Goal: Task Accomplishment & Management: Use online tool/utility

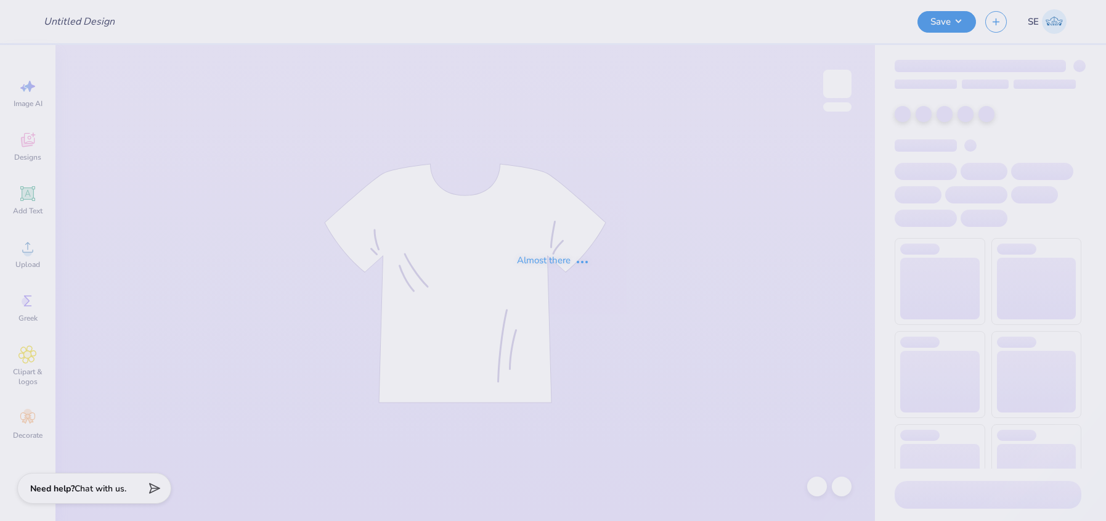
type input "Possible merch"
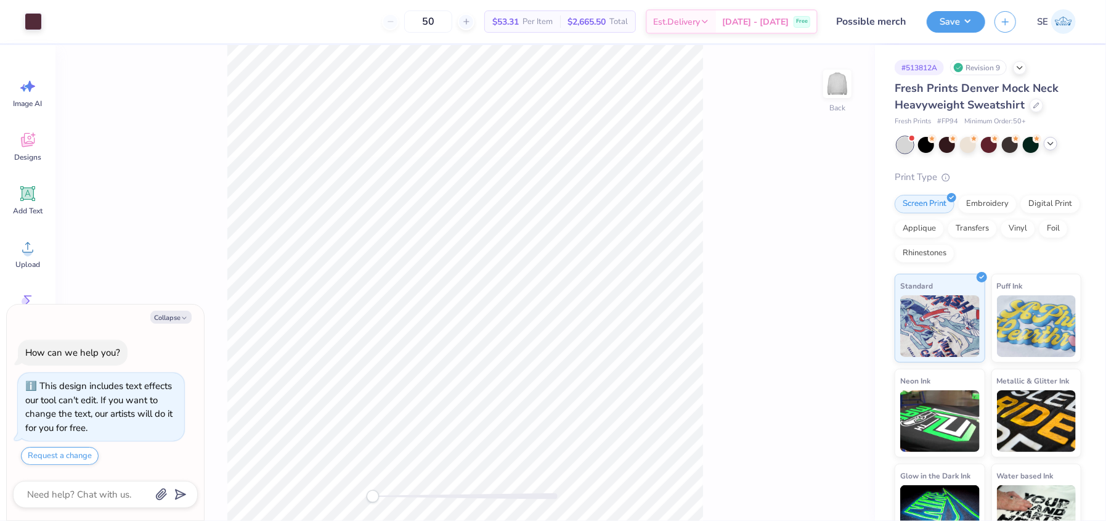
scroll to position [20, 0]
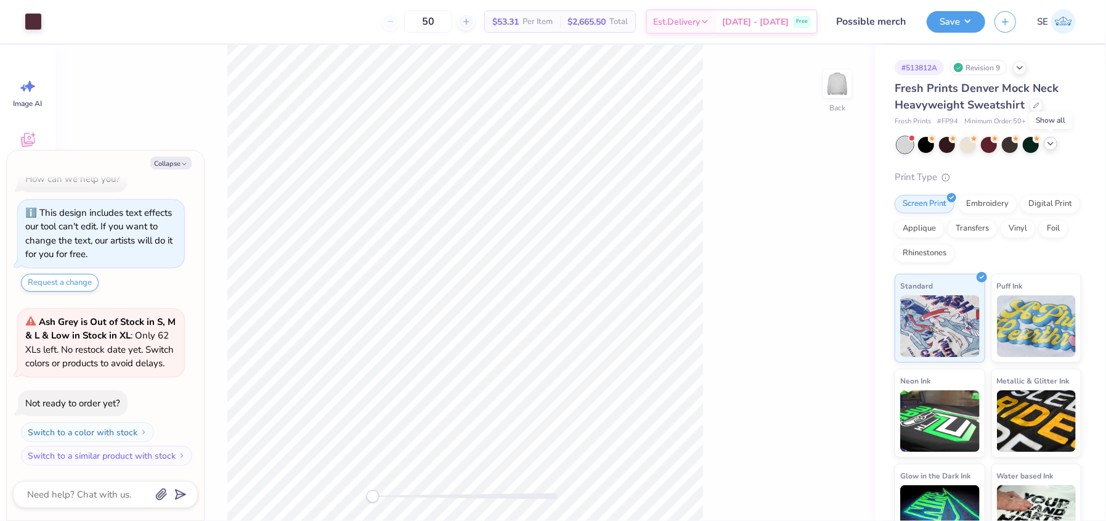
click at [1048, 144] on icon at bounding box center [1051, 144] width 10 height 10
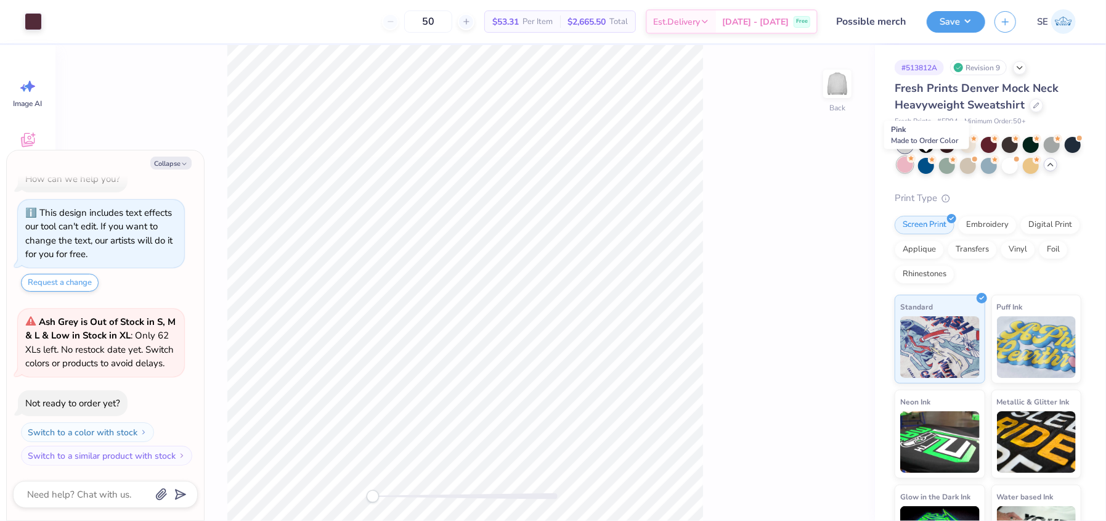
click at [913, 161] on div at bounding box center [905, 165] width 16 height 16
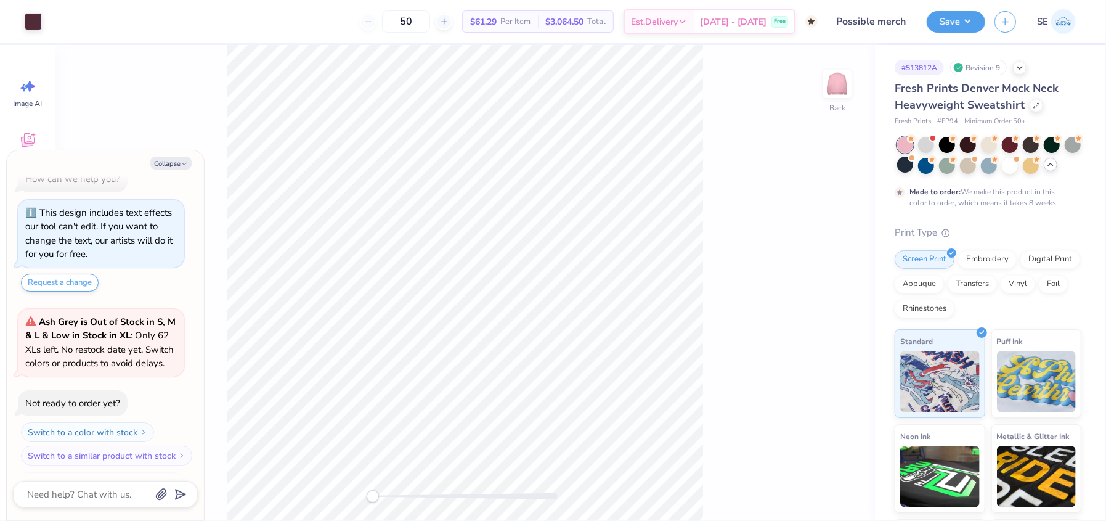
scroll to position [136, 0]
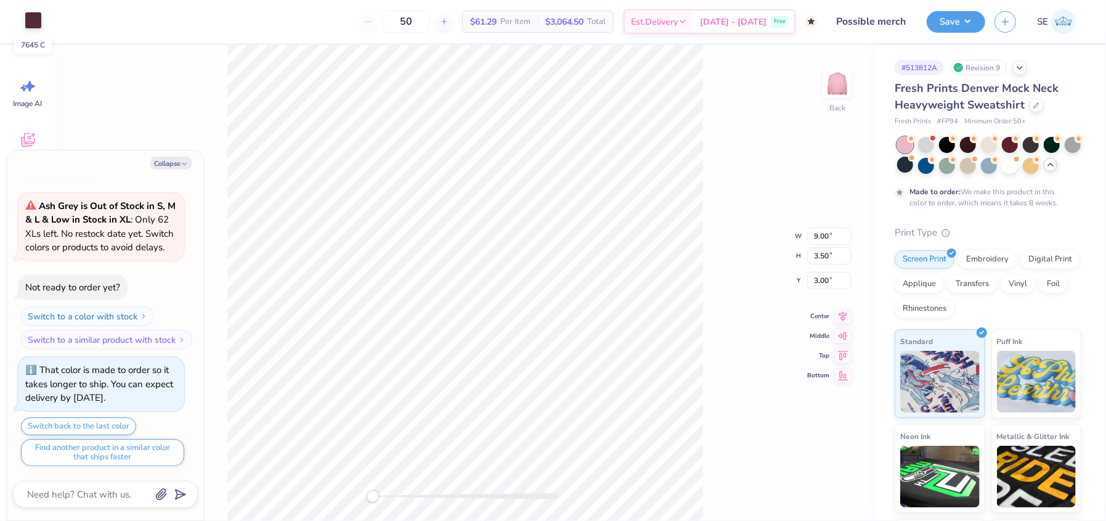
click at [36, 25] on div at bounding box center [33, 20] width 17 height 17
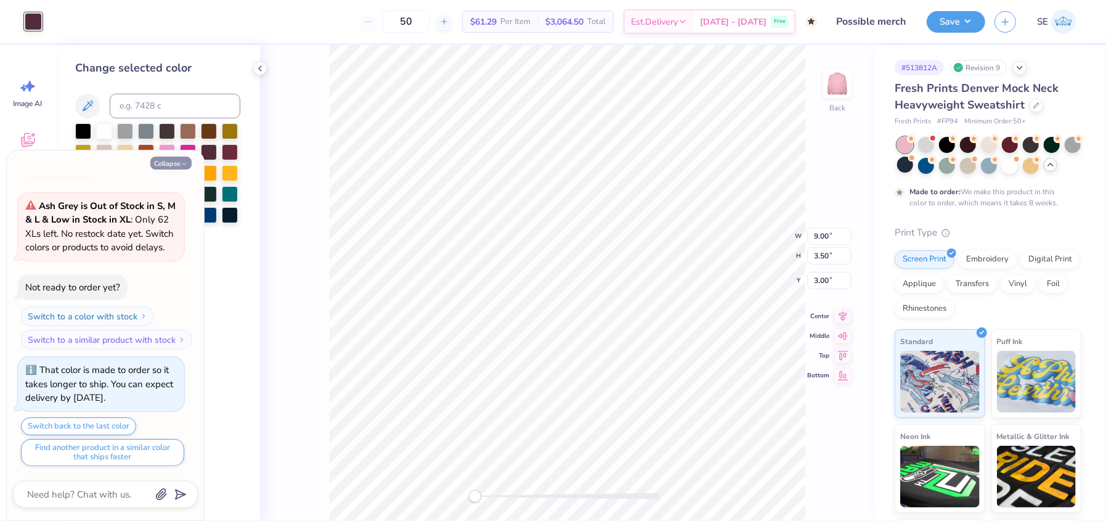
click at [176, 157] on button "Collapse" at bounding box center [170, 163] width 41 height 13
type textarea "x"
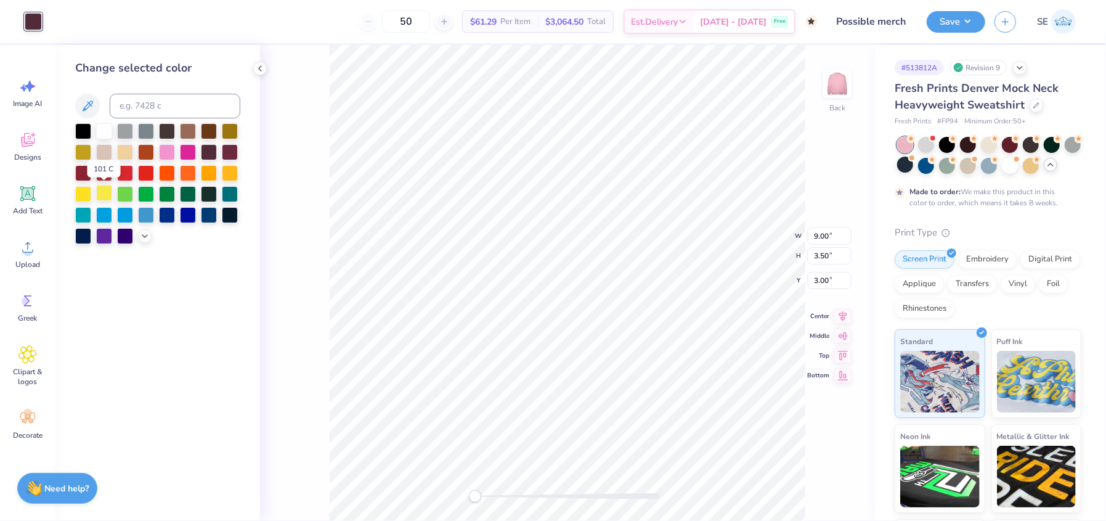
click at [105, 198] on div at bounding box center [104, 193] width 16 height 16
click at [123, 146] on div at bounding box center [125, 151] width 16 height 16
click at [98, 198] on div at bounding box center [104, 193] width 16 height 16
click at [146, 237] on icon at bounding box center [145, 235] width 10 height 10
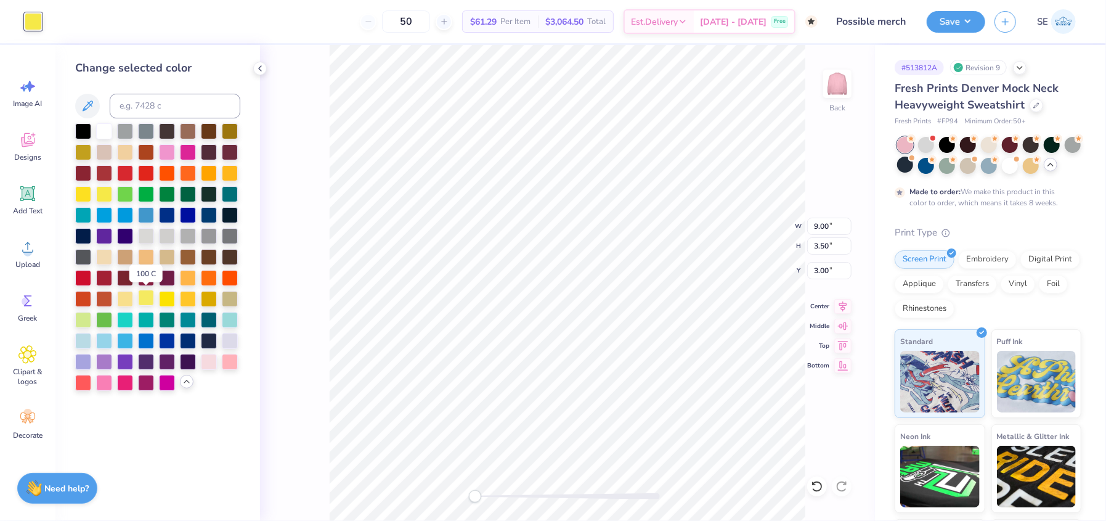
click at [147, 297] on div at bounding box center [146, 298] width 16 height 16
click at [171, 304] on div at bounding box center [167, 298] width 16 height 16
click at [147, 299] on div at bounding box center [146, 298] width 16 height 16
click at [127, 299] on div at bounding box center [125, 298] width 16 height 16
click at [147, 295] on div at bounding box center [146, 298] width 16 height 16
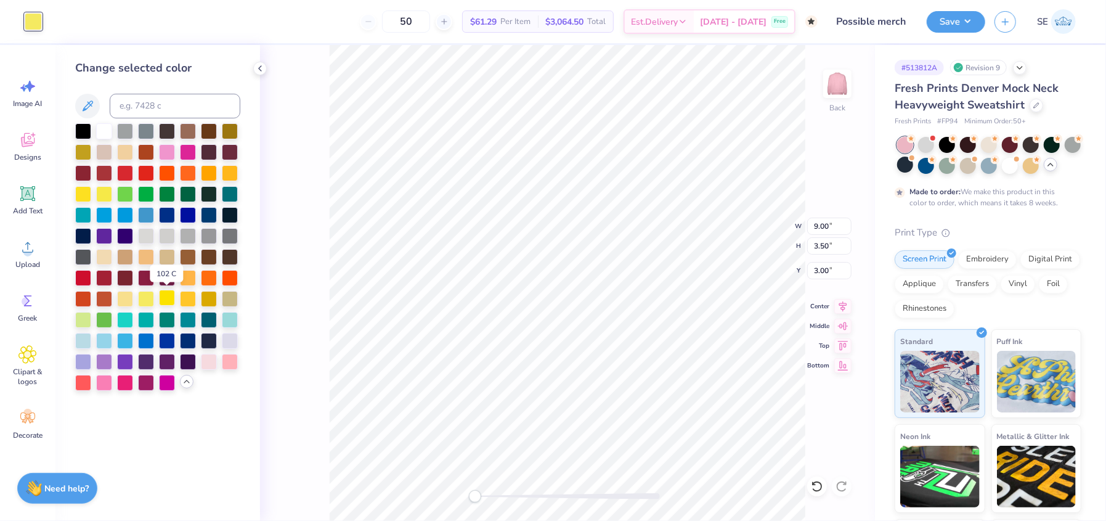
click at [168, 296] on div at bounding box center [167, 298] width 16 height 16
click at [126, 300] on div at bounding box center [125, 298] width 16 height 16
click at [104, 198] on div at bounding box center [104, 193] width 16 height 16
click at [123, 298] on div at bounding box center [125, 298] width 16 height 16
click at [138, 298] on div at bounding box center [146, 298] width 16 height 16
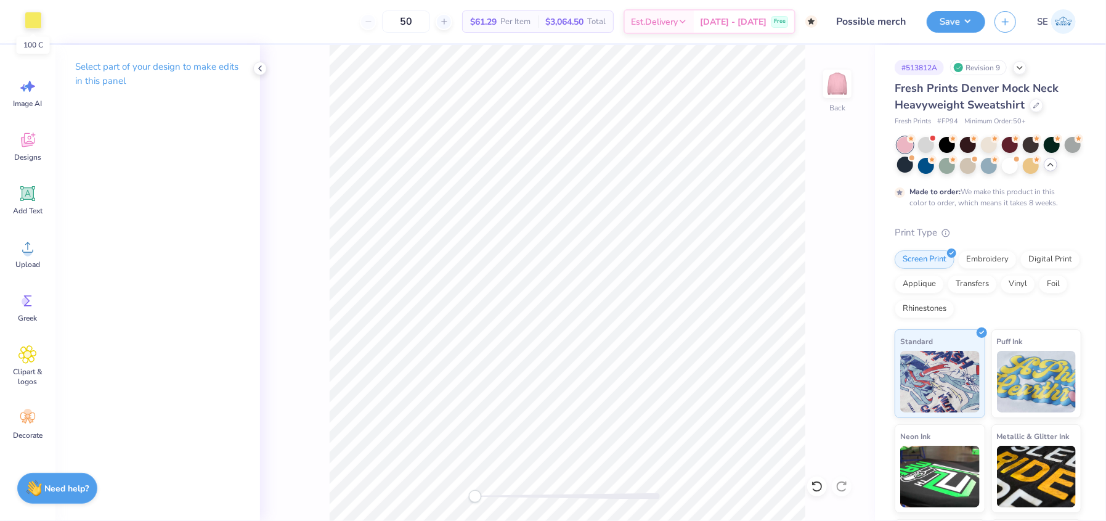
click at [28, 15] on div at bounding box center [33, 20] width 17 height 17
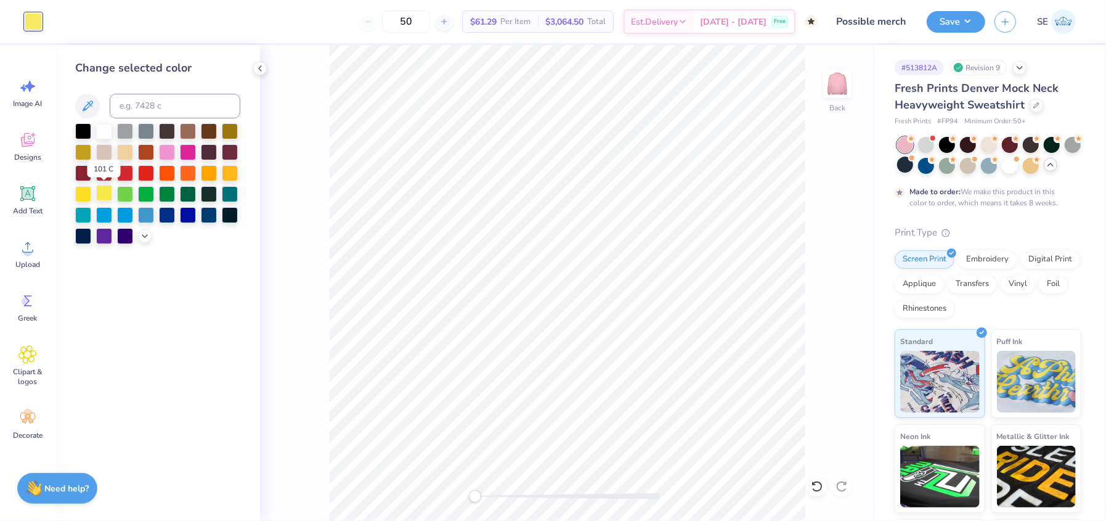
click at [107, 194] on div at bounding box center [104, 193] width 16 height 16
click at [145, 234] on icon at bounding box center [145, 235] width 10 height 10
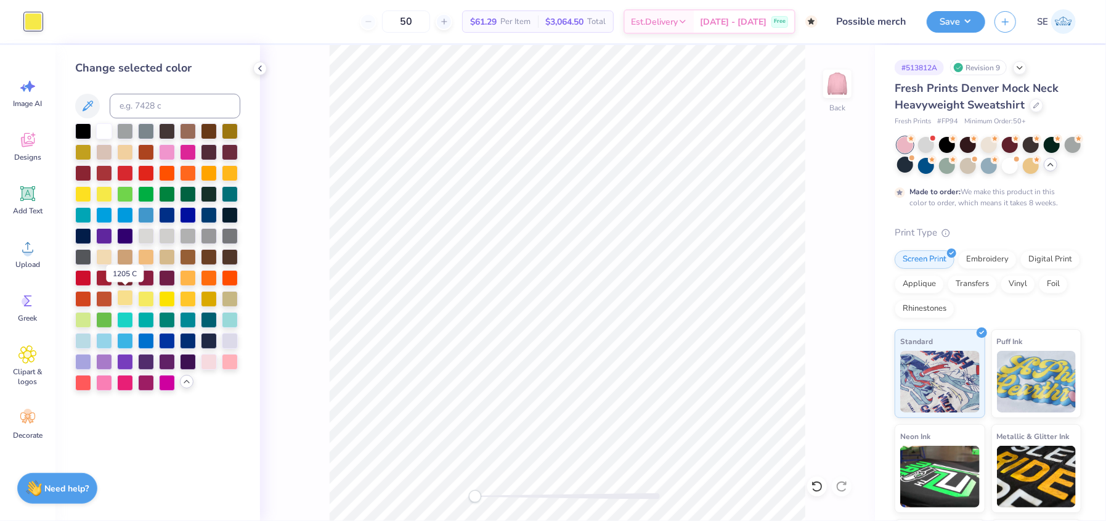
click at [127, 295] on div at bounding box center [125, 298] width 16 height 16
click at [810, 263] on div "Back" at bounding box center [567, 283] width 615 height 476
click at [123, 298] on div at bounding box center [125, 298] width 16 height 16
click at [150, 296] on div at bounding box center [146, 298] width 16 height 16
click at [167, 296] on div at bounding box center [167, 298] width 16 height 16
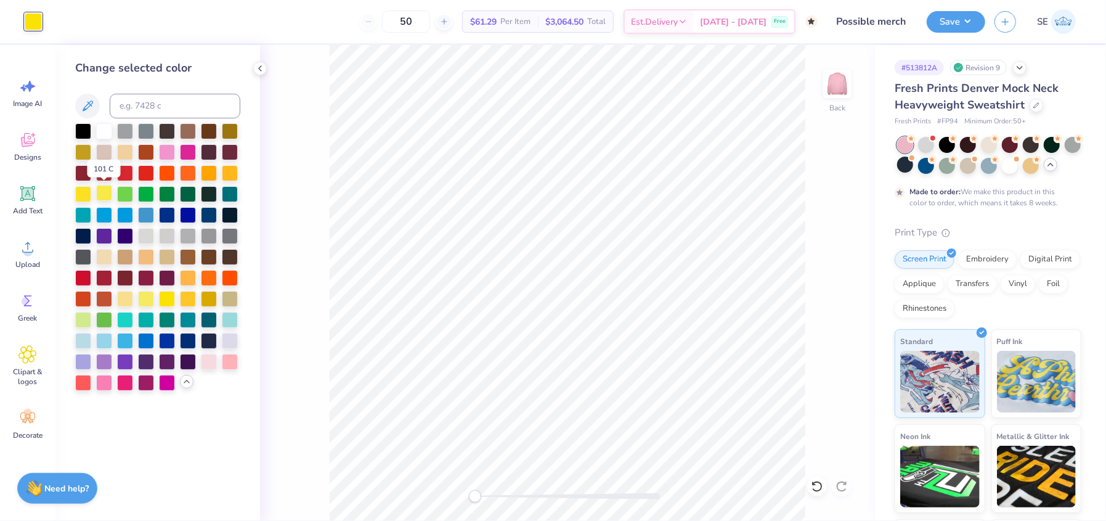
click at [100, 197] on div at bounding box center [104, 193] width 16 height 16
click at [84, 195] on div at bounding box center [83, 193] width 16 height 16
click at [128, 295] on div at bounding box center [125, 298] width 16 height 16
click at [957, 20] on button "Save" at bounding box center [956, 20] width 59 height 22
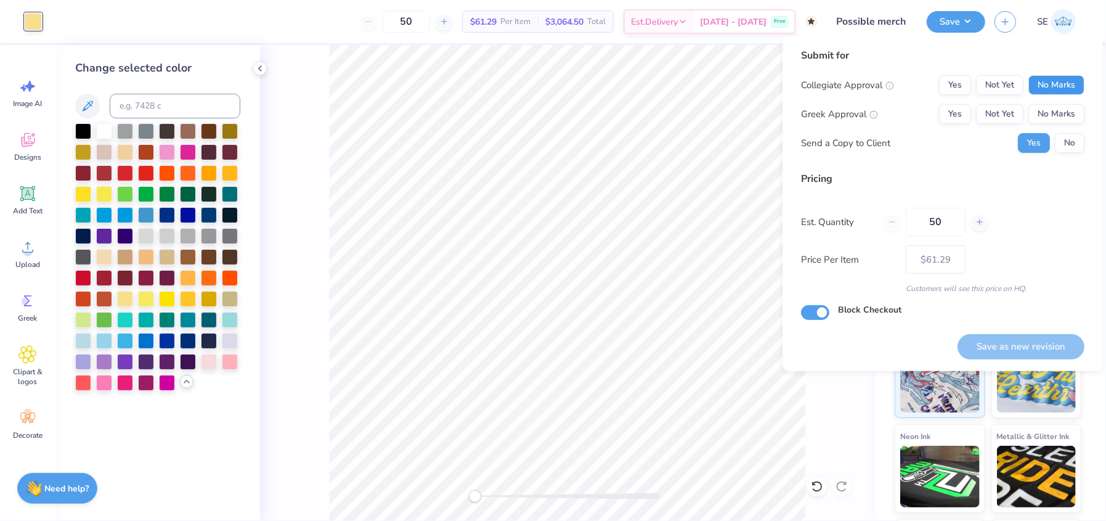
click at [1048, 81] on button "No Marks" at bounding box center [1057, 85] width 56 height 20
click at [961, 107] on button "Yes" at bounding box center [955, 114] width 32 height 20
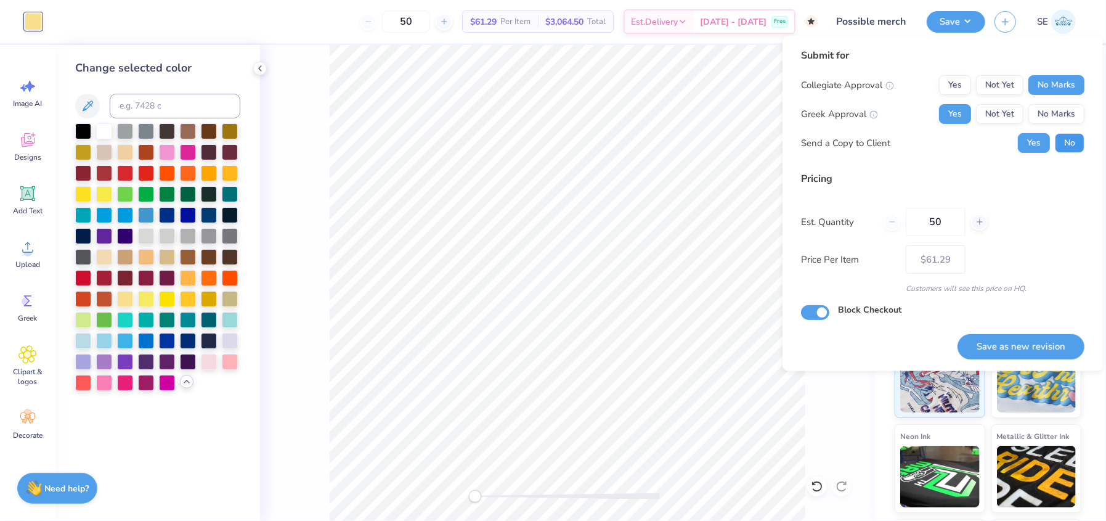
click at [1071, 144] on button "No" at bounding box center [1070, 143] width 30 height 20
click at [1003, 347] on button "Save as new revision" at bounding box center [1021, 346] width 127 height 25
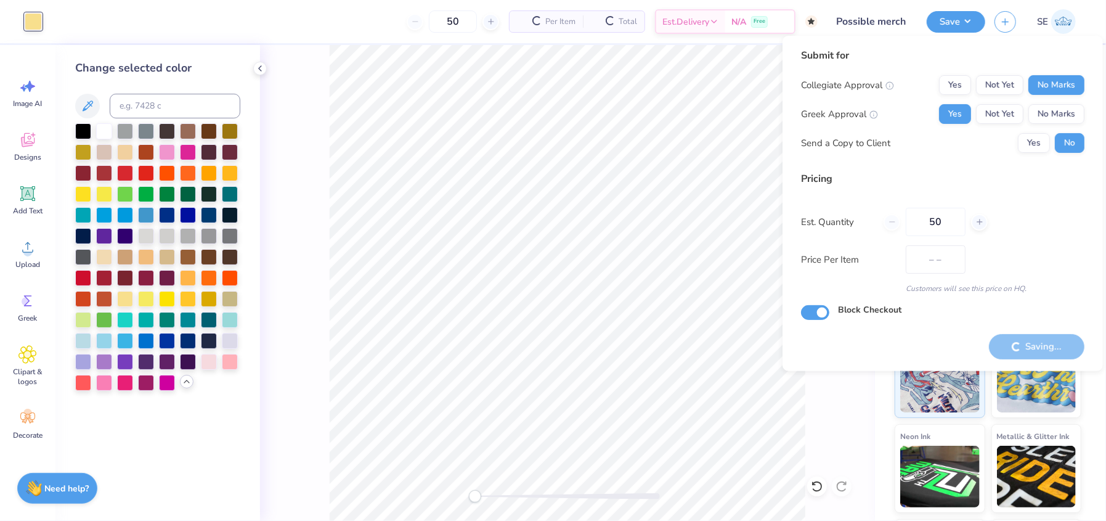
type input "$61.29"
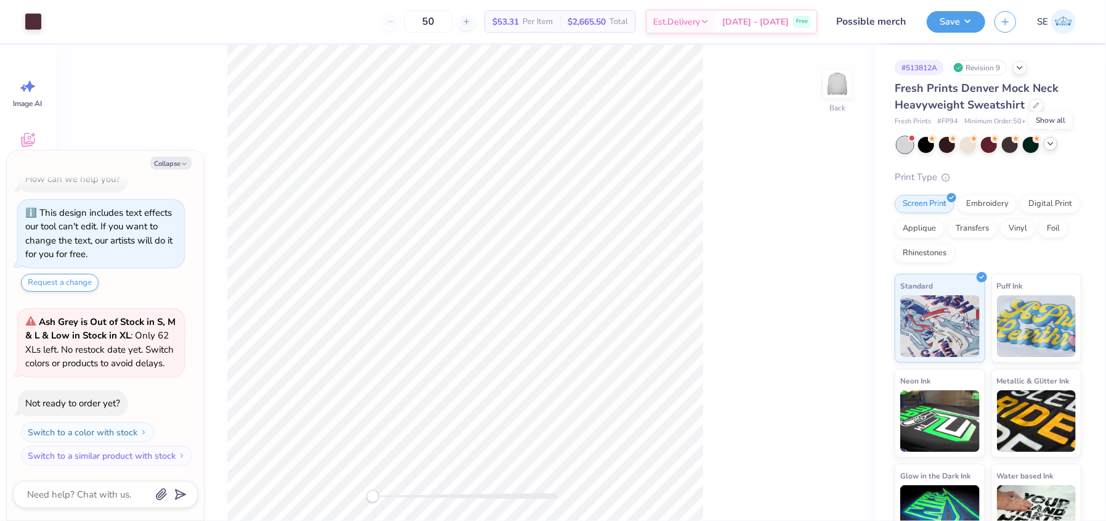
click at [1048, 145] on icon at bounding box center [1051, 144] width 10 height 10
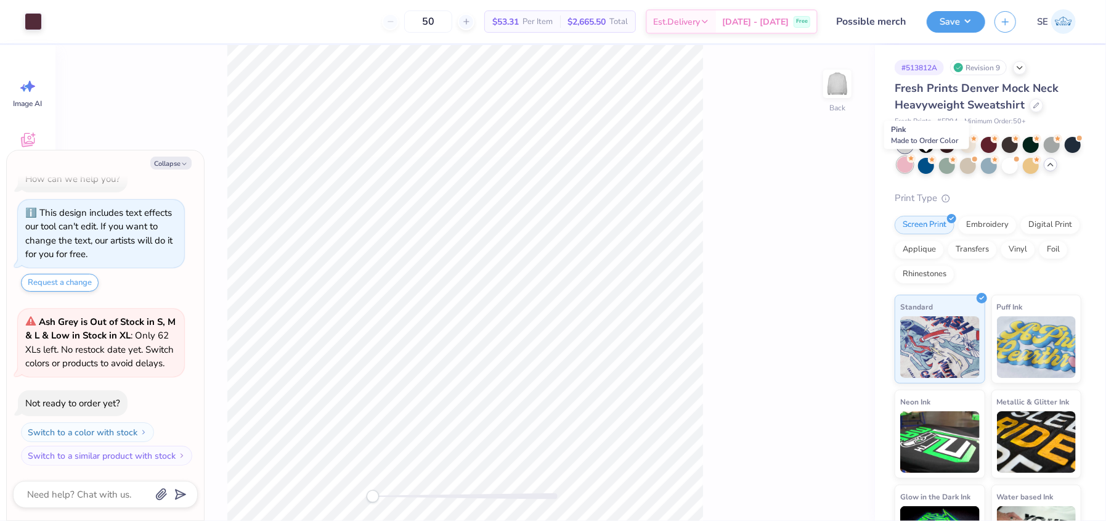
click at [913, 168] on div at bounding box center [905, 165] width 16 height 16
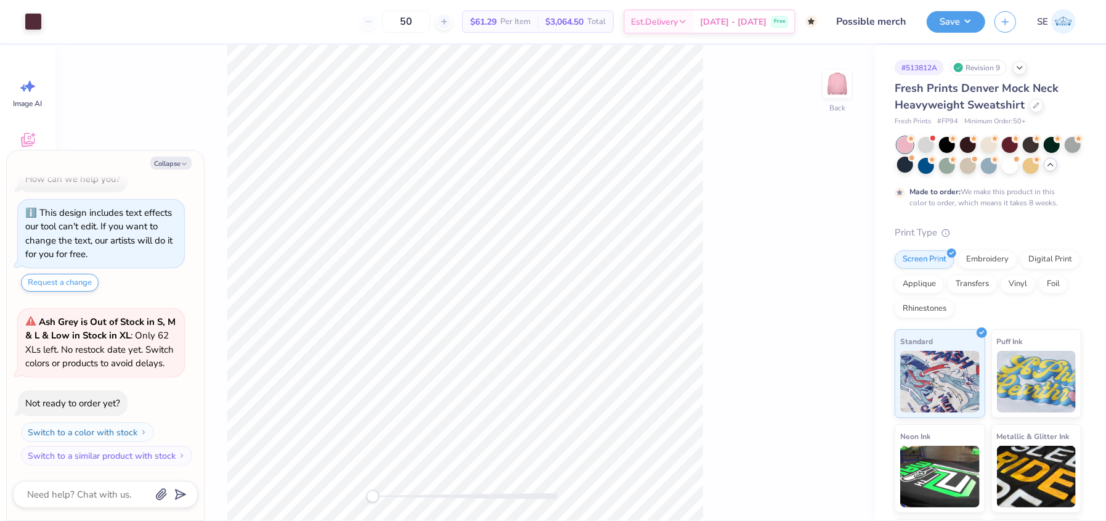
scroll to position [136, 0]
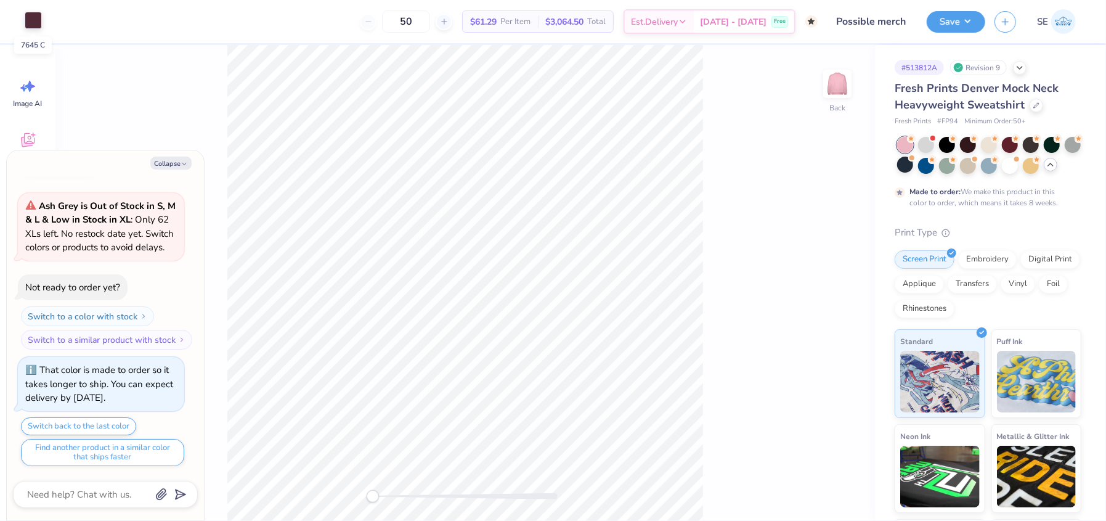
click at [33, 22] on div at bounding box center [33, 20] width 17 height 17
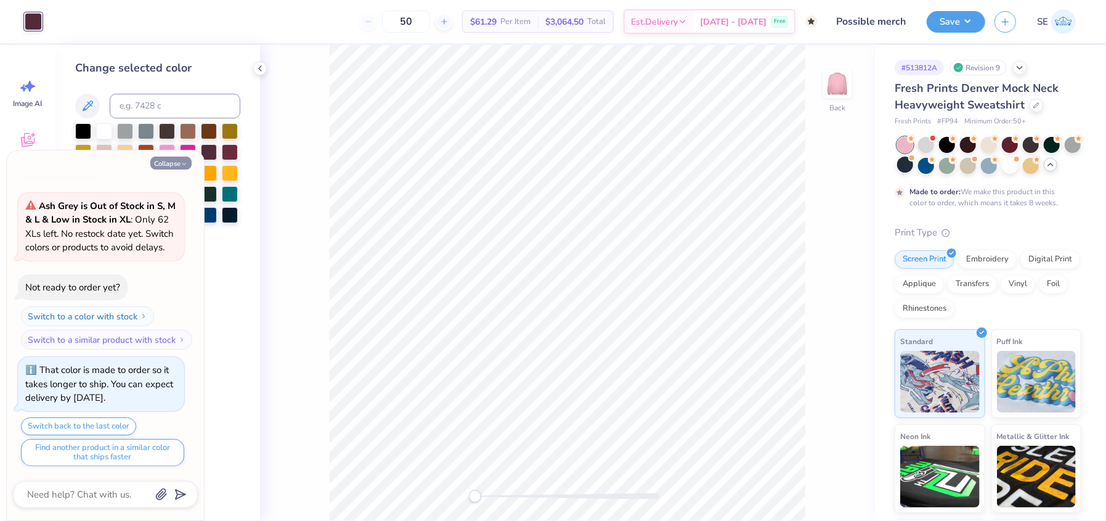
click at [182, 164] on icon "button" at bounding box center [184, 163] width 7 height 7
type textarea "x"
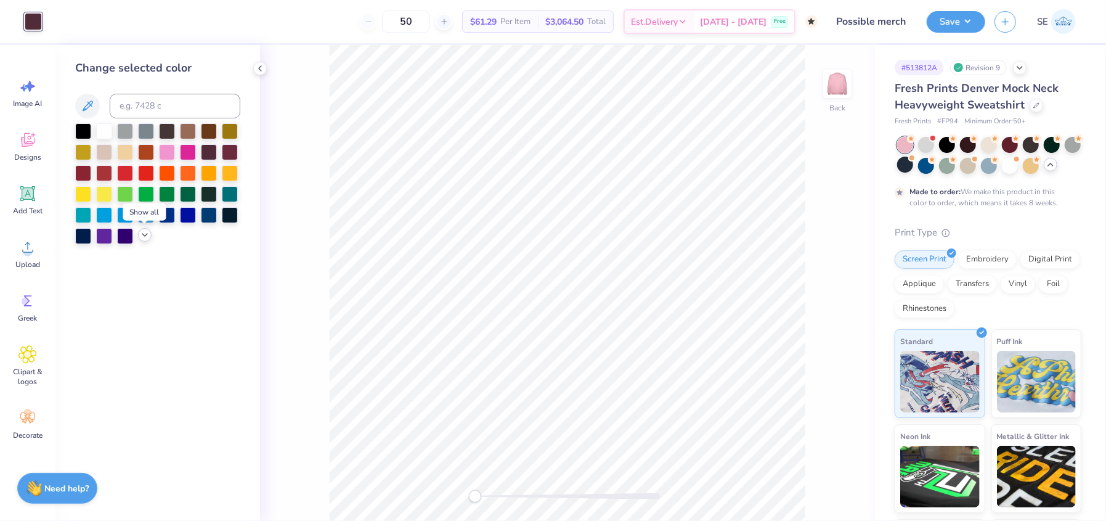
click at [144, 235] on polyline at bounding box center [144, 235] width 5 height 2
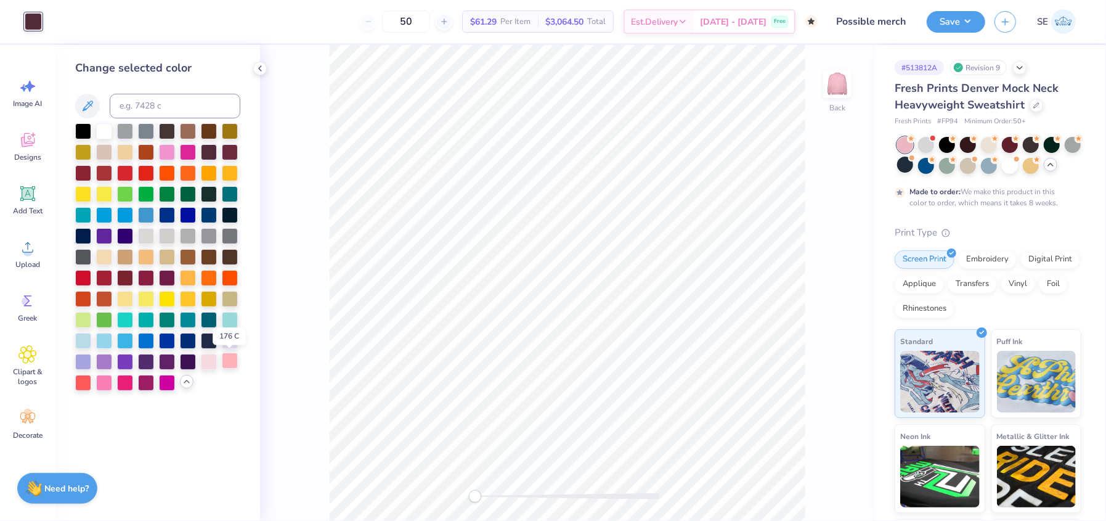
click at [227, 362] on div at bounding box center [230, 361] width 16 height 16
click at [82, 383] on div at bounding box center [83, 382] width 16 height 16
click at [207, 280] on div at bounding box center [209, 277] width 16 height 16
click at [236, 276] on div at bounding box center [230, 277] width 16 height 16
click at [81, 380] on div at bounding box center [83, 382] width 16 height 16
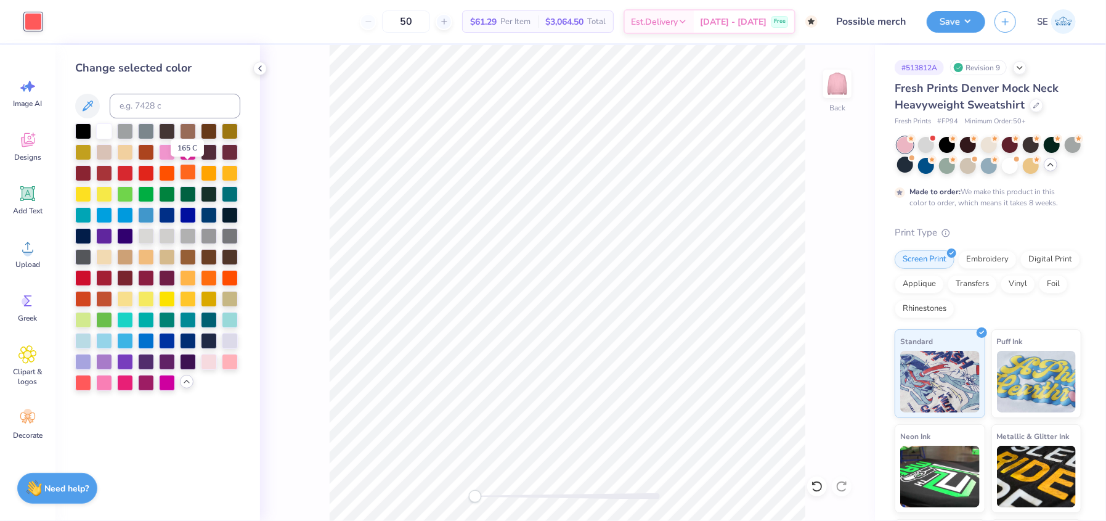
click at [185, 173] on div at bounding box center [188, 172] width 16 height 16
click at [162, 171] on div at bounding box center [167, 172] width 16 height 16
click at [149, 171] on div at bounding box center [146, 172] width 16 height 16
click at [117, 172] on div at bounding box center [125, 172] width 16 height 16
click at [166, 178] on div at bounding box center [167, 172] width 16 height 16
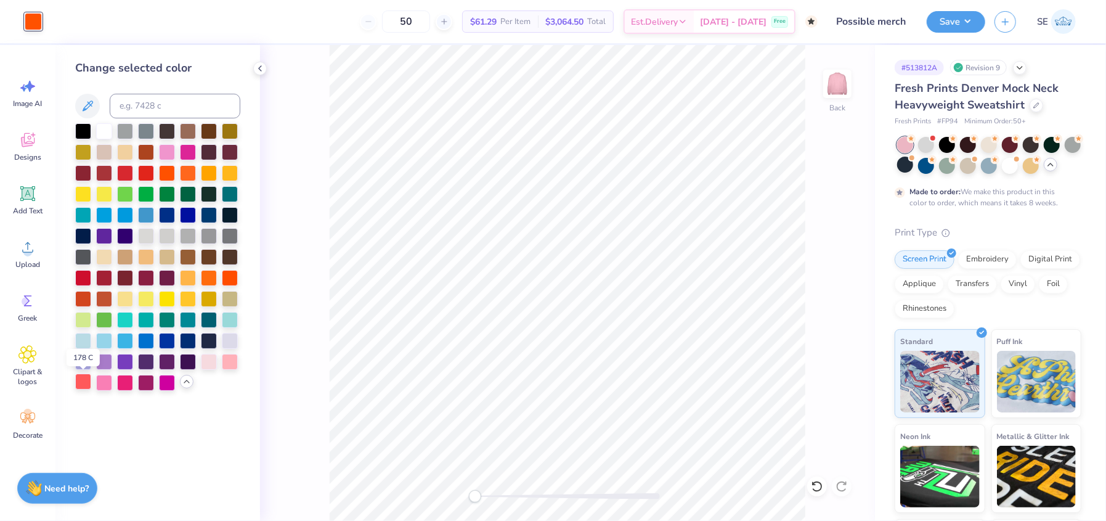
click at [84, 379] on div at bounding box center [83, 382] width 16 height 16
click at [955, 20] on button "Save" at bounding box center [956, 20] width 59 height 22
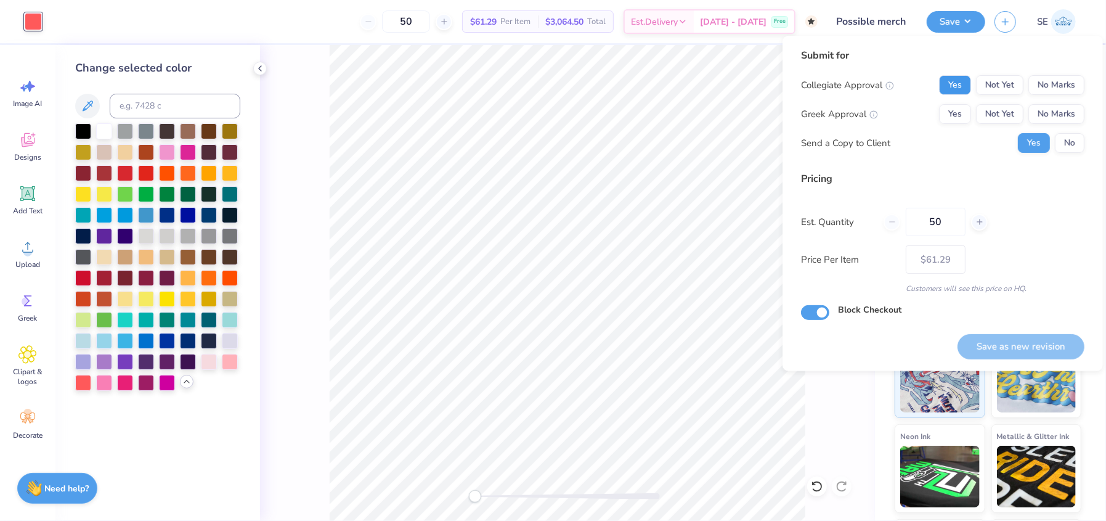
click at [957, 77] on button "Yes" at bounding box center [955, 85] width 32 height 20
click at [1039, 78] on button "No Marks" at bounding box center [1057, 85] width 56 height 20
click at [958, 118] on button "Yes" at bounding box center [955, 114] width 32 height 20
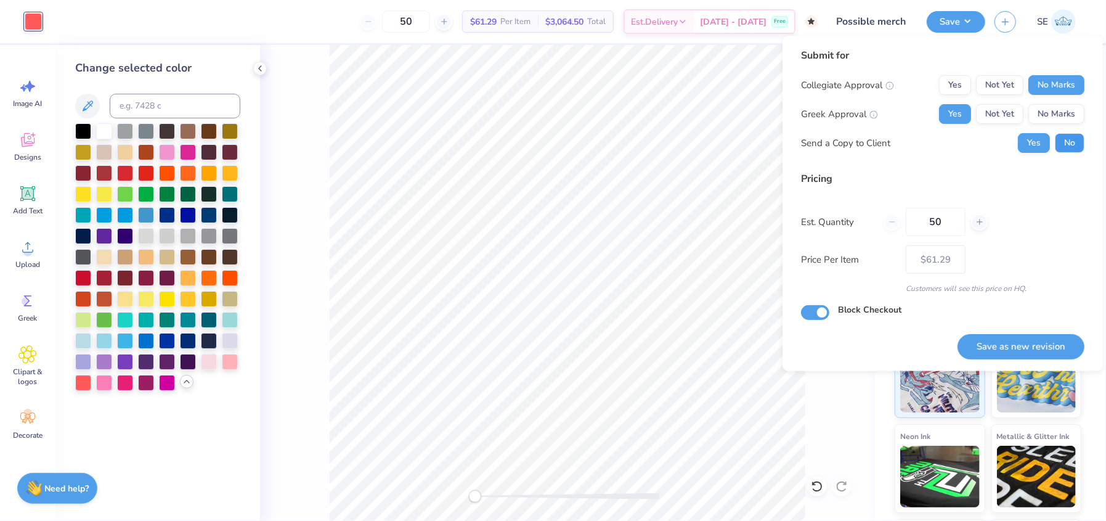
click at [1068, 141] on button "No" at bounding box center [1070, 143] width 30 height 20
click at [985, 344] on button "Save as new revision" at bounding box center [1021, 346] width 127 height 25
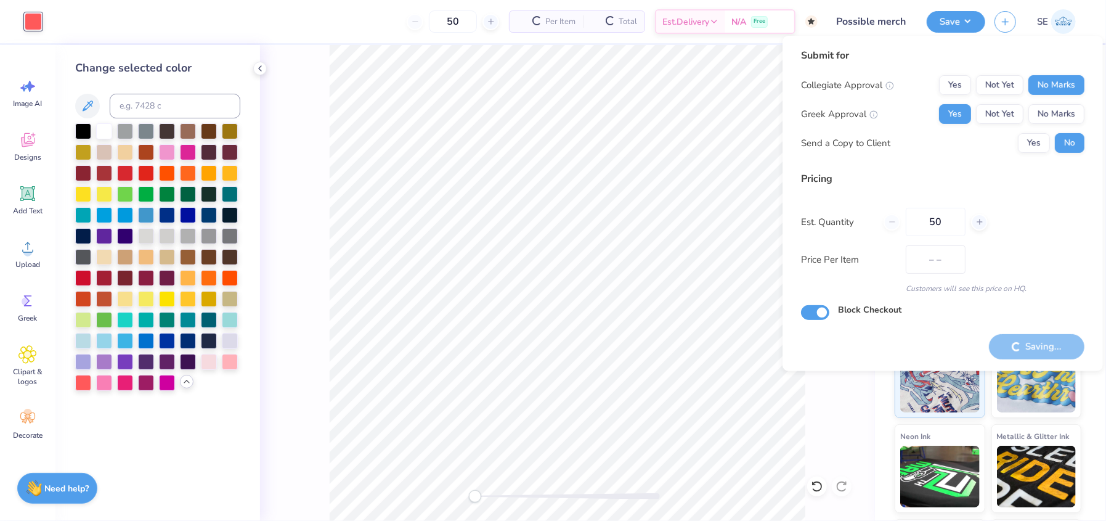
type input "$61.29"
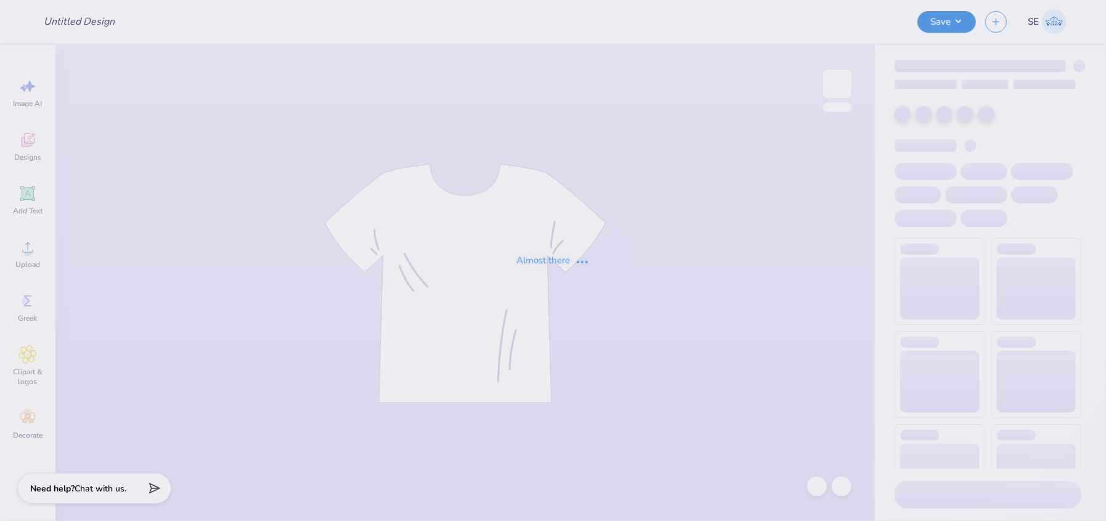
type input "General Merch"
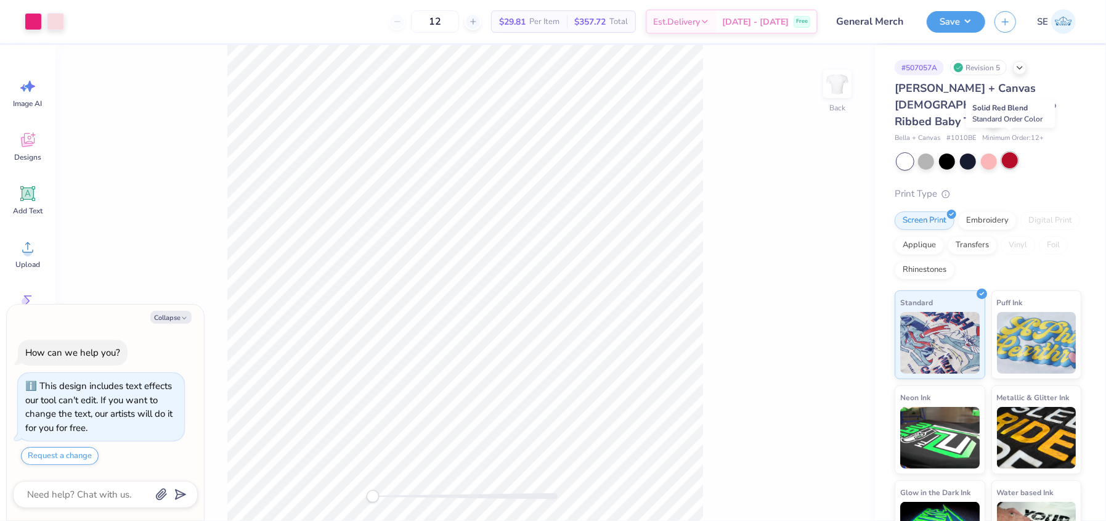
click at [1012, 152] on div at bounding box center [1010, 160] width 16 height 16
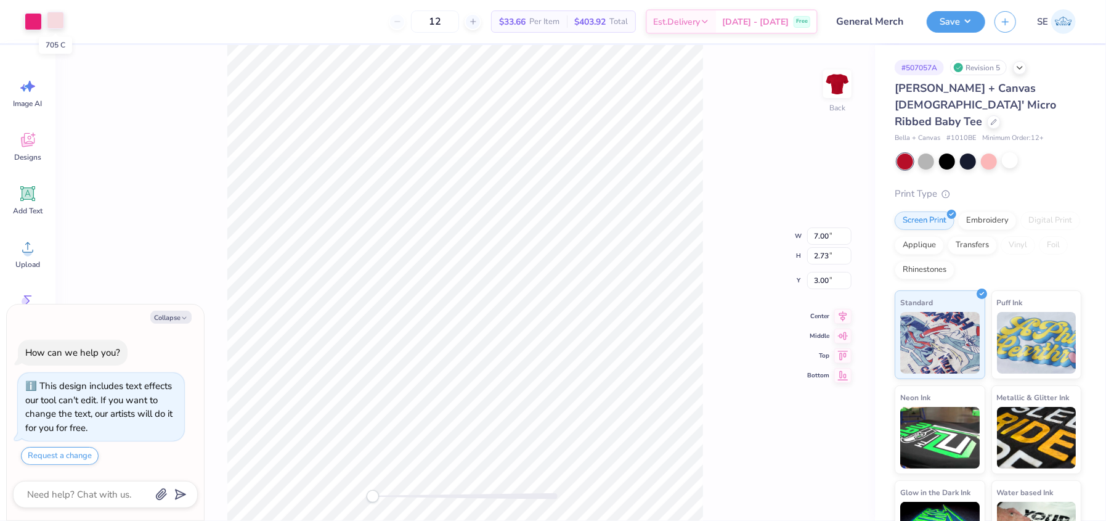
click at [51, 22] on div at bounding box center [55, 20] width 17 height 17
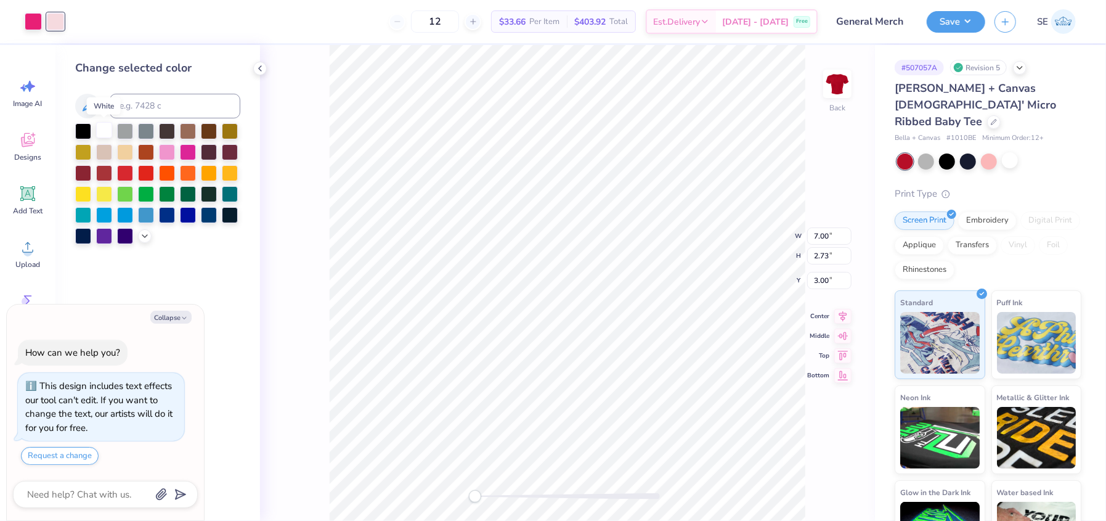
click at [102, 127] on div at bounding box center [104, 130] width 16 height 16
click at [33, 25] on div at bounding box center [33, 20] width 17 height 17
click at [103, 133] on div at bounding box center [104, 130] width 16 height 16
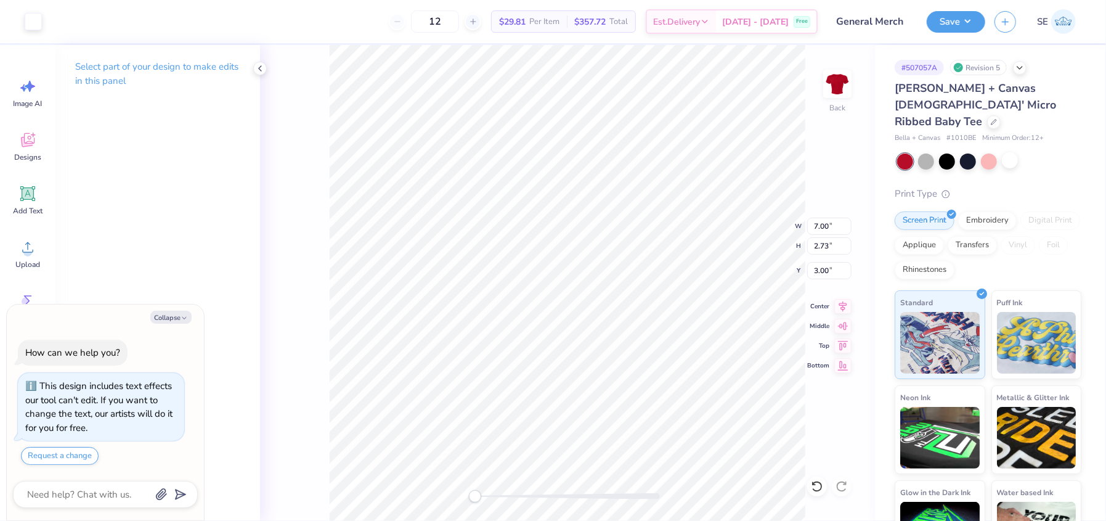
type textarea "x"
type input "3.41"
type textarea "x"
type input "9.17"
type input "4.16"
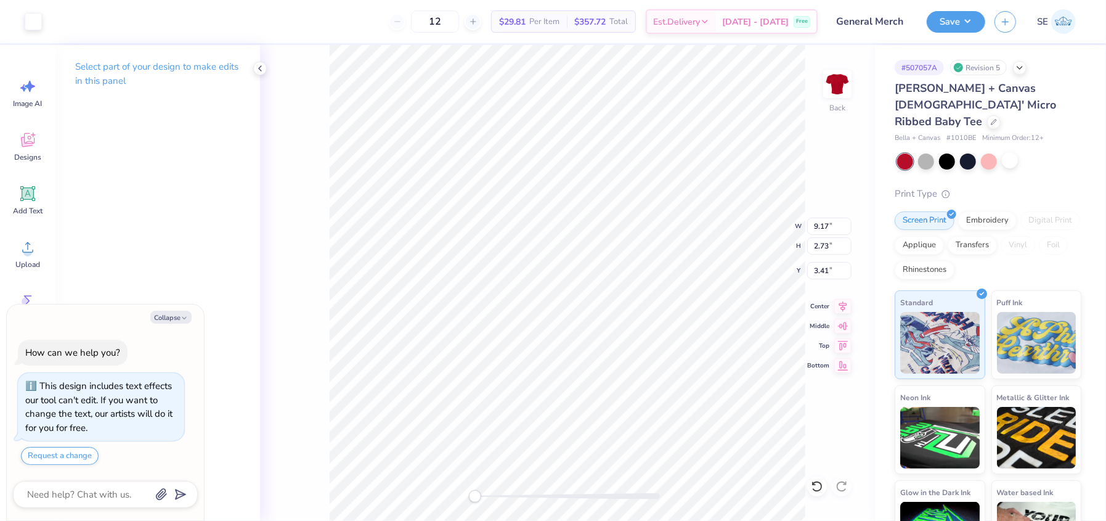
type input "3.01"
type textarea "x"
type input "6.34"
type input "5.76"
type input "2.58"
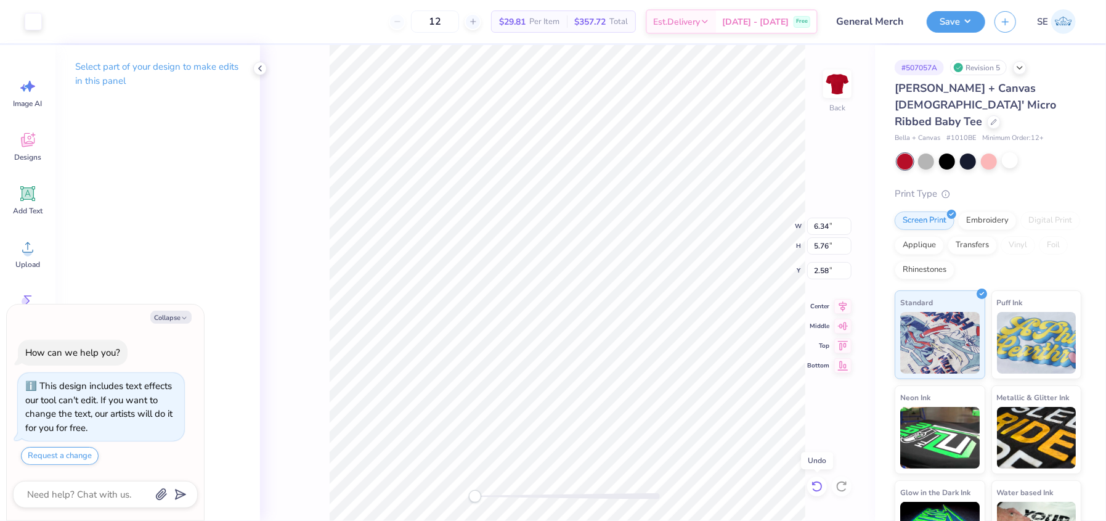
click at [814, 486] on icon at bounding box center [817, 486] width 12 height 12
type textarea "x"
type input "3.70"
type input "3.37"
type input "3.41"
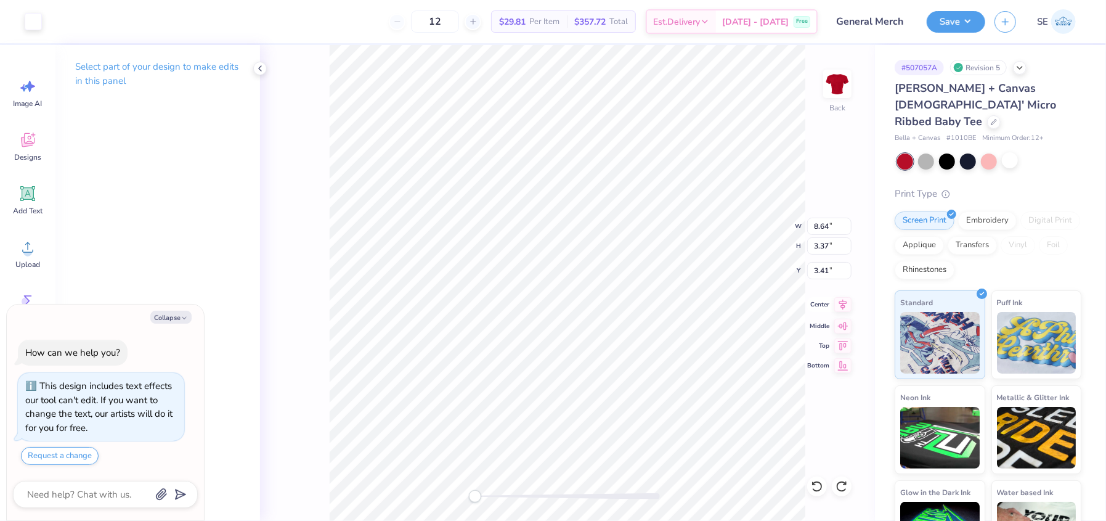
click at [842, 300] on icon at bounding box center [843, 304] width 17 height 15
type textarea "x"
type input "9.16"
type input "3.69"
type input "3.33"
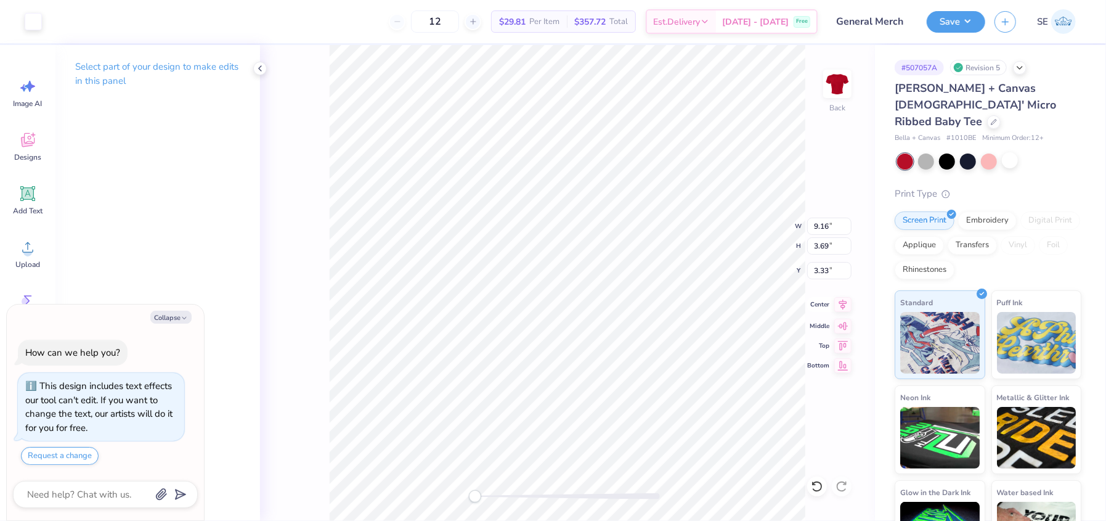
type textarea "x"
type input "9.78"
type input "4.09"
type input "3.22"
click at [948, 28] on button "Save" at bounding box center [956, 20] width 59 height 22
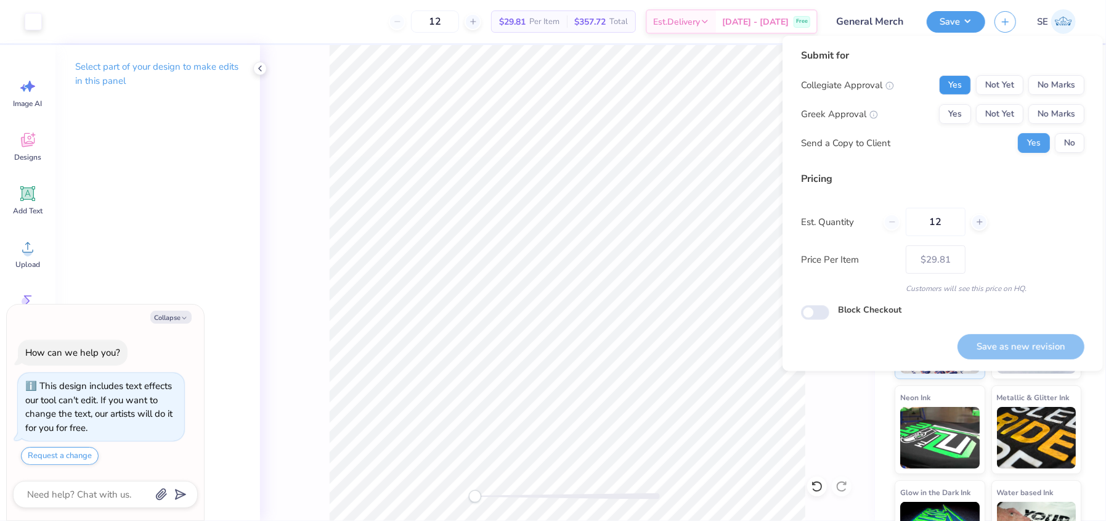
click at [952, 84] on button "Yes" at bounding box center [955, 85] width 32 height 20
click at [1045, 120] on button "No Marks" at bounding box center [1057, 114] width 56 height 20
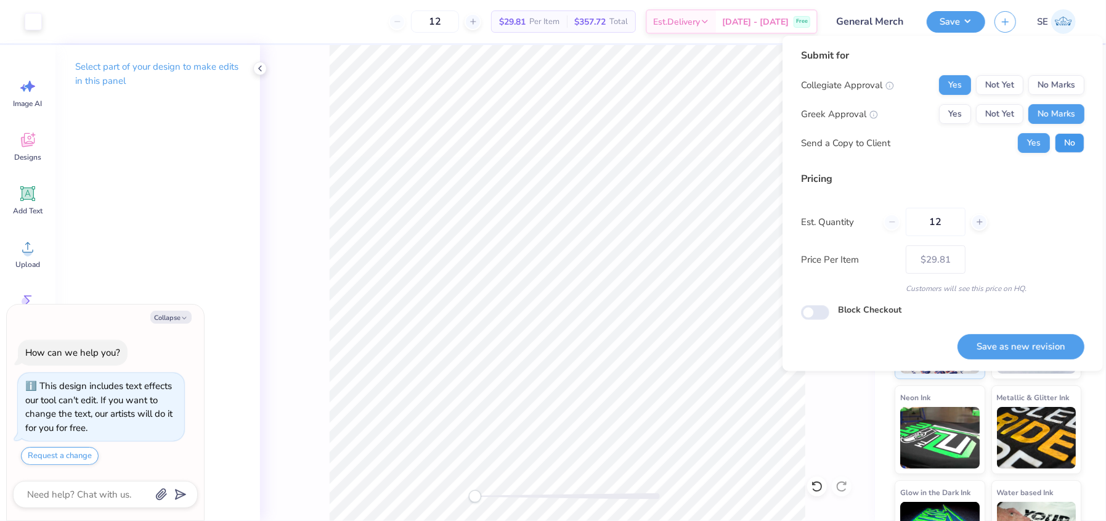
click at [1063, 135] on button "No" at bounding box center [1070, 143] width 30 height 20
click at [1015, 348] on button "Save as new revision" at bounding box center [1021, 346] width 127 height 25
type textarea "x"
type input "– –"
type textarea "x"
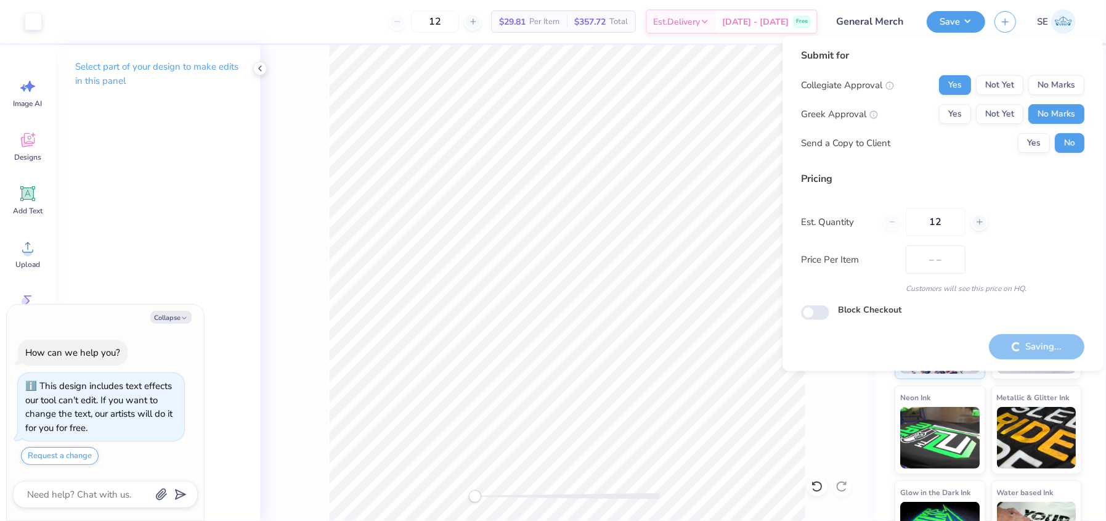
type input "$29.81"
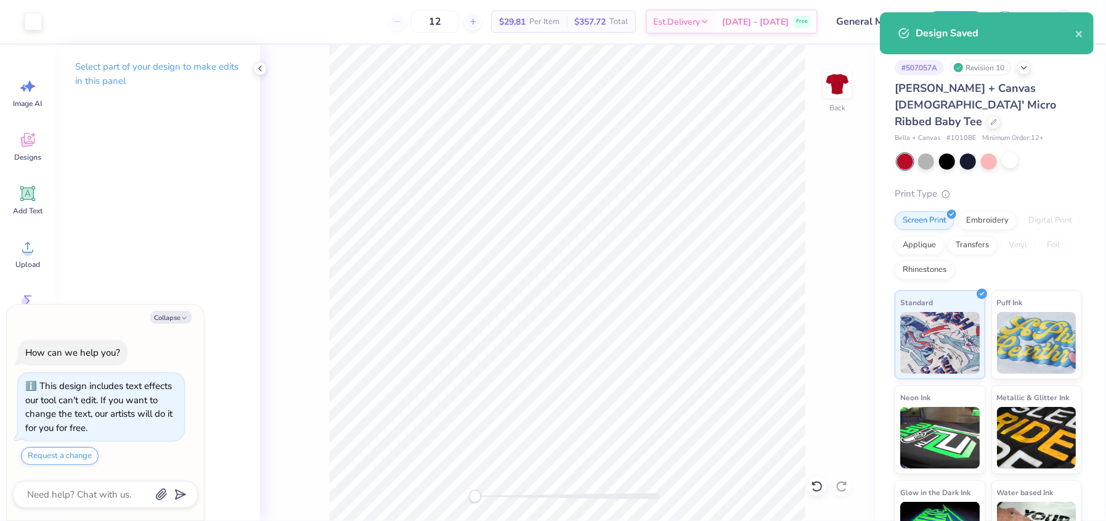
type textarea "x"
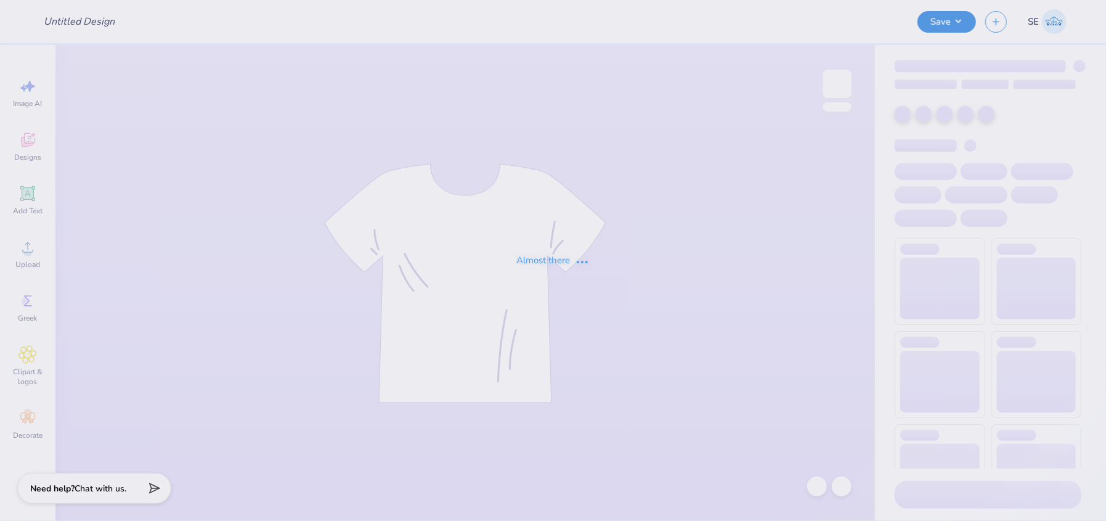
type input "General Merch"
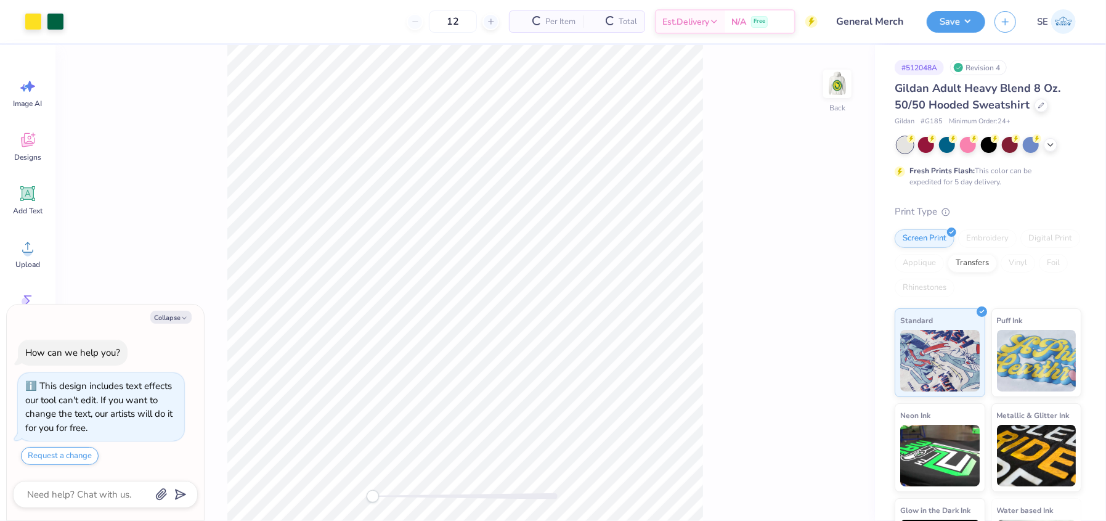
type textarea "x"
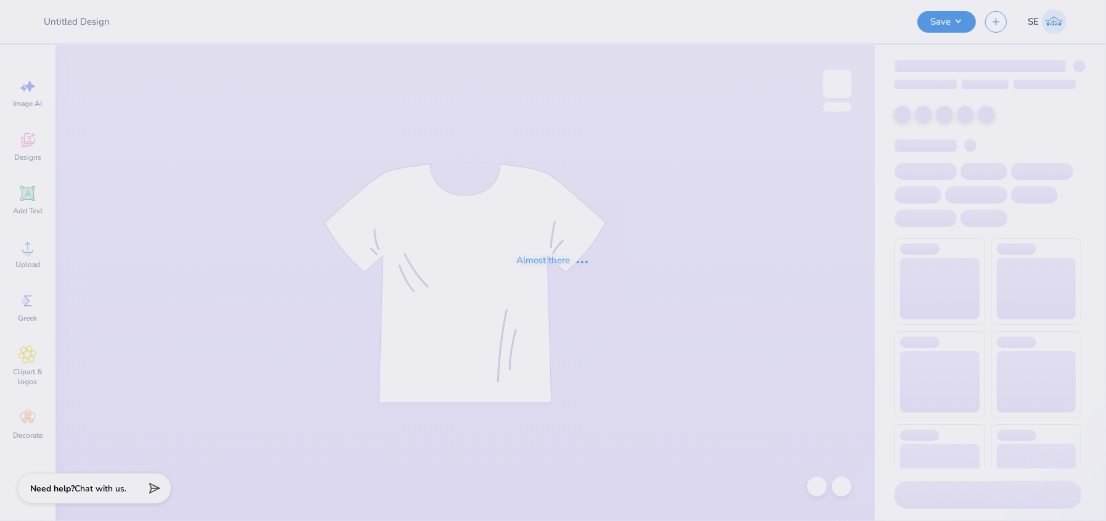
type input "General Merch"
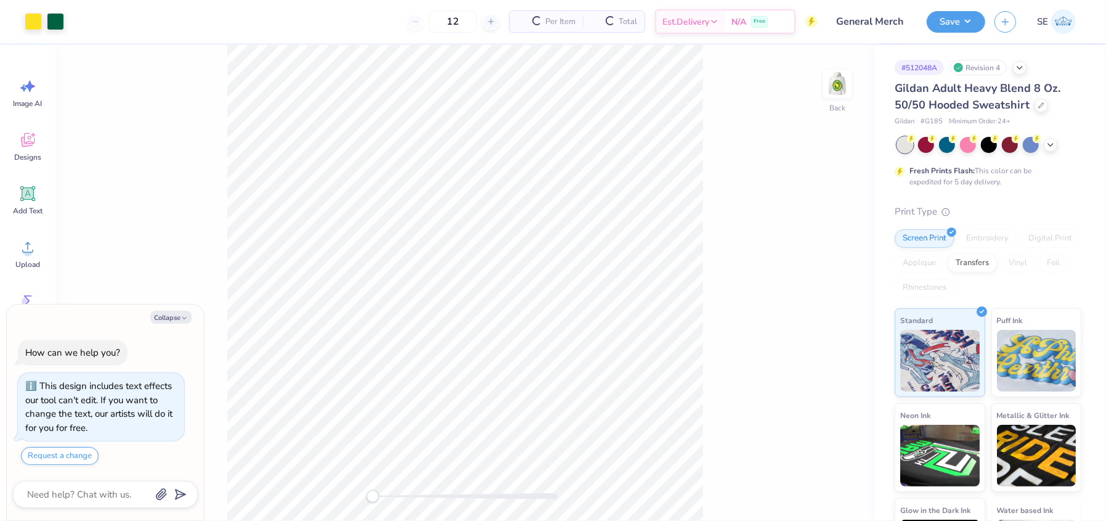
type textarea "x"
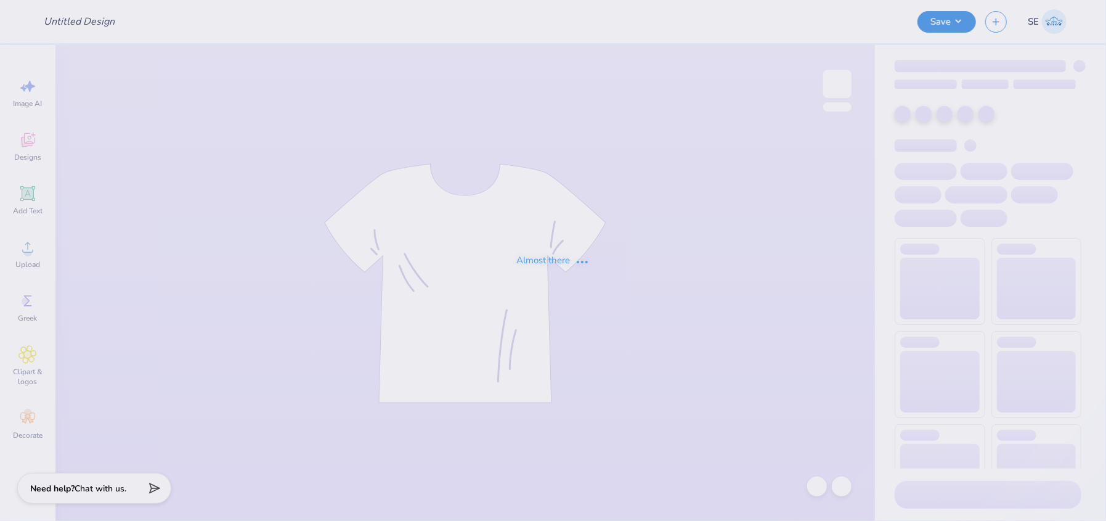
type input "General Merch"
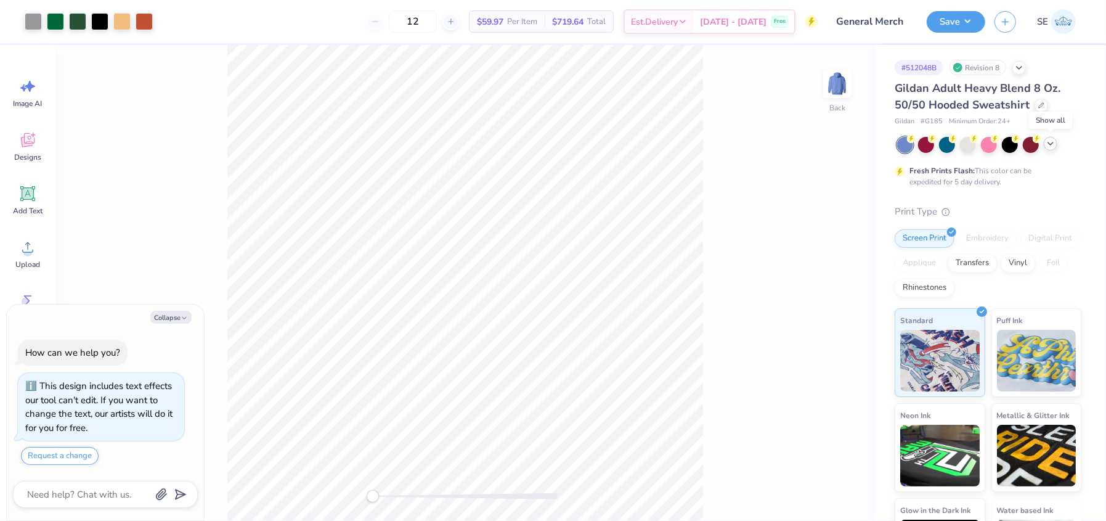
click at [1050, 144] on polyline at bounding box center [1050, 143] width 5 height 2
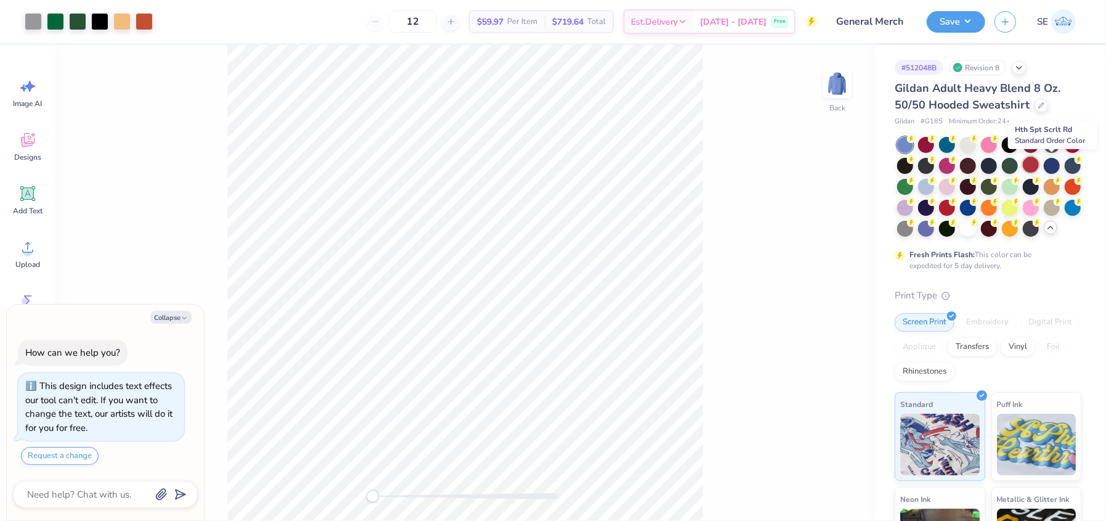
click at [1039, 163] on div at bounding box center [1031, 165] width 16 height 16
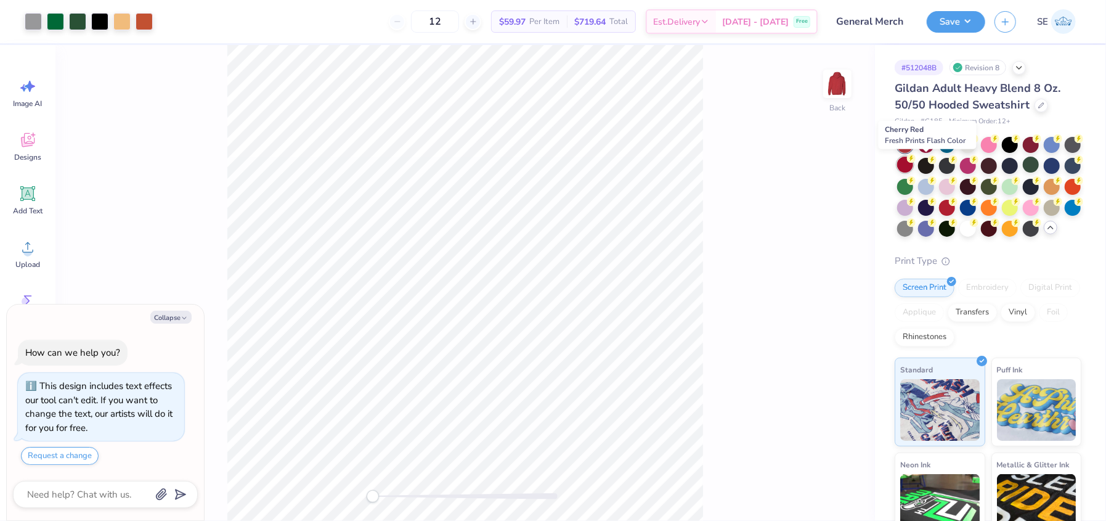
click at [913, 166] on div at bounding box center [905, 165] width 16 height 16
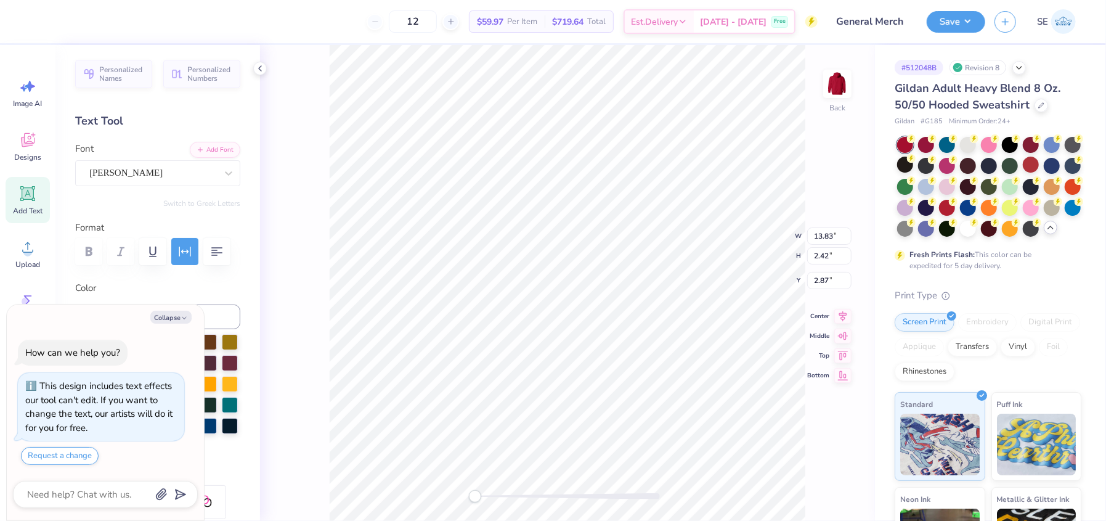
click at [306, 240] on div "Back W 13.83 13.83 " H 2.42 2.42 " Y 2.87 2.87 " Center Middle Top Bottom" at bounding box center [567, 283] width 615 height 476
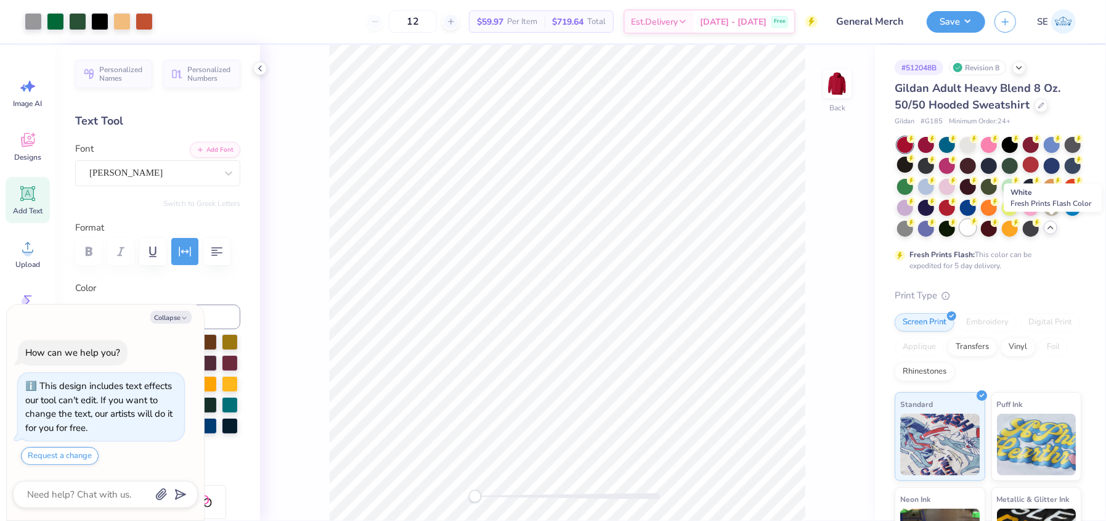
click at [976, 230] on div at bounding box center [968, 227] width 16 height 16
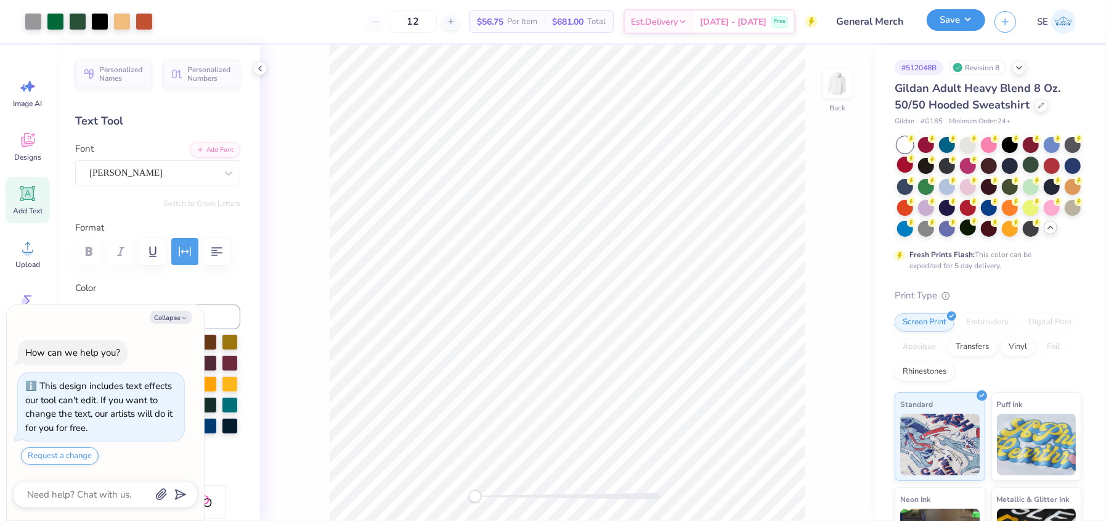
click at [969, 22] on button "Save" at bounding box center [956, 20] width 59 height 22
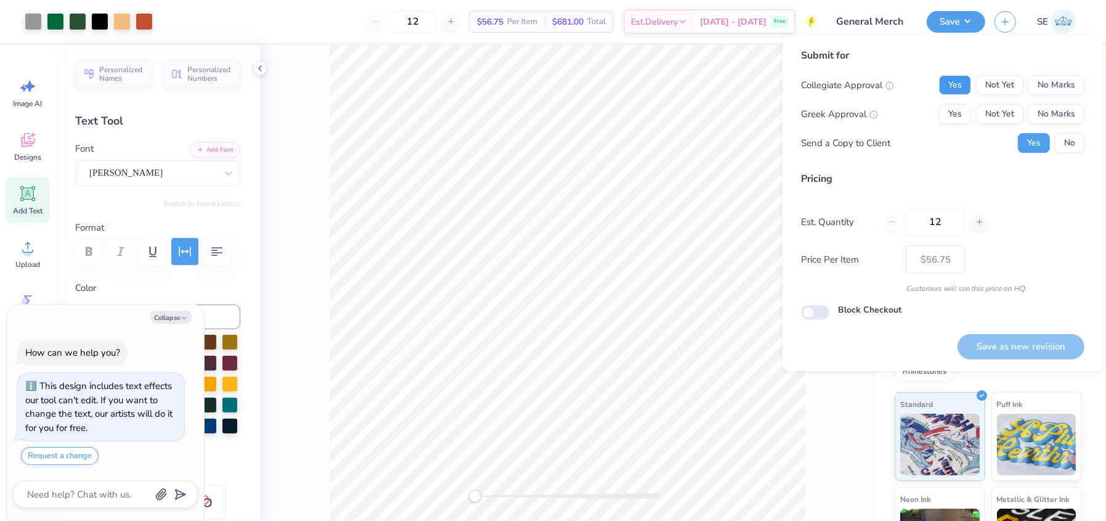
click at [963, 80] on button "Yes" at bounding box center [955, 85] width 32 height 20
click at [1060, 111] on button "No Marks" at bounding box center [1057, 114] width 56 height 20
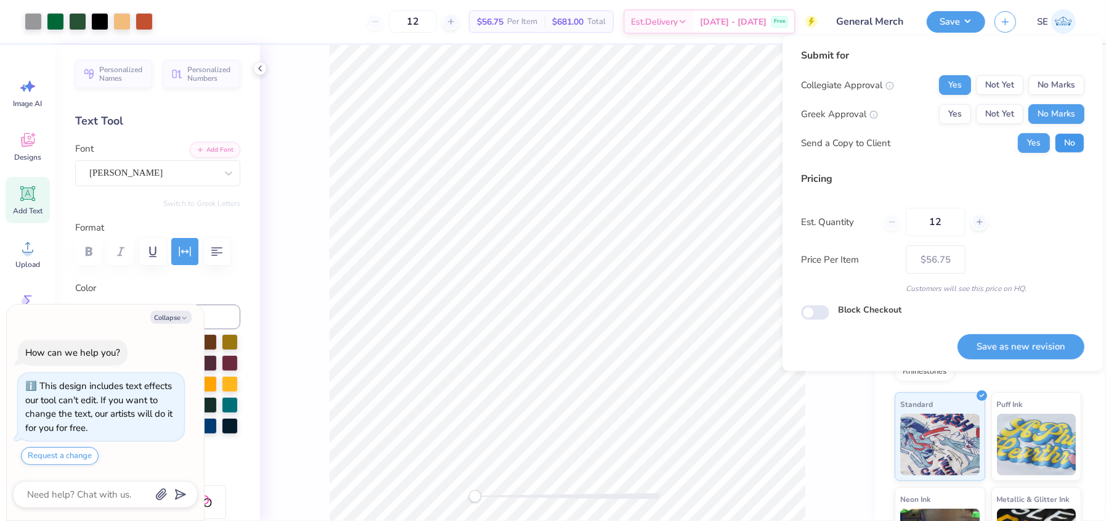
click at [1069, 136] on button "No" at bounding box center [1070, 143] width 30 height 20
click at [1024, 338] on button "Save as new revision" at bounding box center [1021, 346] width 127 height 25
type textarea "x"
type input "– –"
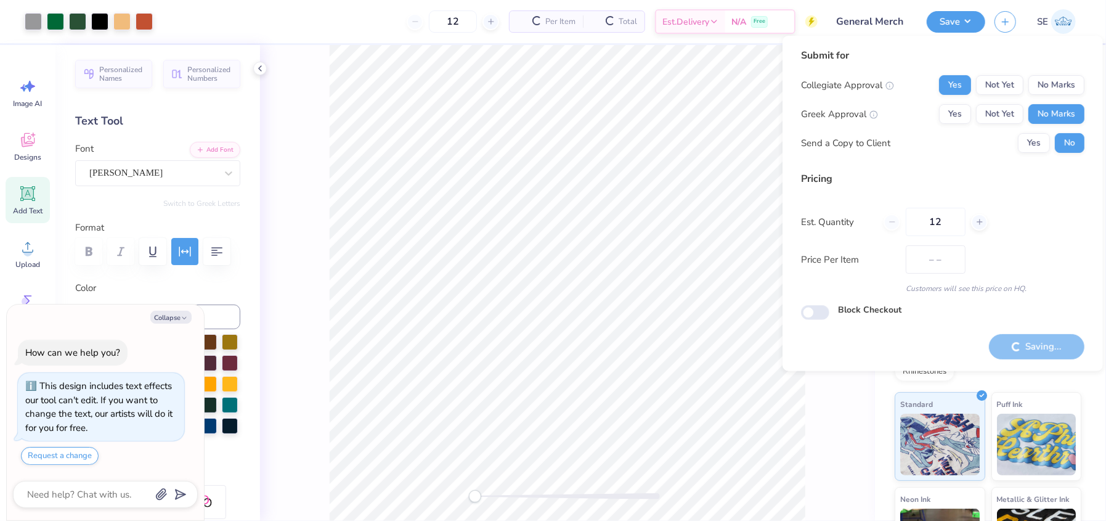
type textarea "x"
type input "$56.75"
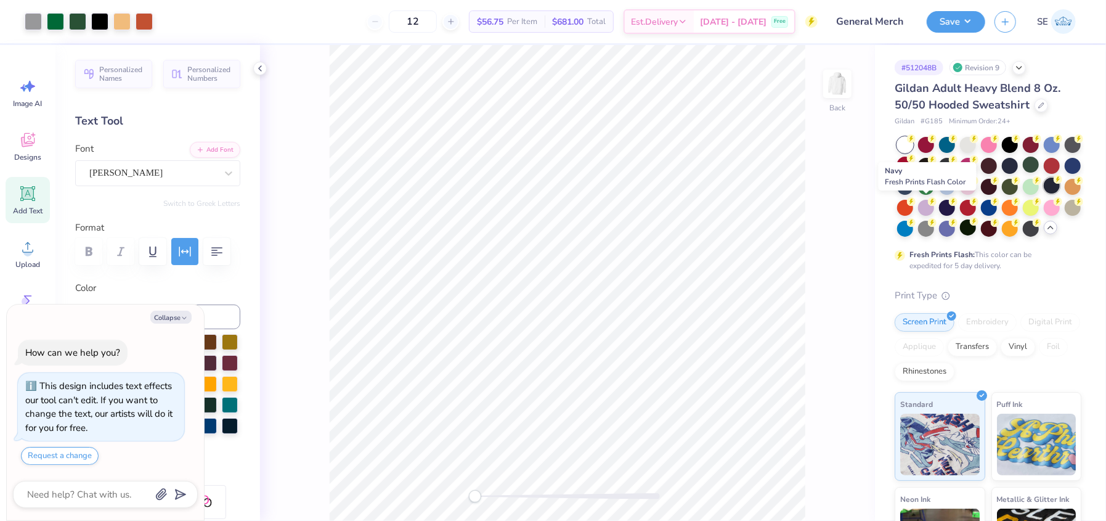
click at [1044, 194] on div at bounding box center [1052, 186] width 16 height 16
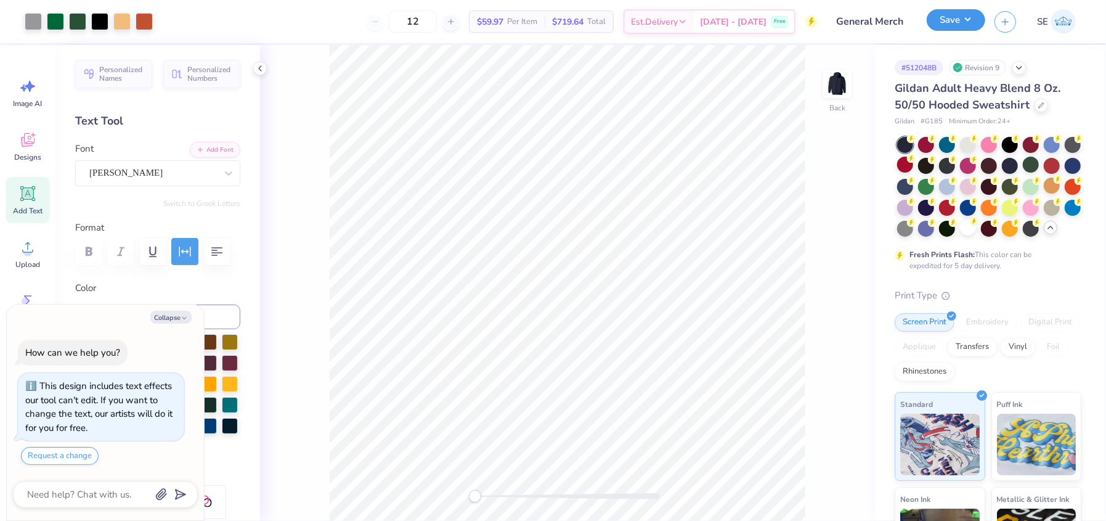
click at [956, 25] on button "Save" at bounding box center [956, 20] width 59 height 22
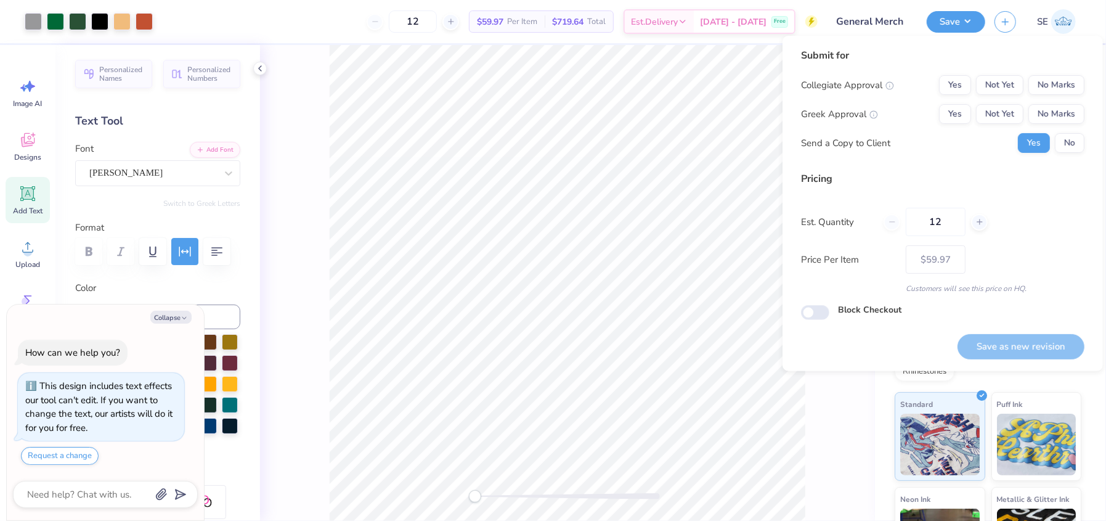
click at [959, 70] on div "Submit for Collegiate Approval Yes Not Yet No Marks Greek Approval Yes Not Yet …" at bounding box center [943, 105] width 284 height 114
click at [959, 75] on button "Yes" at bounding box center [955, 85] width 32 height 20
click at [1068, 114] on button "No Marks" at bounding box center [1057, 114] width 56 height 20
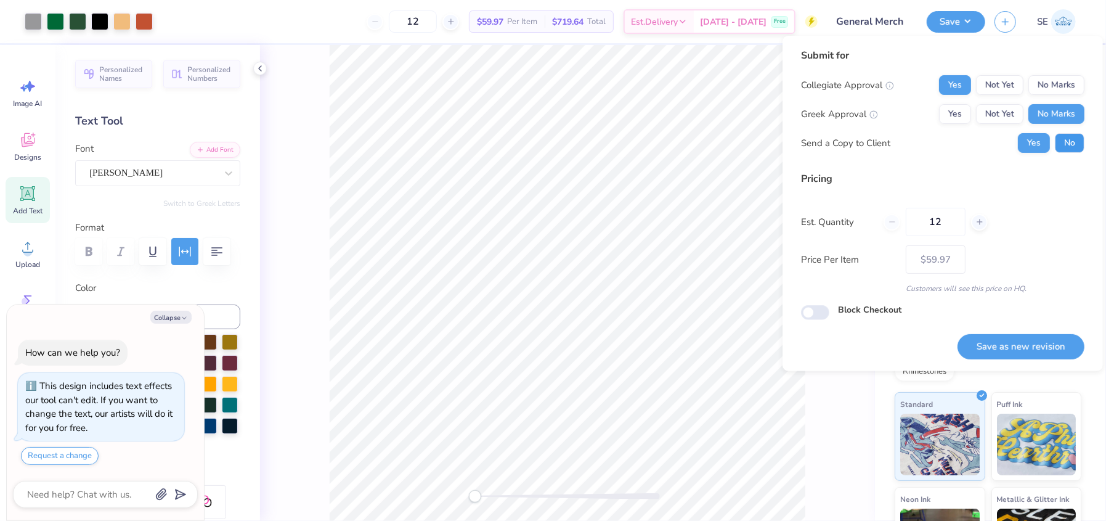
click at [1073, 140] on button "No" at bounding box center [1070, 143] width 30 height 20
click at [1021, 349] on button "Save as new revision" at bounding box center [1021, 346] width 127 height 25
type textarea "x"
type input "– –"
type textarea "x"
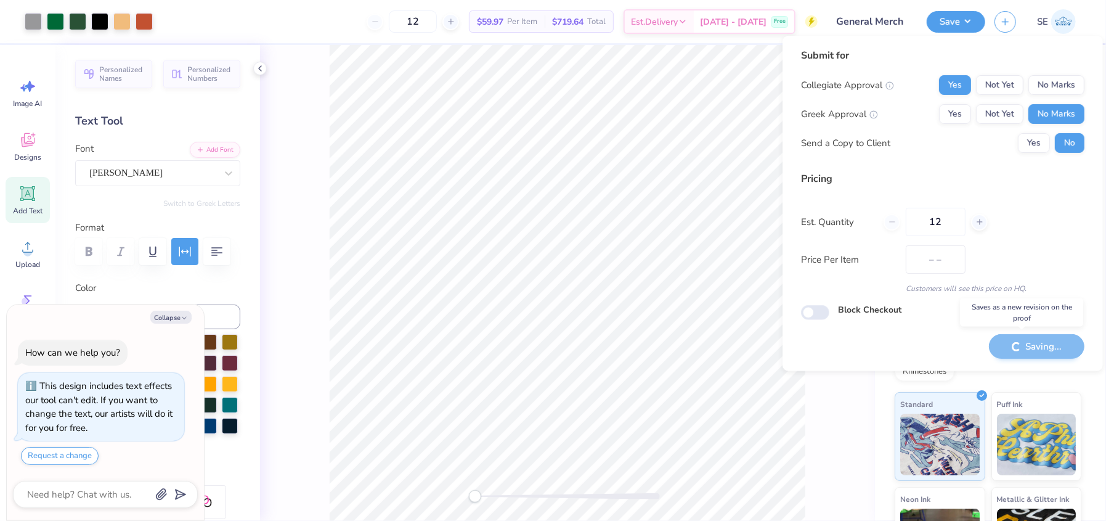
type input "$59.97"
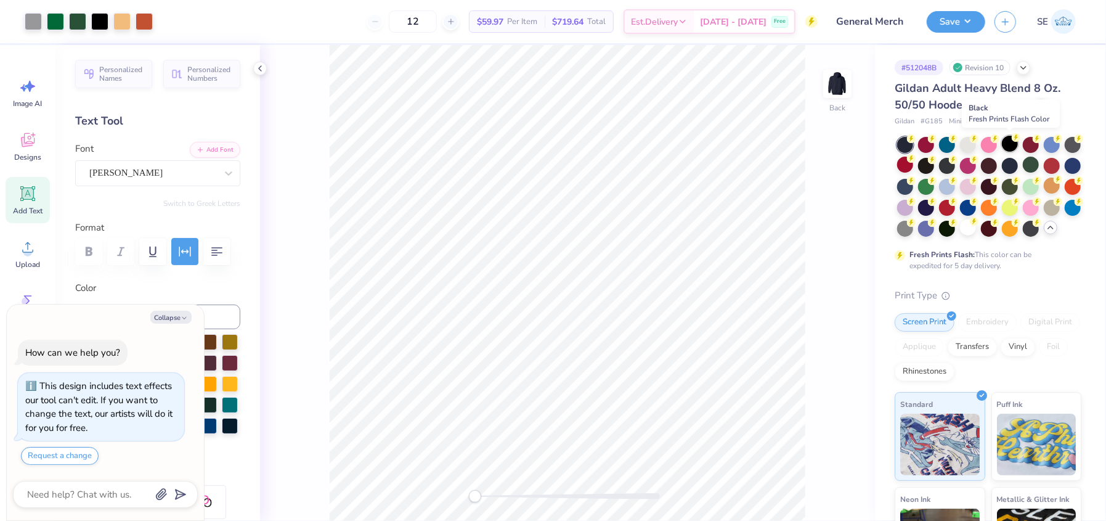
click at [1009, 144] on div at bounding box center [1010, 144] width 16 height 16
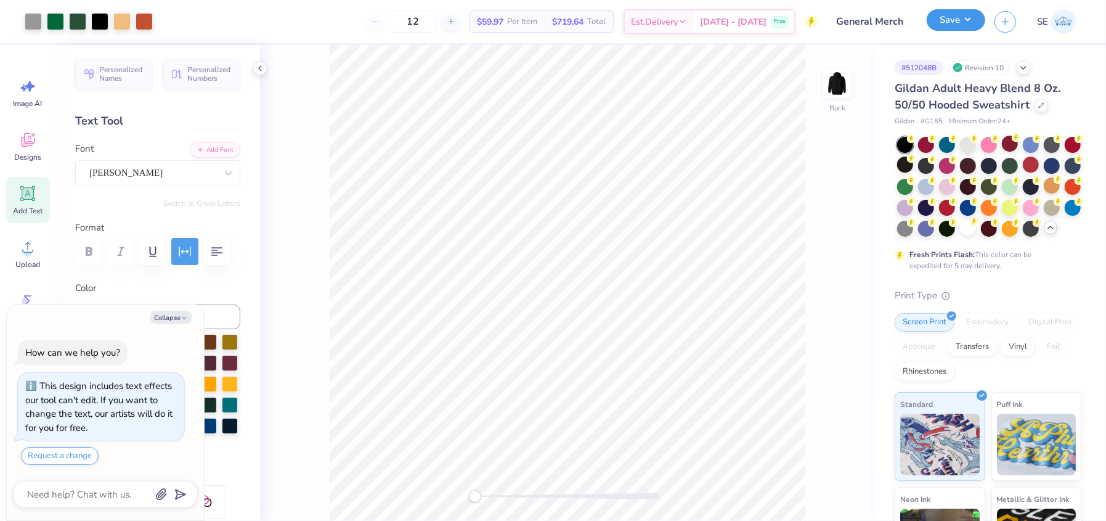
click at [969, 14] on button "Save" at bounding box center [956, 20] width 59 height 22
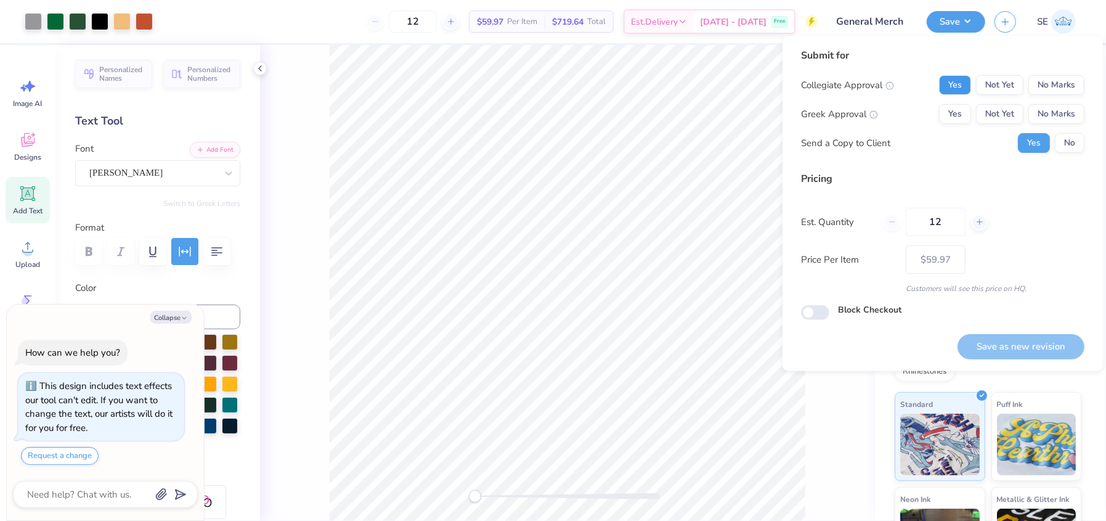
click at [951, 76] on button "Yes" at bounding box center [955, 85] width 32 height 20
click at [1055, 115] on button "No Marks" at bounding box center [1057, 114] width 56 height 20
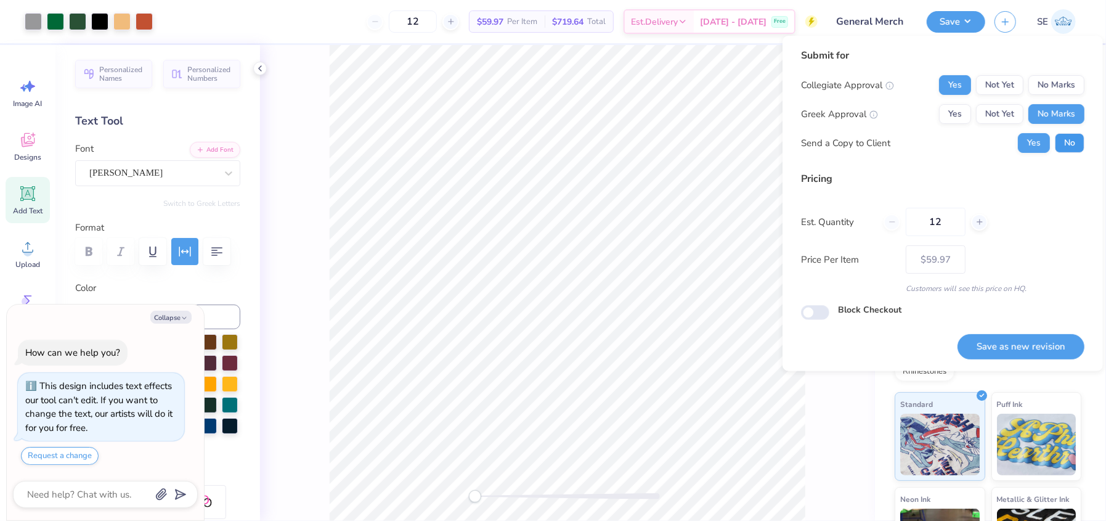
click at [1071, 144] on button "No" at bounding box center [1070, 143] width 30 height 20
click at [1039, 339] on button "Save as new revision" at bounding box center [1021, 346] width 127 height 25
type textarea "x"
type input "– –"
type textarea "x"
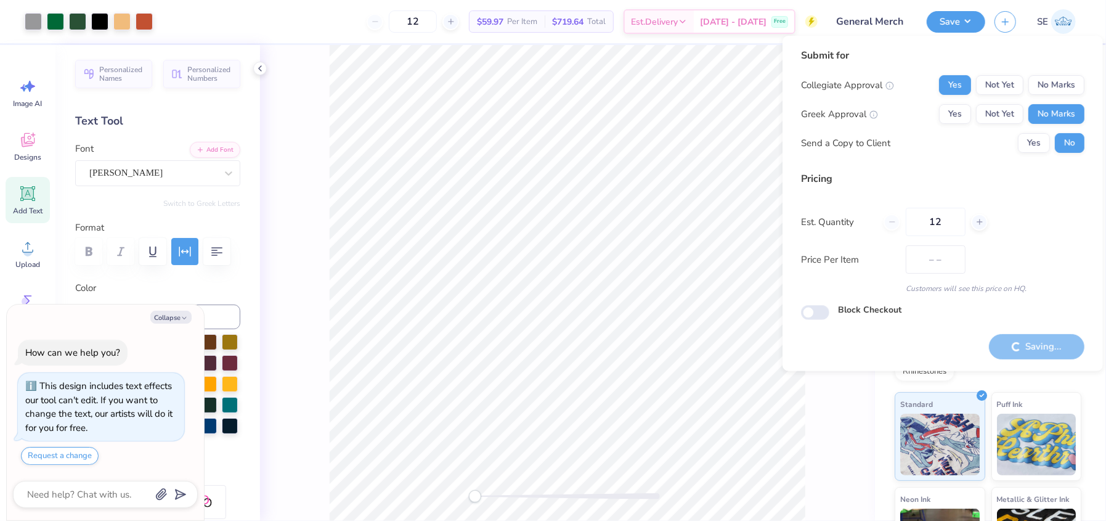
type input "$59.97"
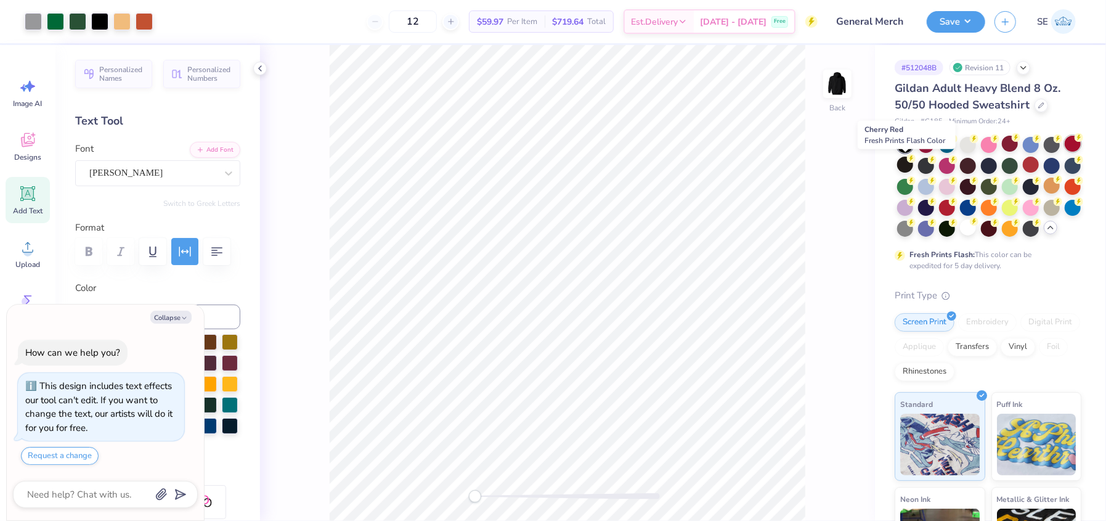
click at [1065, 152] on div at bounding box center [1073, 144] width 16 height 16
click at [139, 27] on div at bounding box center [144, 20] width 17 height 17
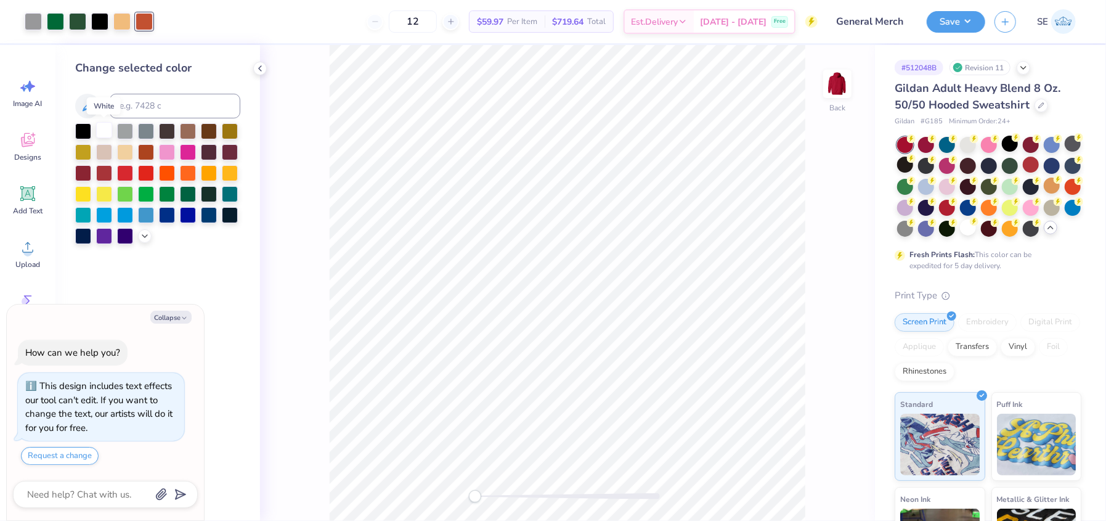
click at [104, 128] on div at bounding box center [104, 130] width 16 height 16
click at [131, 154] on div at bounding box center [125, 151] width 16 height 16
type textarea "x"
click at [142, 105] on input at bounding box center [175, 106] width 131 height 25
type input "156"
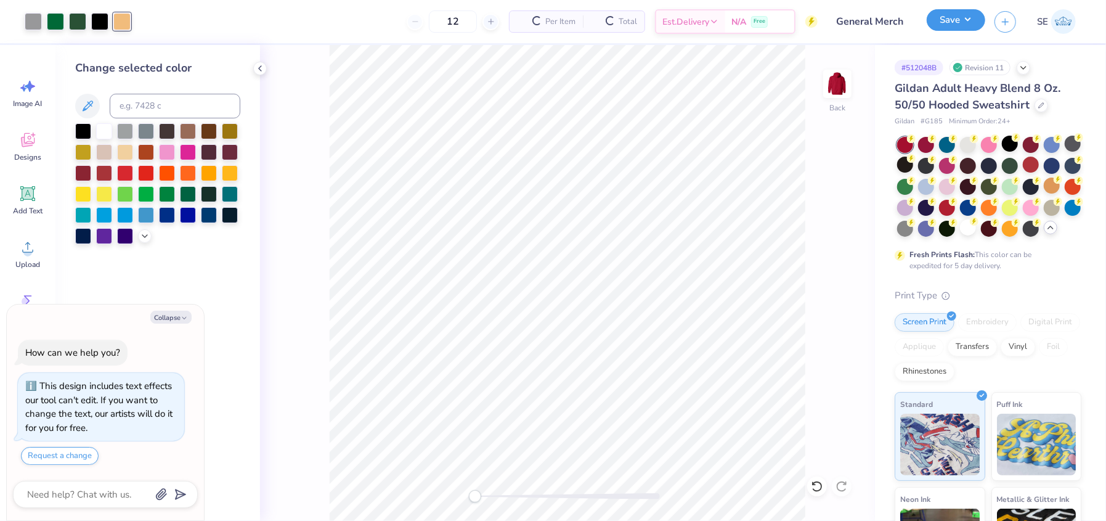
click at [954, 12] on button "Save" at bounding box center [956, 20] width 59 height 22
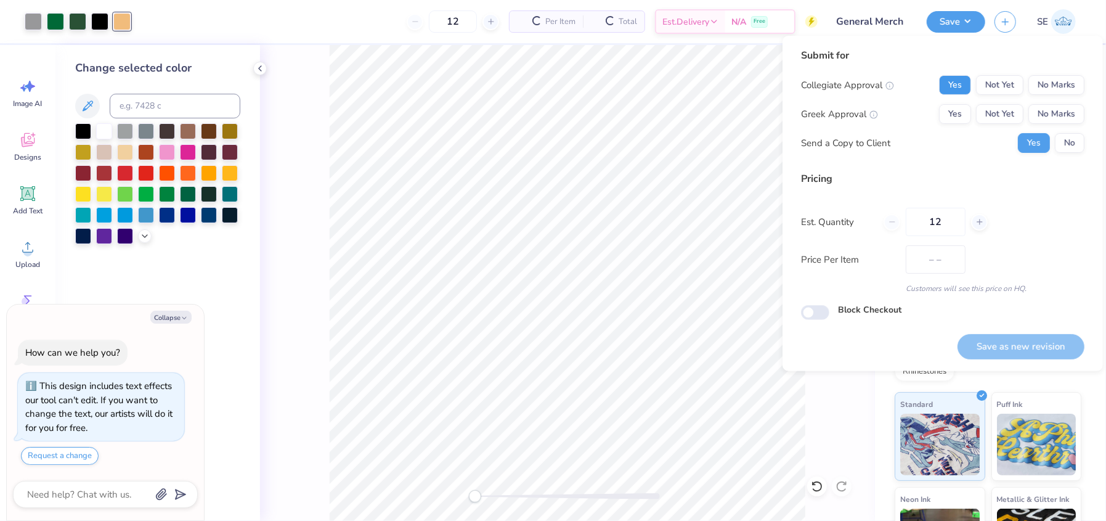
click at [961, 78] on button "Yes" at bounding box center [955, 85] width 32 height 20
click at [1074, 114] on button "No Marks" at bounding box center [1057, 114] width 56 height 20
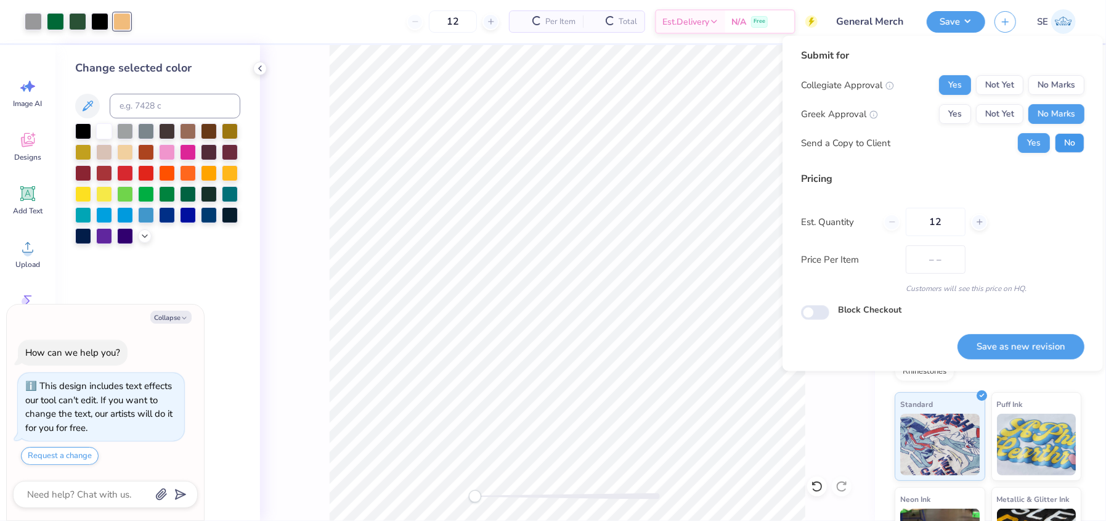
click at [1070, 136] on button "No" at bounding box center [1070, 143] width 30 height 20
click at [1023, 346] on button "Save as new revision" at bounding box center [1021, 346] width 127 height 25
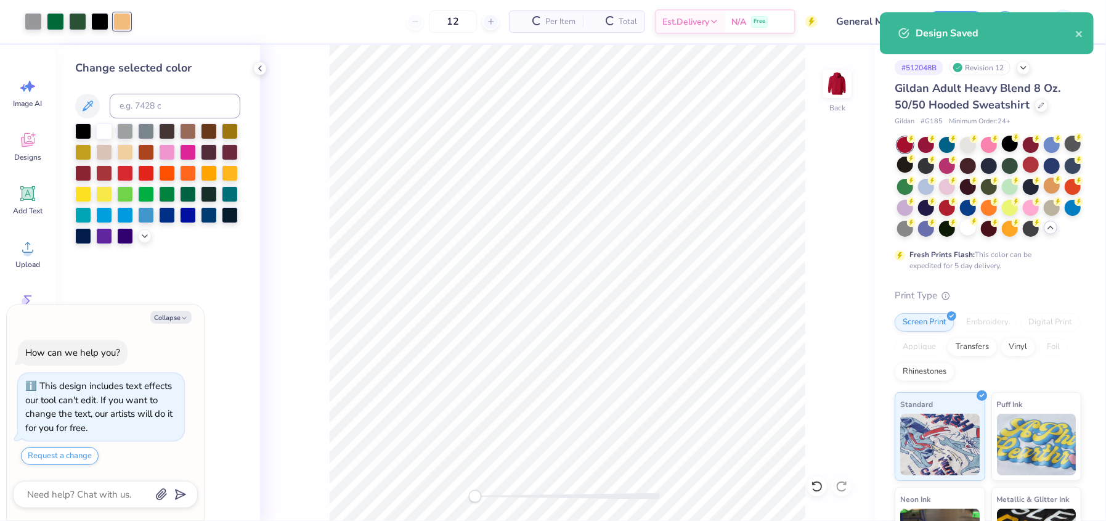
type textarea "x"
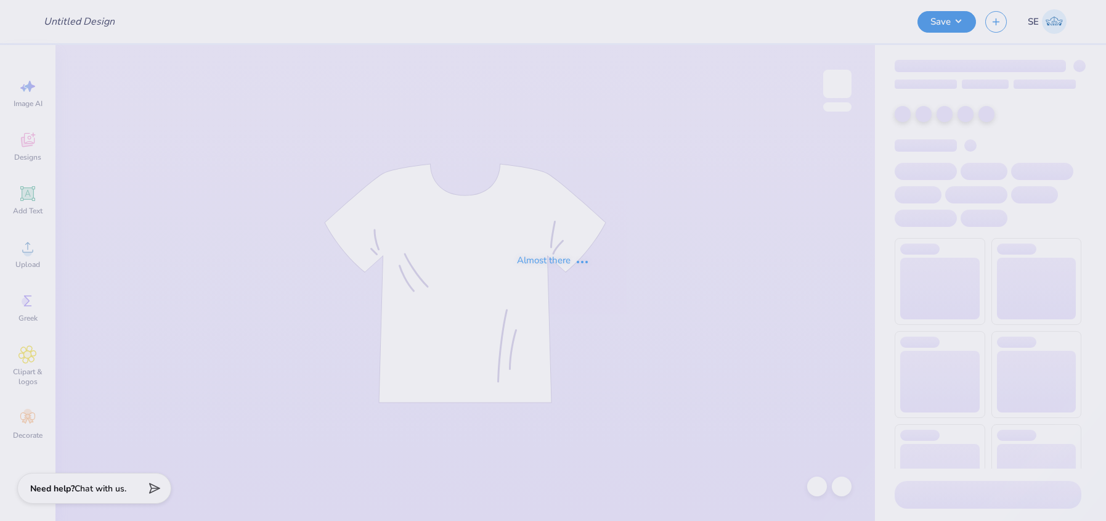
type input "General Merch"
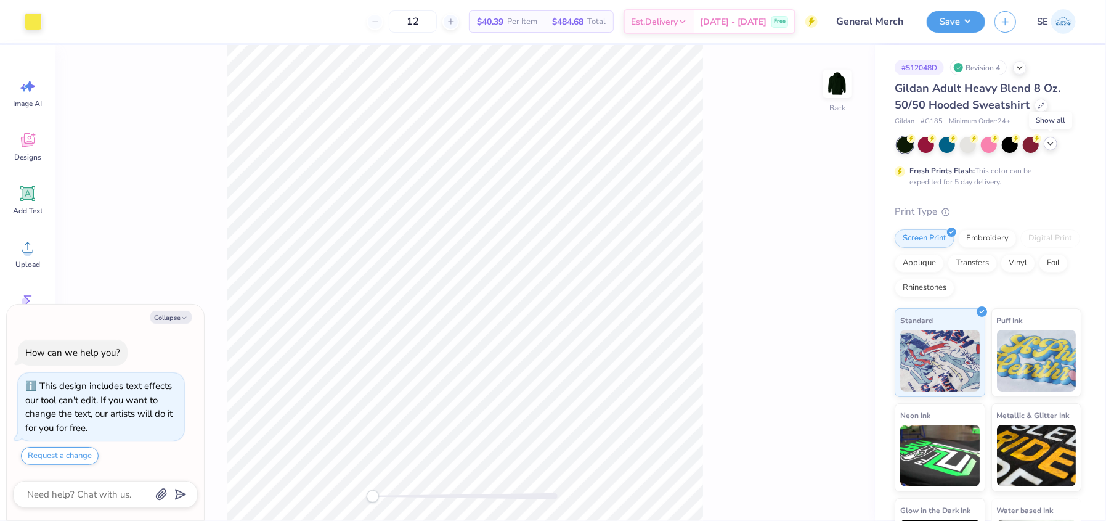
click at [1053, 146] on icon at bounding box center [1051, 144] width 10 height 10
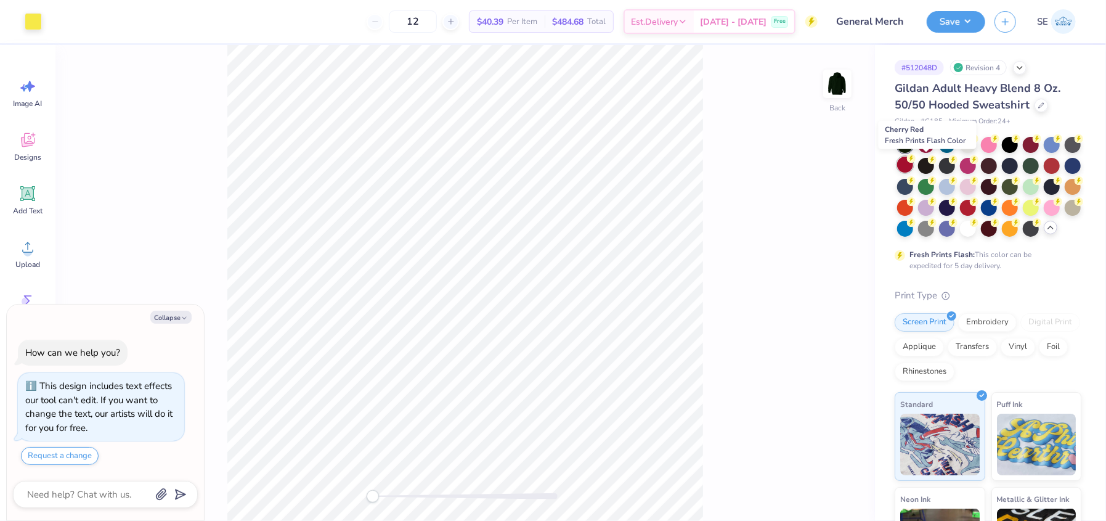
click at [913, 163] on div at bounding box center [905, 165] width 16 height 16
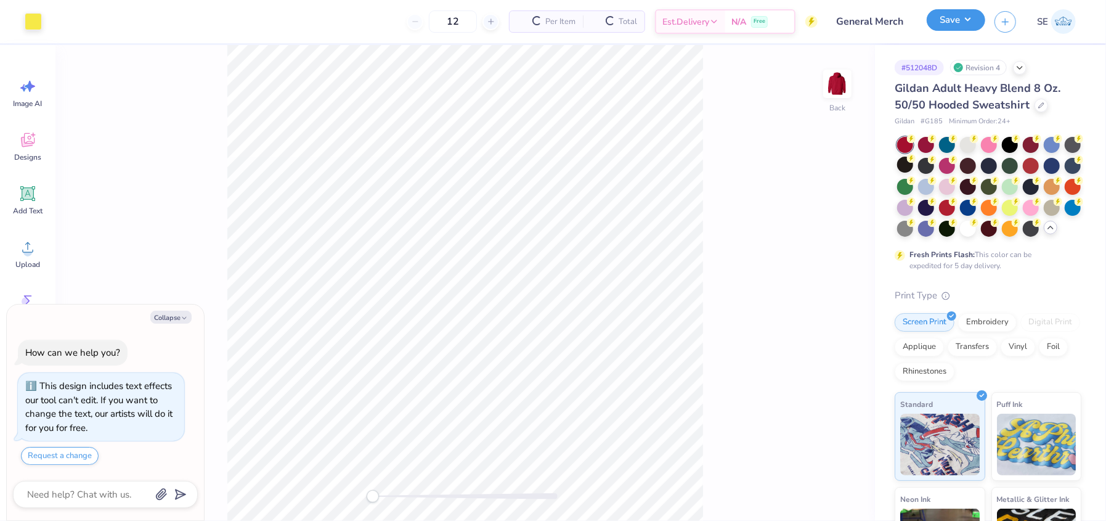
click at [968, 9] on button "Save" at bounding box center [956, 20] width 59 height 22
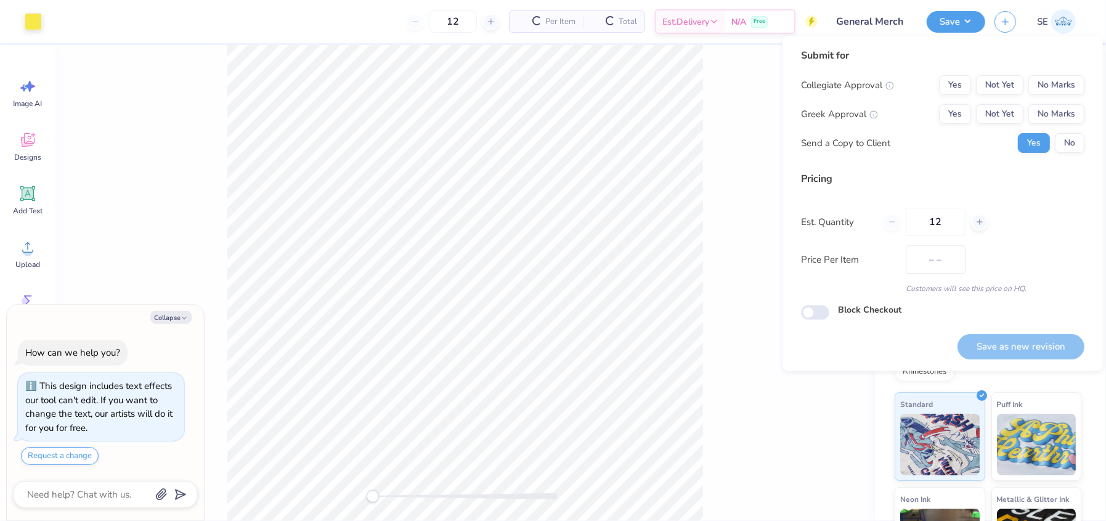
type textarea "x"
type input "$40.39"
click at [960, 79] on button "Yes" at bounding box center [955, 85] width 32 height 20
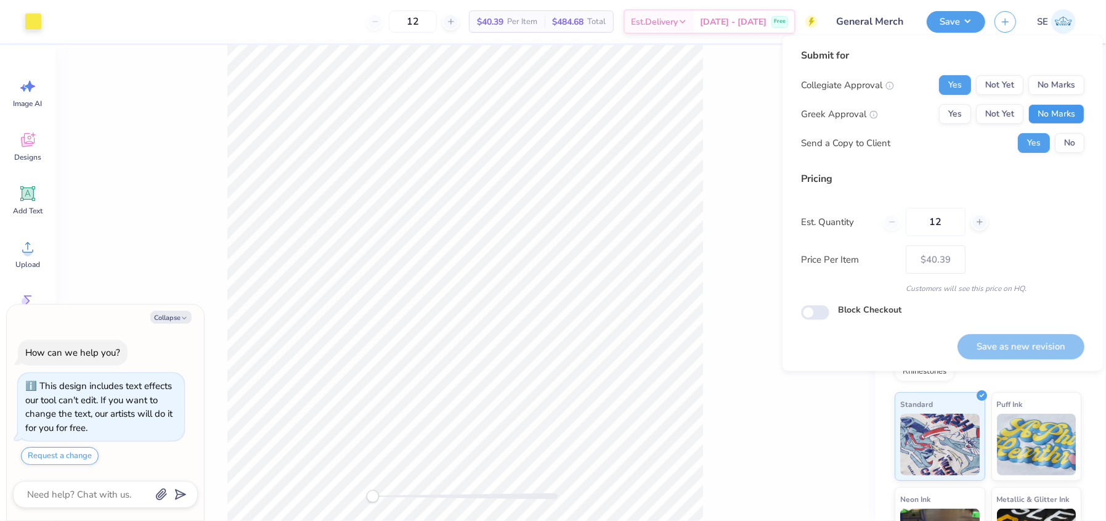
click at [1060, 112] on button "No Marks" at bounding box center [1057, 114] width 56 height 20
click at [1060, 144] on button "No" at bounding box center [1070, 143] width 30 height 20
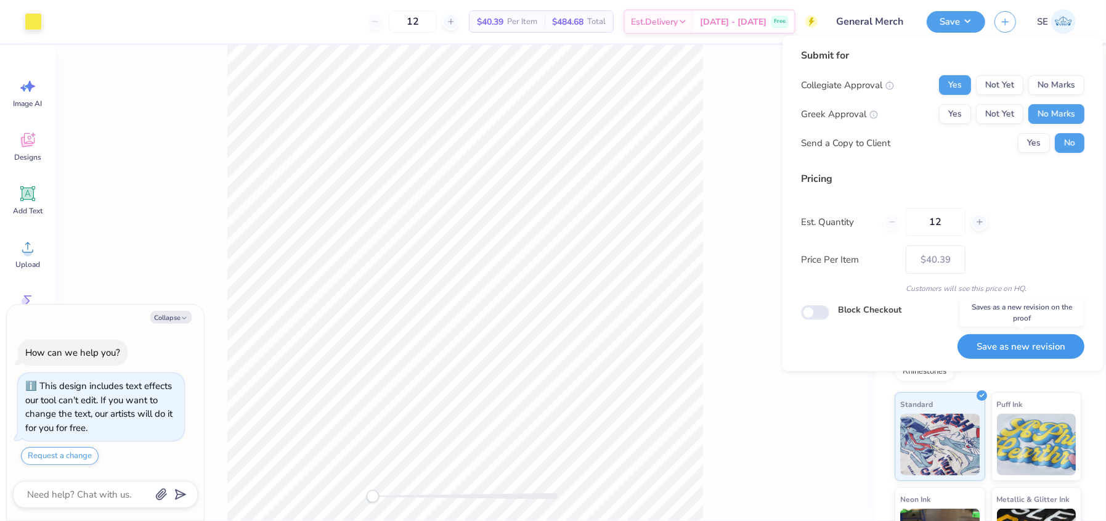
click at [1007, 339] on button "Save as new revision" at bounding box center [1021, 346] width 127 height 25
type textarea "x"
type input "– –"
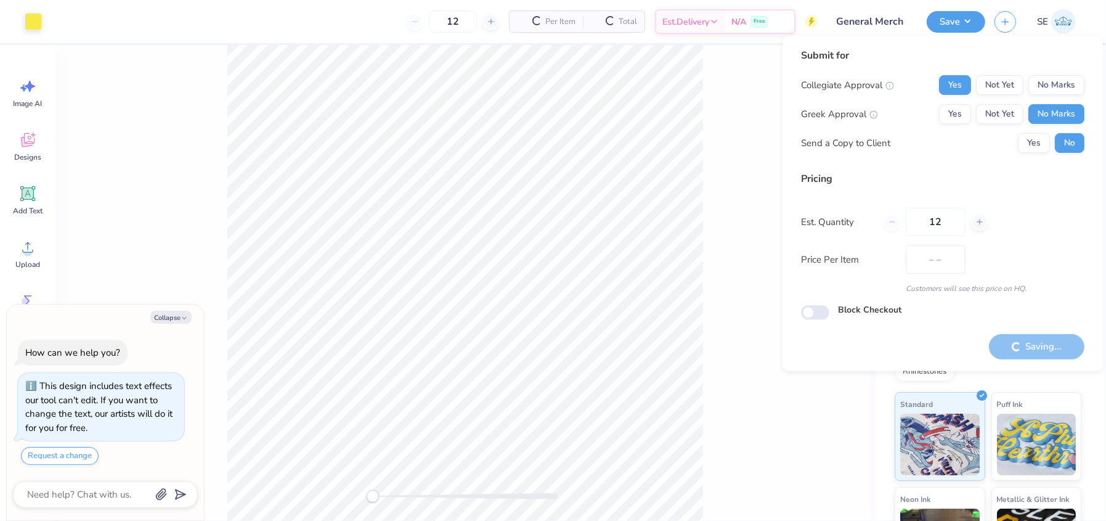
click at [770, 264] on div "Back" at bounding box center [465, 283] width 820 height 476
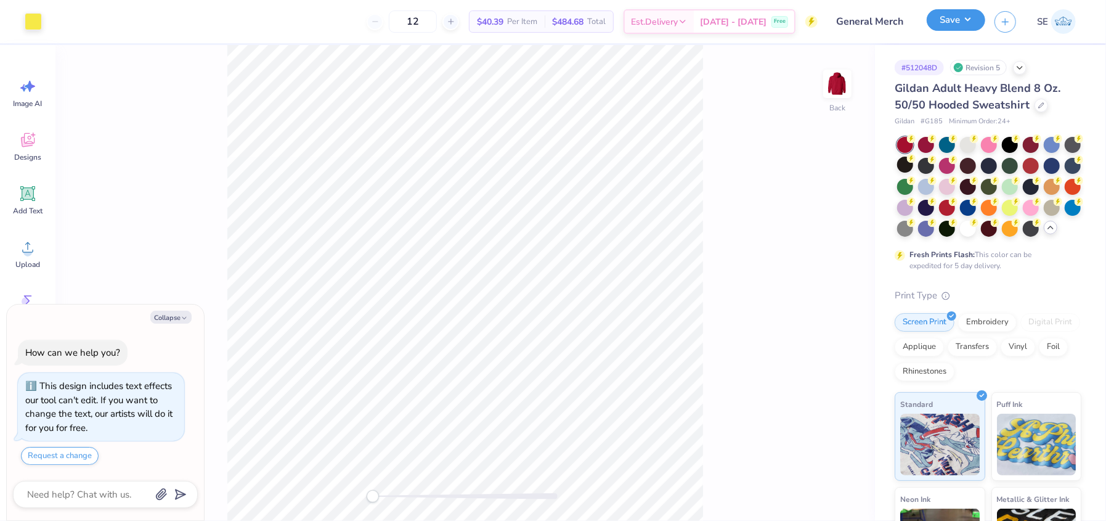
click at [966, 16] on button "Save" at bounding box center [956, 20] width 59 height 22
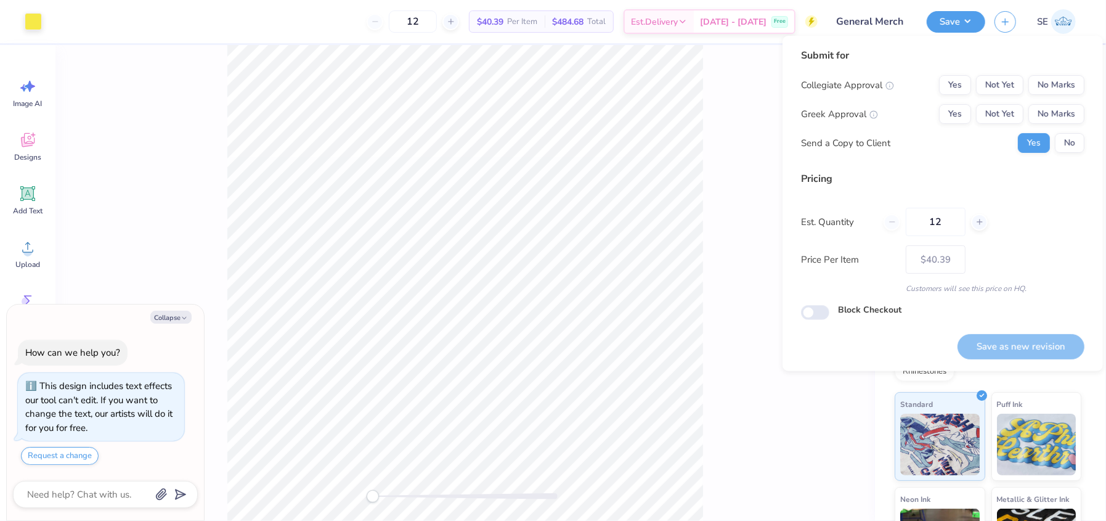
click at [716, 145] on div "Back" at bounding box center [465, 283] width 820 height 476
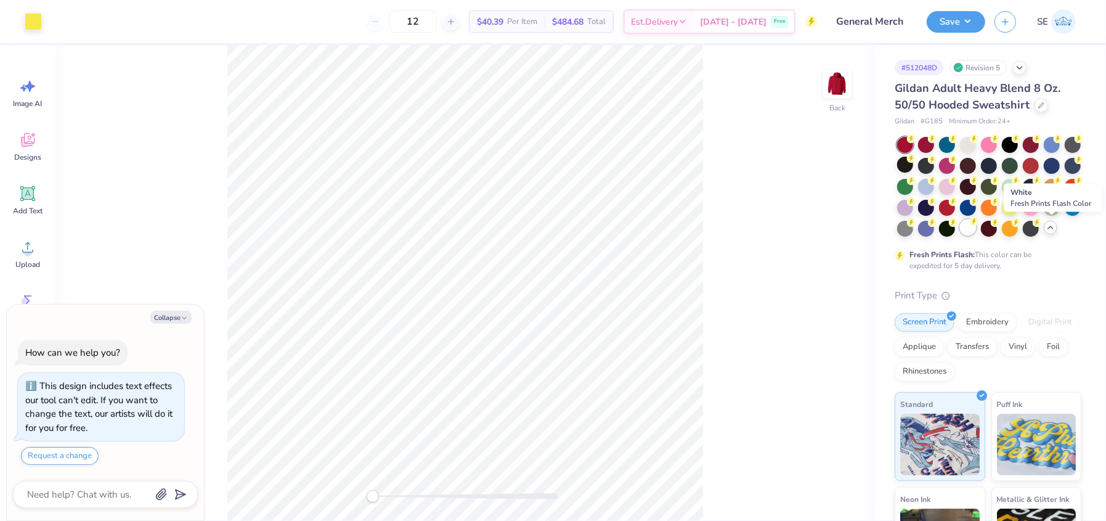
click at [976, 231] on div at bounding box center [968, 227] width 16 height 16
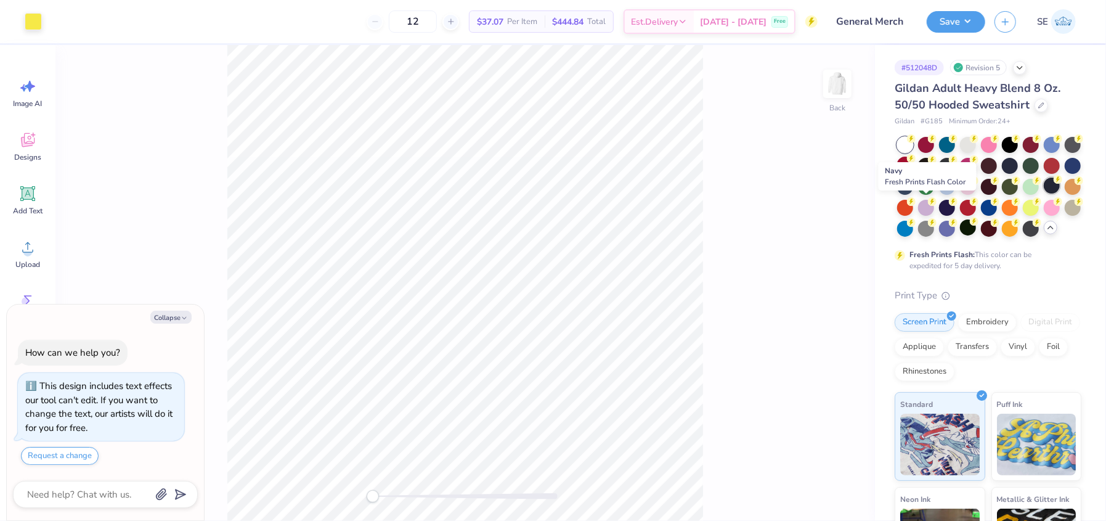
click at [1044, 194] on div at bounding box center [1052, 186] width 16 height 16
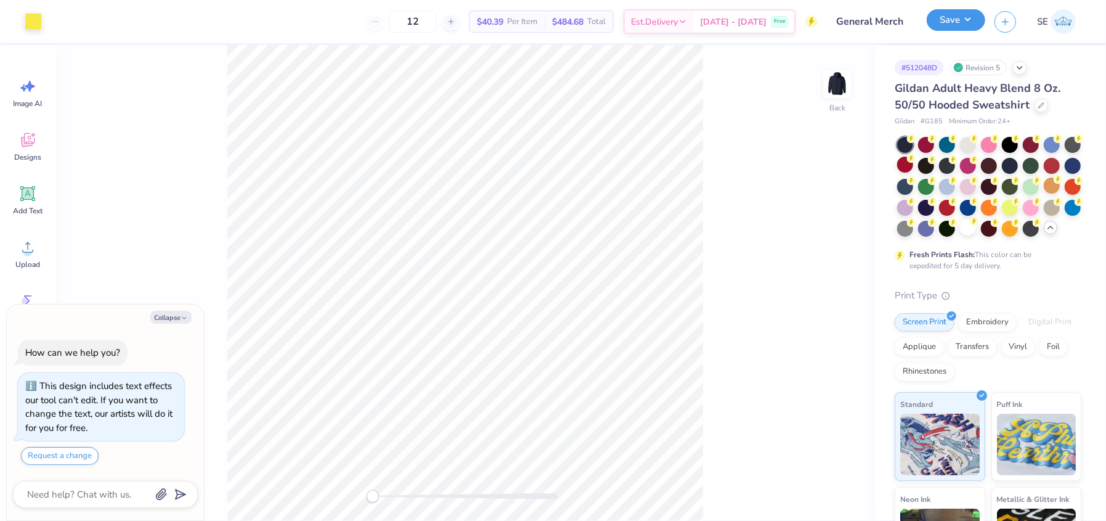
click at [954, 24] on button "Save" at bounding box center [956, 20] width 59 height 22
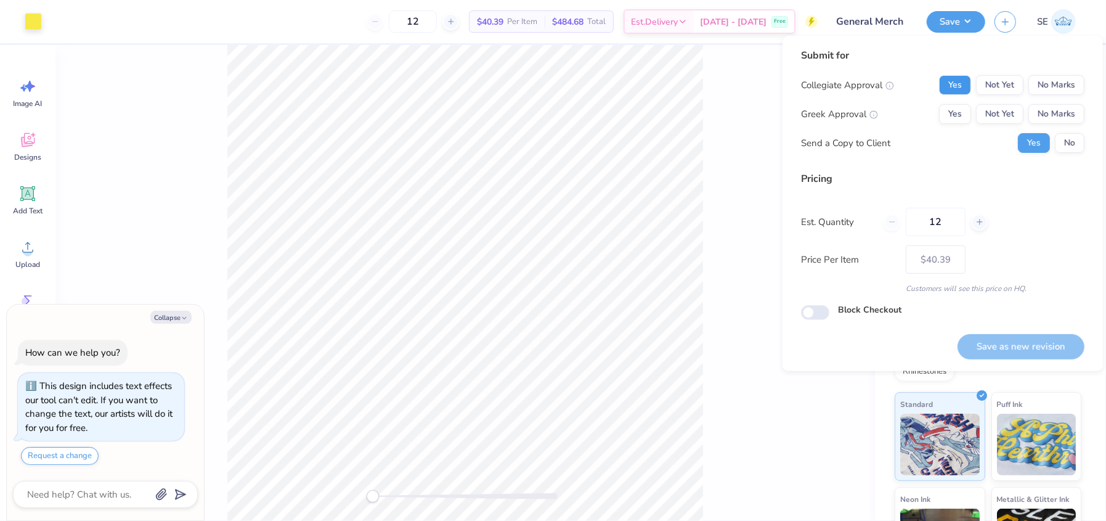
click at [952, 83] on button "Yes" at bounding box center [955, 85] width 32 height 20
click at [1071, 113] on button "No Marks" at bounding box center [1057, 114] width 56 height 20
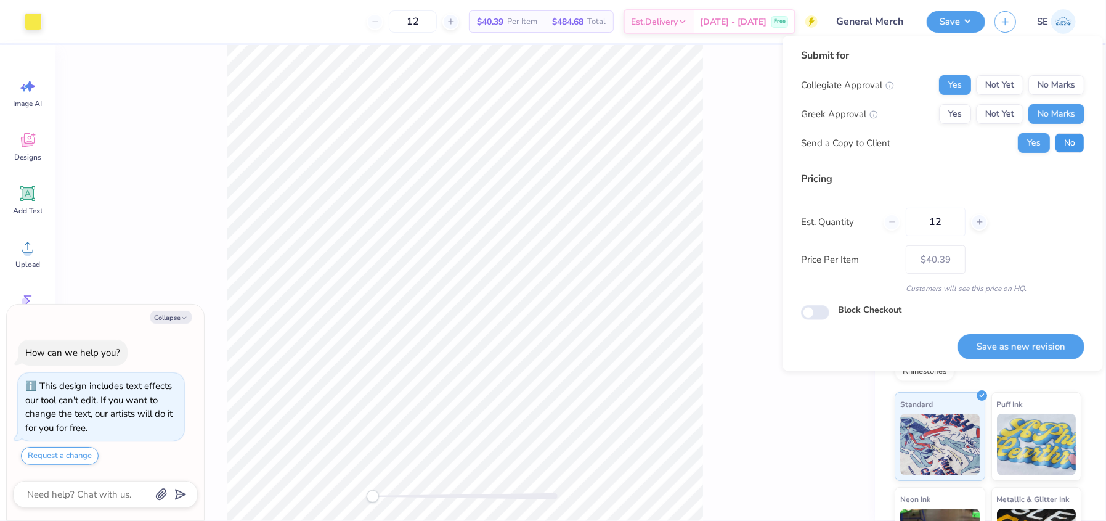
click at [1071, 137] on button "No" at bounding box center [1070, 143] width 30 height 20
click at [1021, 338] on button "Save as new revision" at bounding box center [1021, 346] width 127 height 25
type textarea "x"
type input "– –"
type textarea "x"
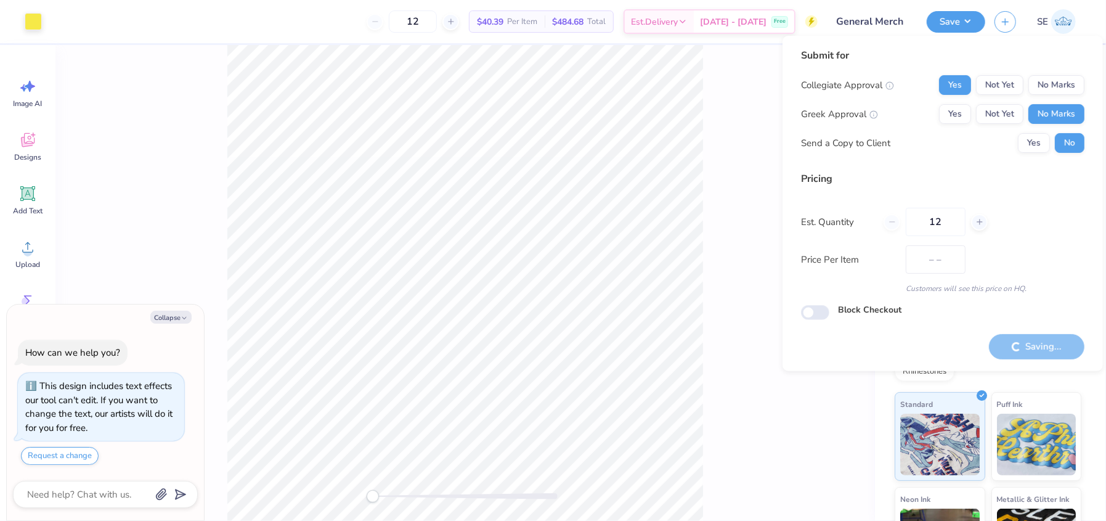
type input "$40.39"
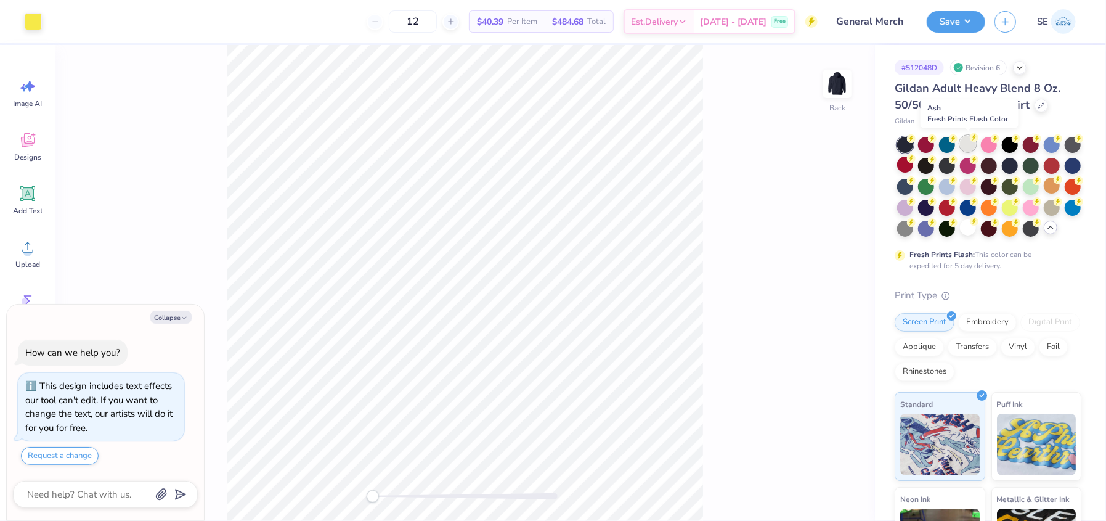
click at [963, 145] on div at bounding box center [968, 144] width 16 height 16
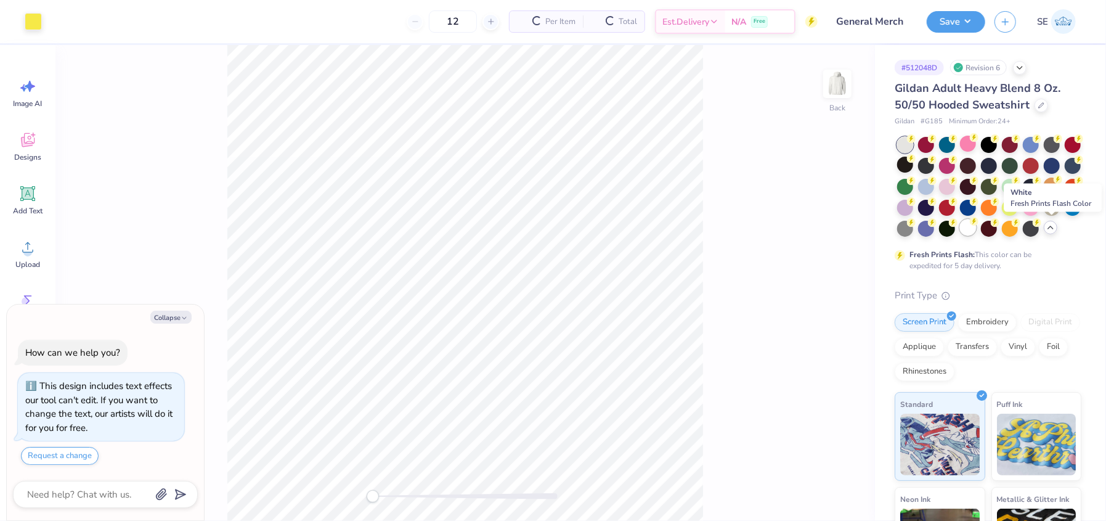
click at [976, 232] on div at bounding box center [968, 227] width 16 height 16
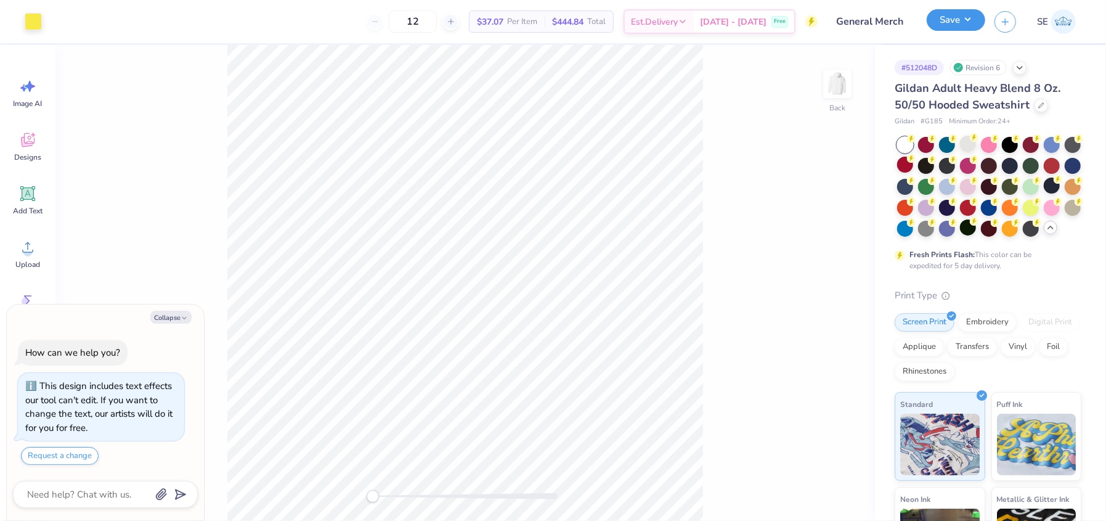
click at [958, 17] on button "Save" at bounding box center [956, 20] width 59 height 22
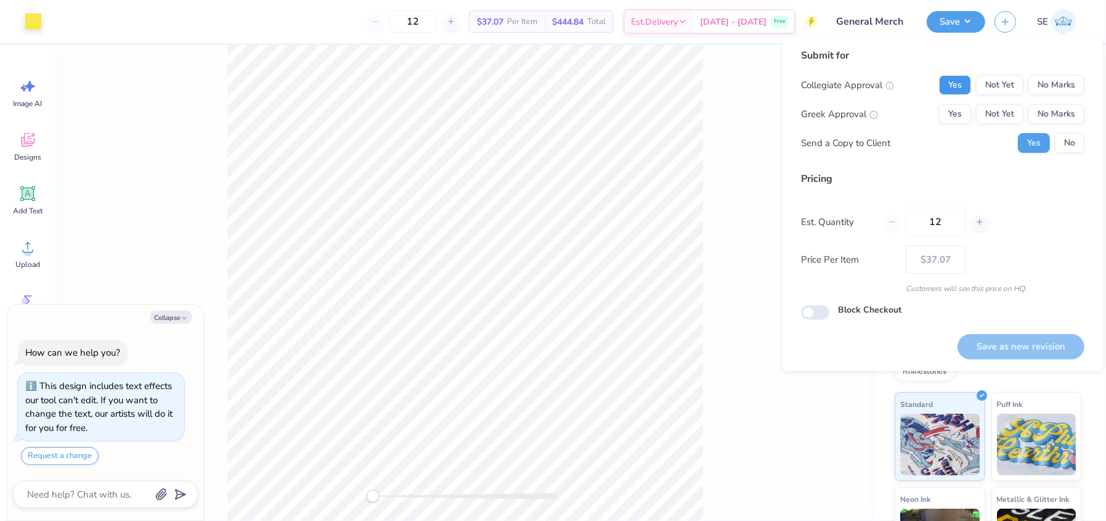
click at [960, 80] on button "Yes" at bounding box center [955, 85] width 32 height 20
click at [1068, 116] on button "No Marks" at bounding box center [1057, 114] width 56 height 20
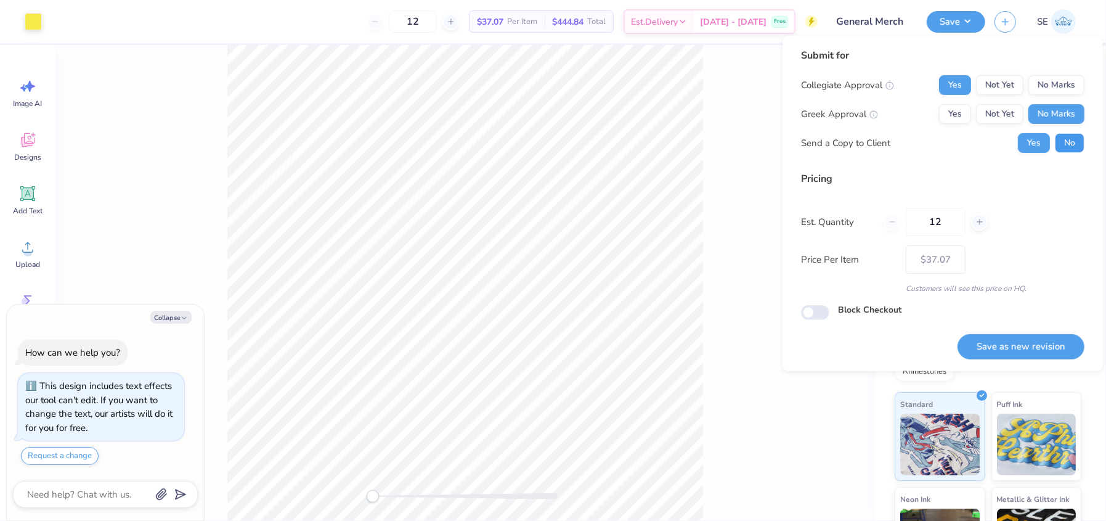
click at [1069, 136] on button "No" at bounding box center [1070, 143] width 30 height 20
click at [1053, 345] on button "Save as new revision" at bounding box center [1021, 346] width 127 height 25
type textarea "x"
type input "– –"
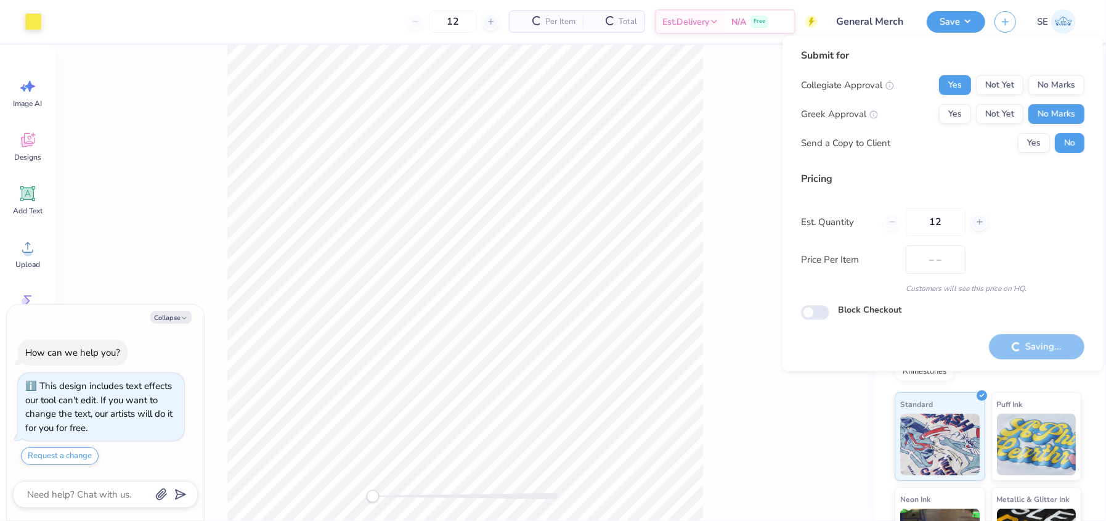
type textarea "x"
type input "$37.07"
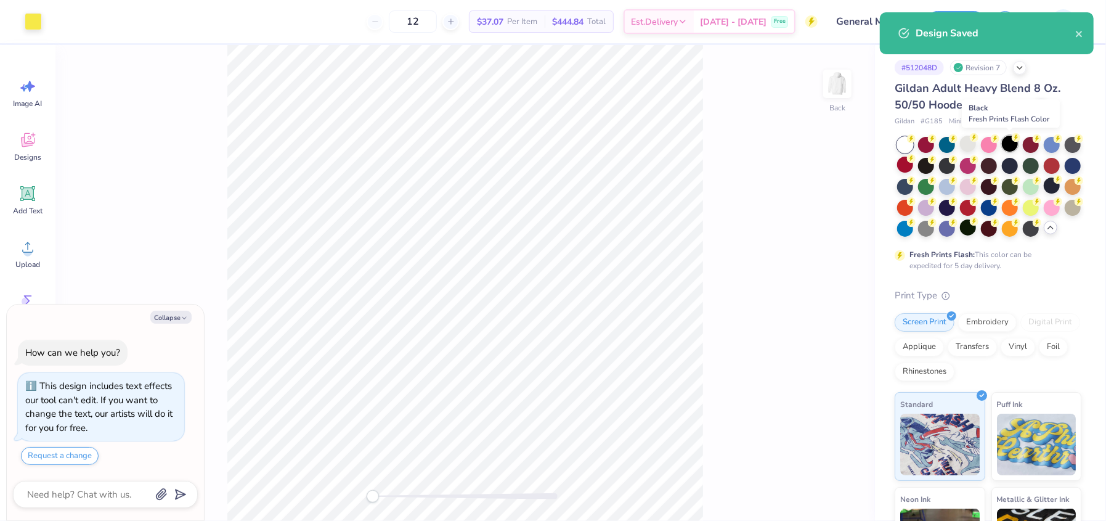
click at [1006, 141] on div at bounding box center [1010, 144] width 16 height 16
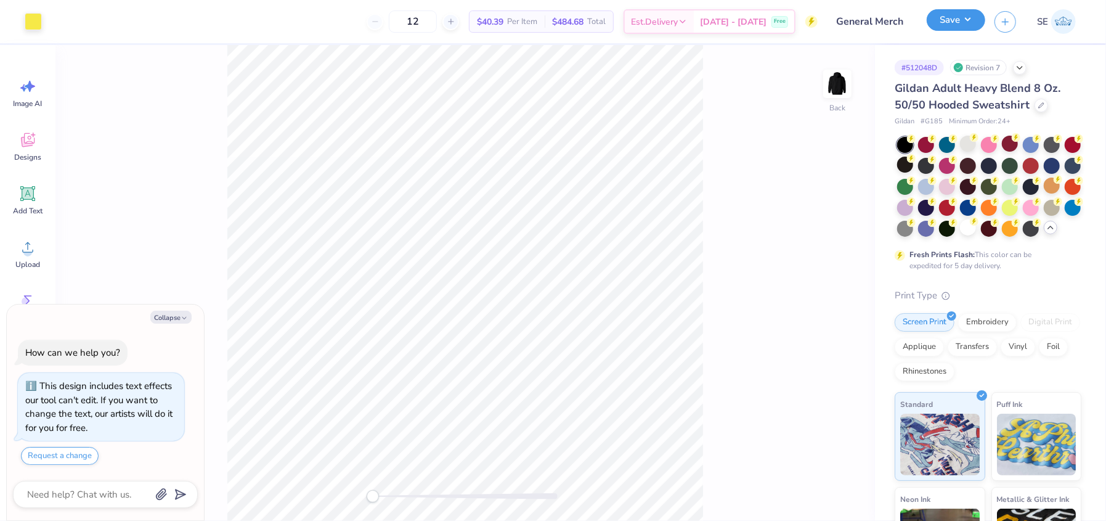
click at [955, 22] on button "Save" at bounding box center [956, 20] width 59 height 22
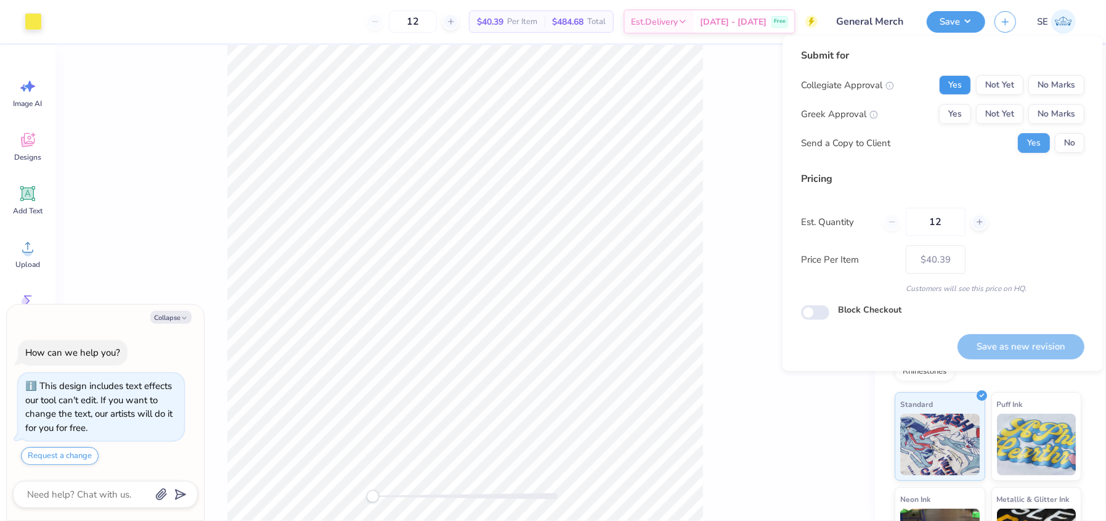
click at [958, 88] on button "Yes" at bounding box center [955, 85] width 32 height 20
click at [1052, 117] on button "No Marks" at bounding box center [1057, 114] width 56 height 20
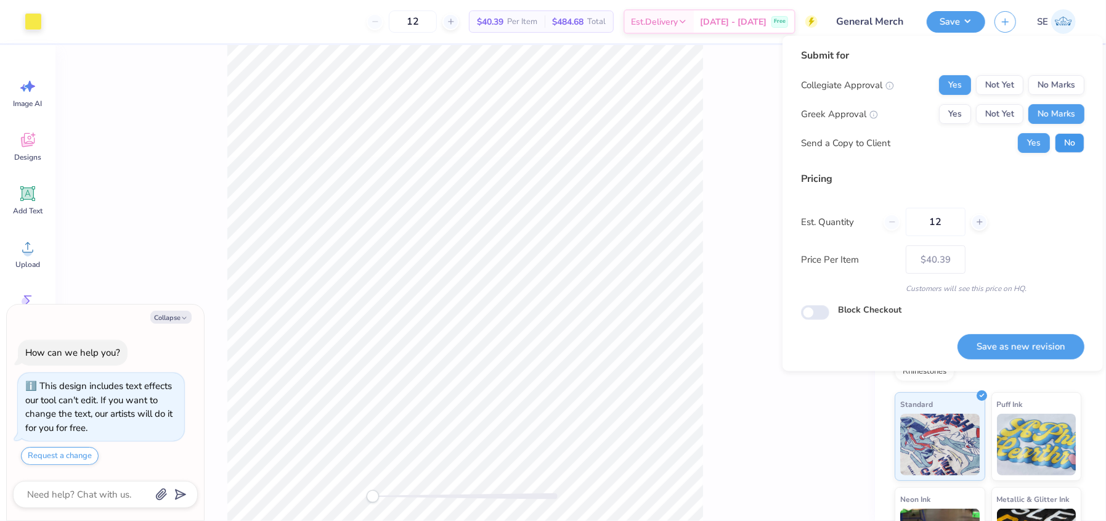
click at [1065, 136] on button "No" at bounding box center [1070, 143] width 30 height 20
click at [1018, 348] on button "Save as new revision" at bounding box center [1021, 346] width 127 height 25
type textarea "x"
type input "– –"
type textarea "x"
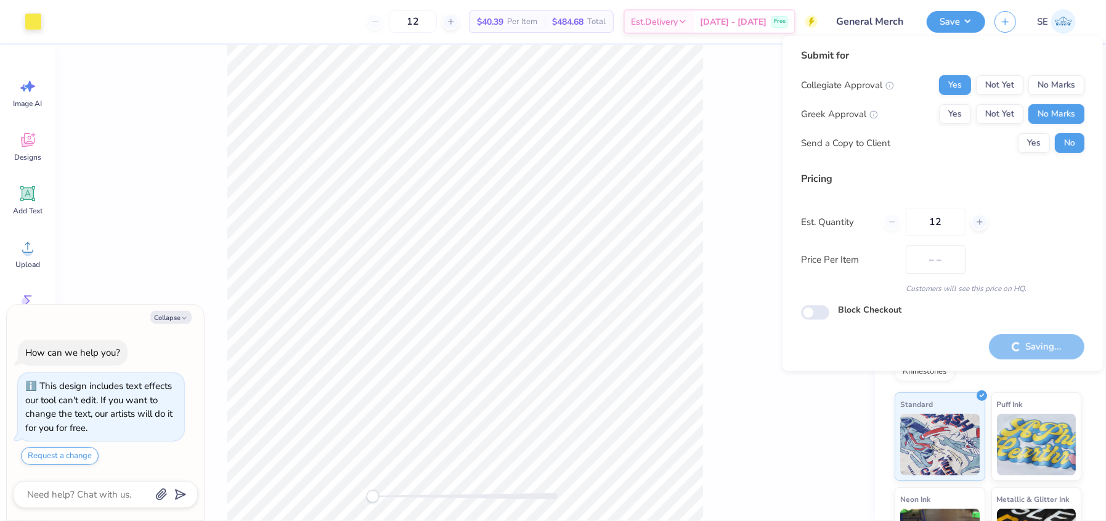
type input "$40.39"
type textarea "x"
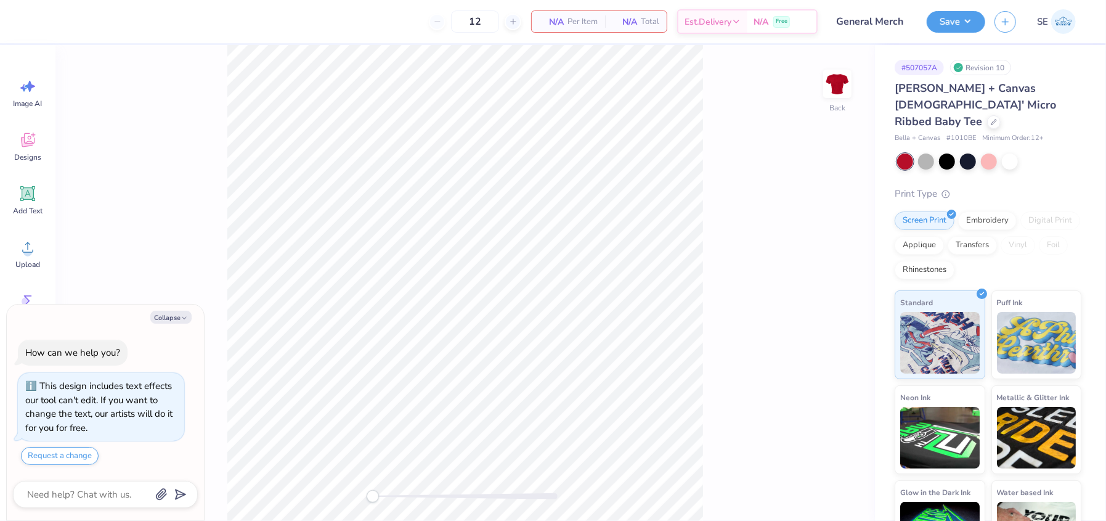
type textarea "x"
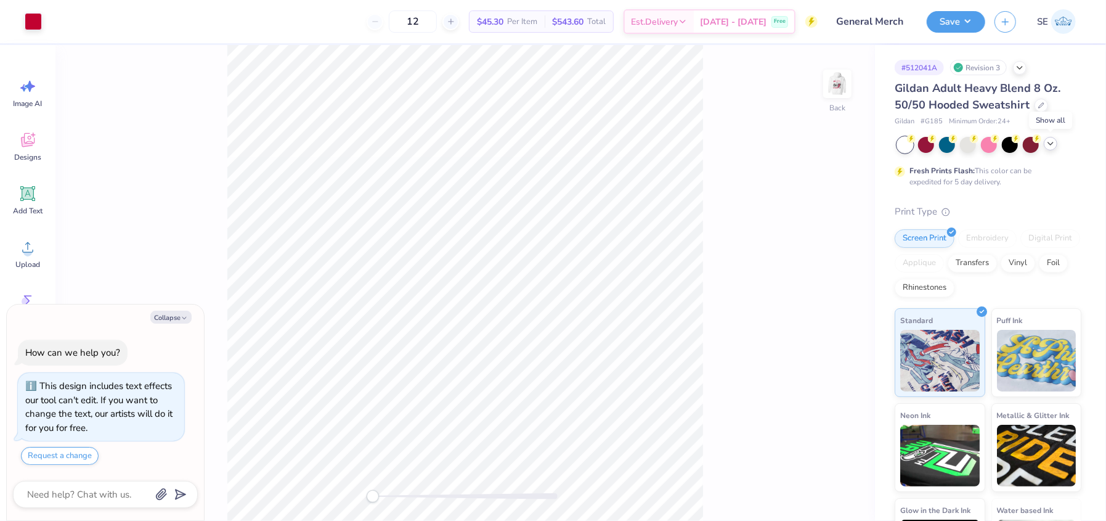
click at [1047, 144] on icon at bounding box center [1051, 144] width 10 height 10
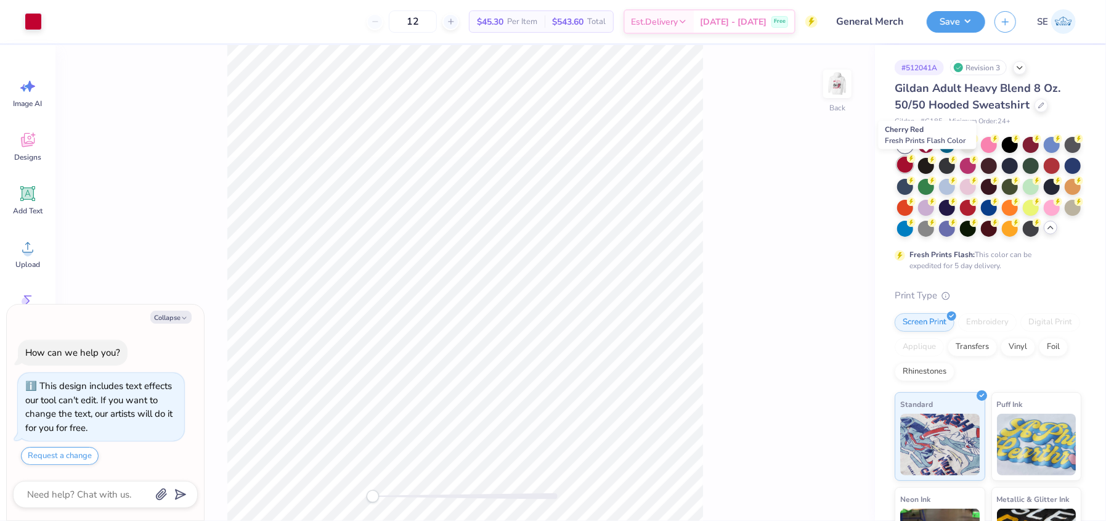
click at [913, 163] on div at bounding box center [905, 165] width 16 height 16
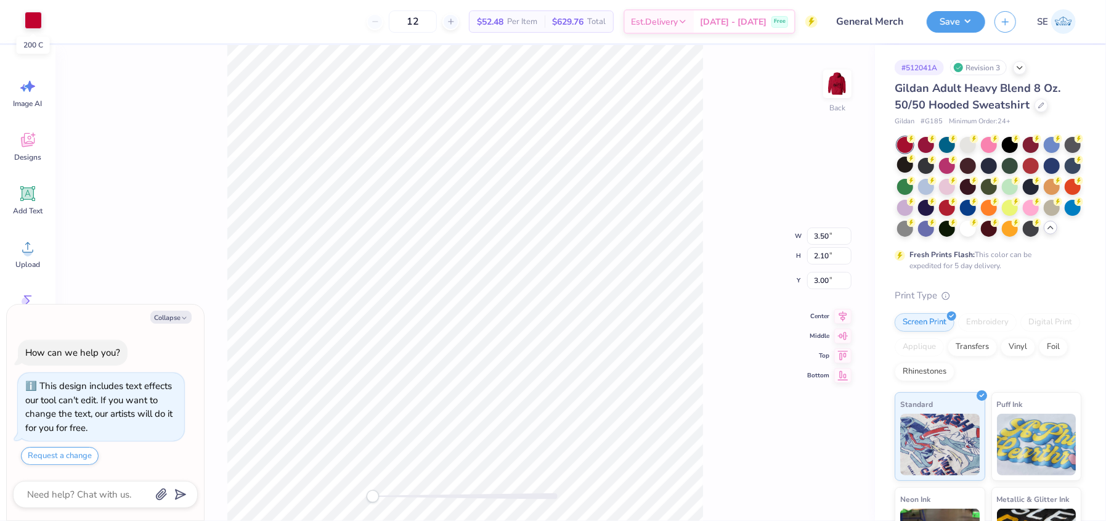
click at [36, 21] on div at bounding box center [33, 20] width 17 height 17
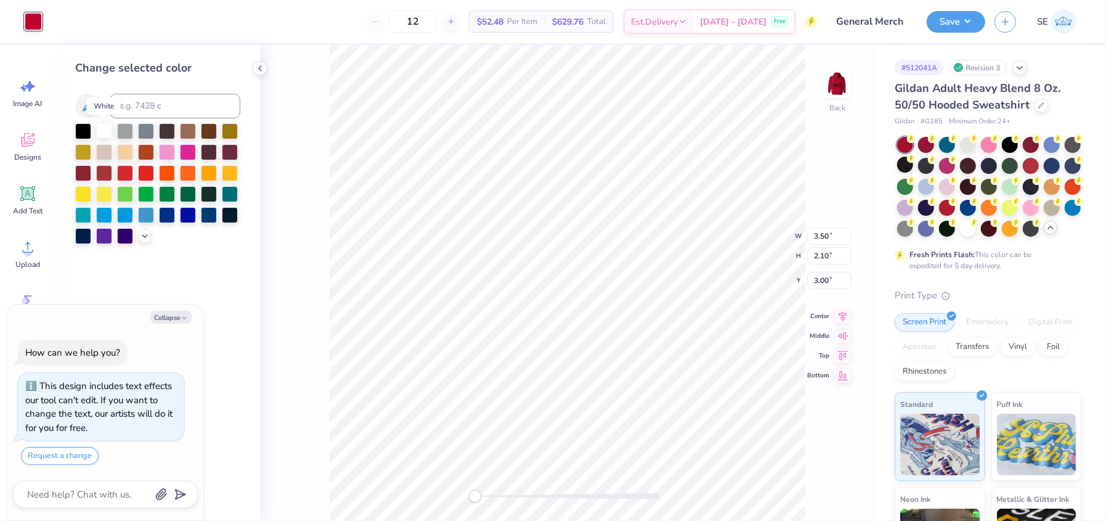
click at [104, 134] on div at bounding box center [104, 130] width 16 height 16
click at [832, 85] on img at bounding box center [837, 83] width 49 height 49
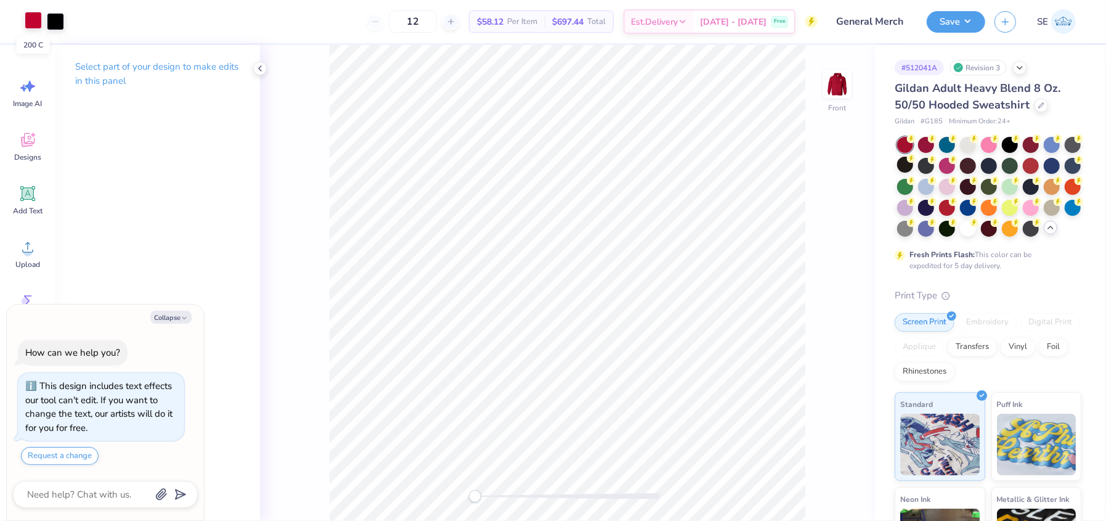
click at [34, 15] on div at bounding box center [33, 20] width 17 height 17
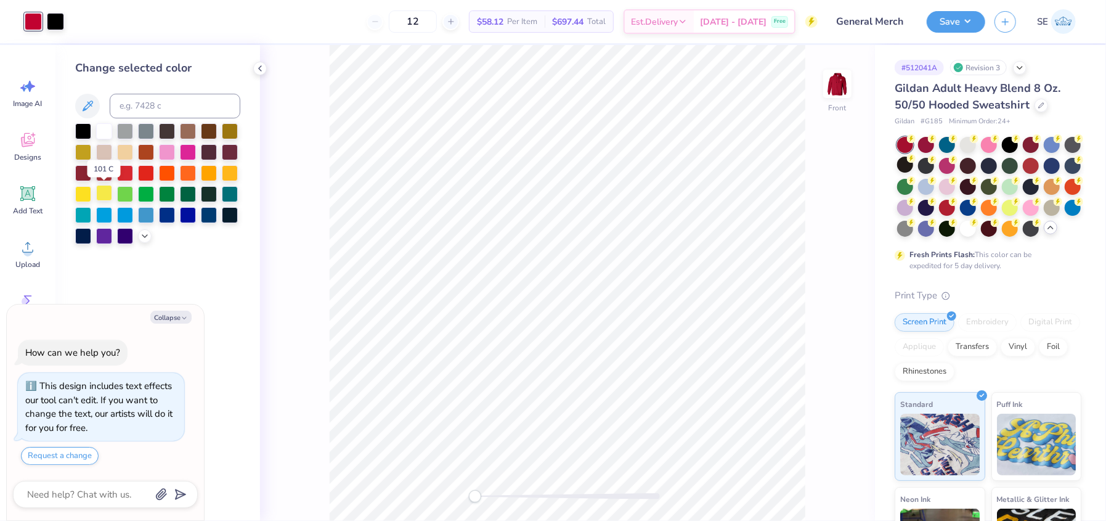
click at [106, 189] on div at bounding box center [104, 193] width 16 height 16
click at [83, 125] on div at bounding box center [83, 130] width 16 height 16
click at [828, 92] on img at bounding box center [837, 83] width 49 height 49
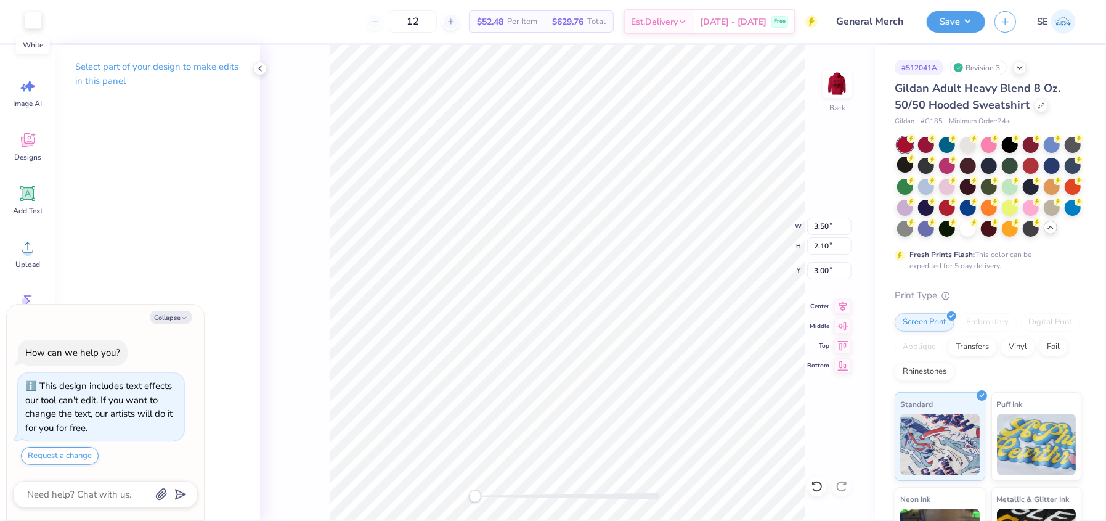
click at [25, 22] on div at bounding box center [33, 20] width 17 height 17
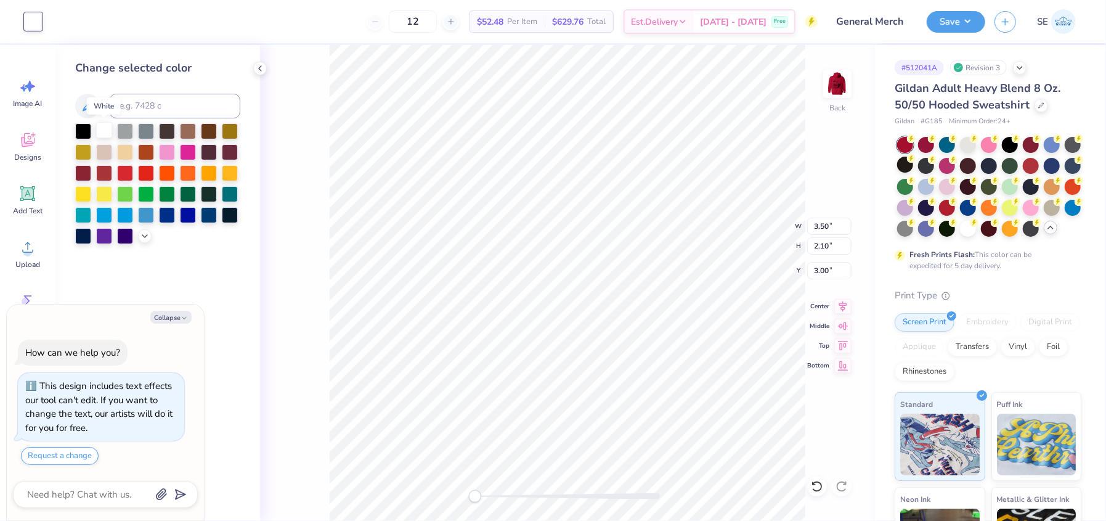
click at [101, 136] on div at bounding box center [104, 130] width 16 height 16
click at [101, 135] on div at bounding box center [104, 130] width 16 height 16
click at [84, 132] on div at bounding box center [83, 130] width 16 height 16
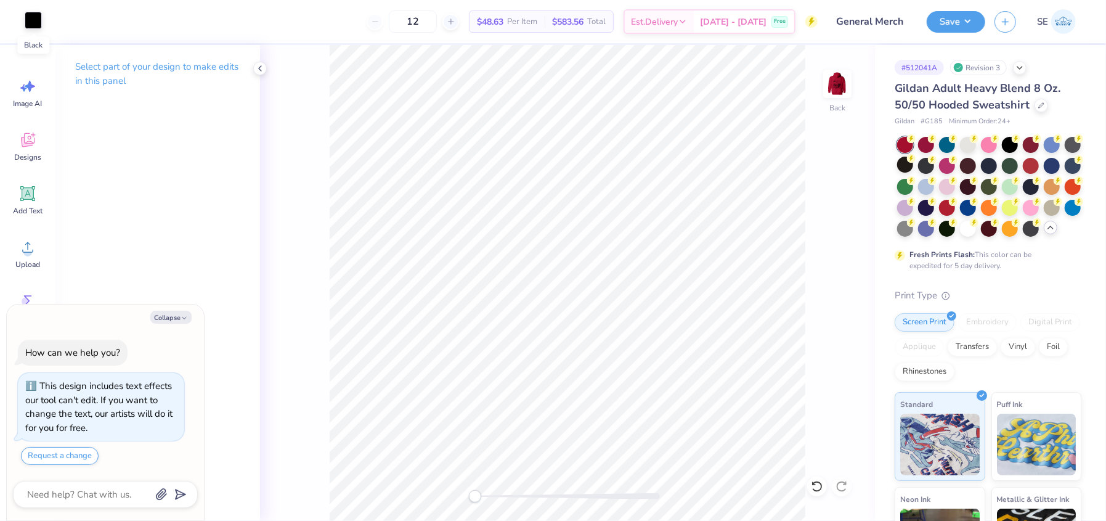
click at [36, 20] on div at bounding box center [33, 20] width 17 height 17
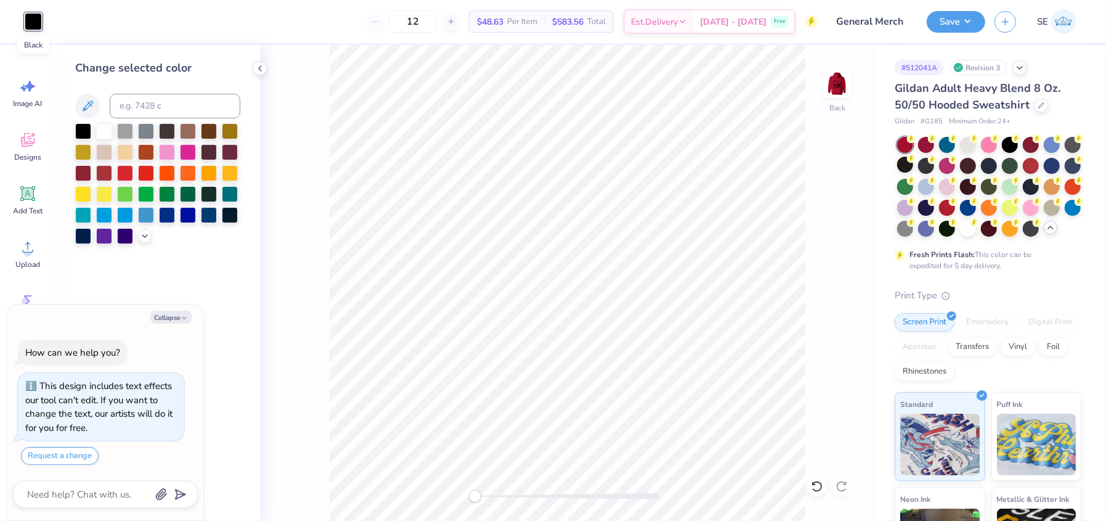
click at [36, 20] on div at bounding box center [33, 21] width 17 height 17
click at [831, 95] on img at bounding box center [837, 83] width 49 height 49
click at [831, 95] on img at bounding box center [837, 83] width 25 height 25
click at [960, 25] on button "Save" at bounding box center [956, 20] width 59 height 22
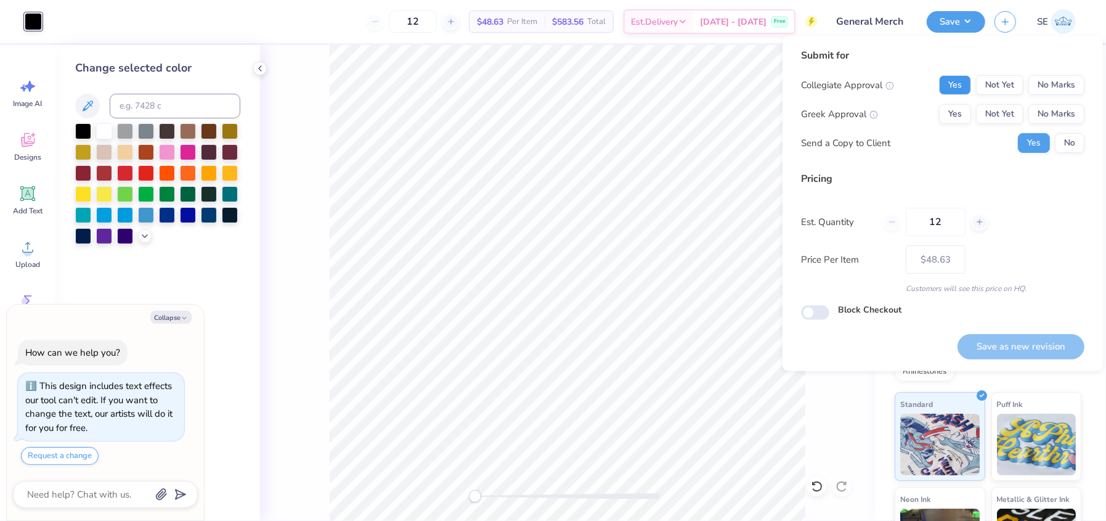
click at [950, 79] on button "Yes" at bounding box center [955, 85] width 32 height 20
click at [1065, 112] on button "No Marks" at bounding box center [1057, 114] width 56 height 20
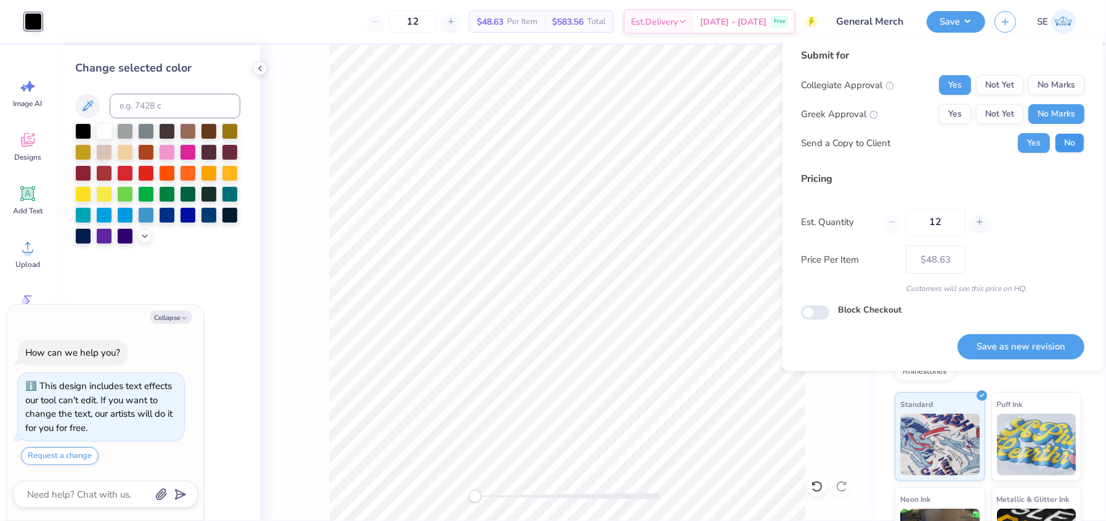
click at [1071, 134] on button "No" at bounding box center [1070, 143] width 30 height 20
click at [1034, 343] on button "Save as new revision" at bounding box center [1021, 346] width 127 height 25
type textarea "x"
type input "– –"
type textarea "x"
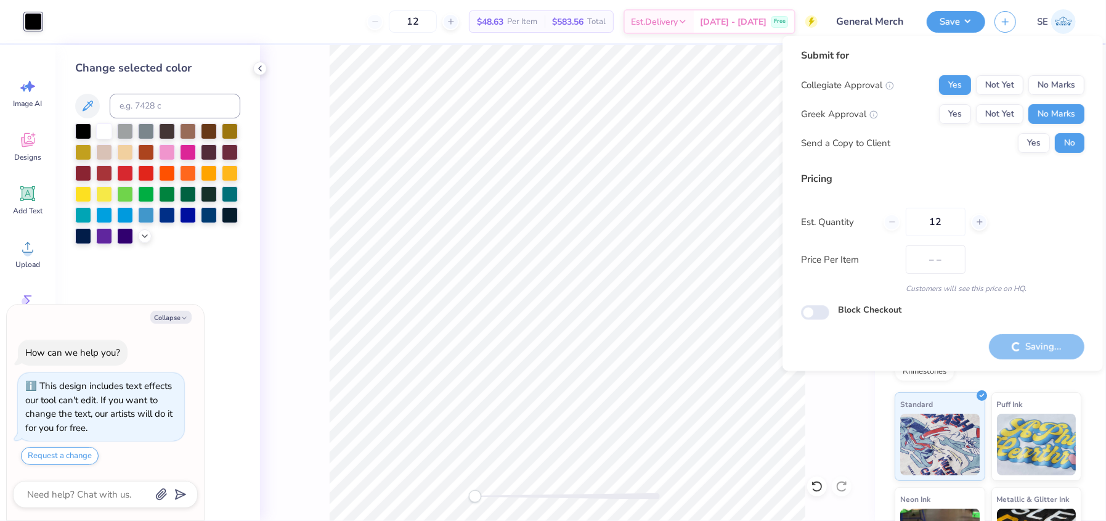
type input "$48.63"
type textarea "x"
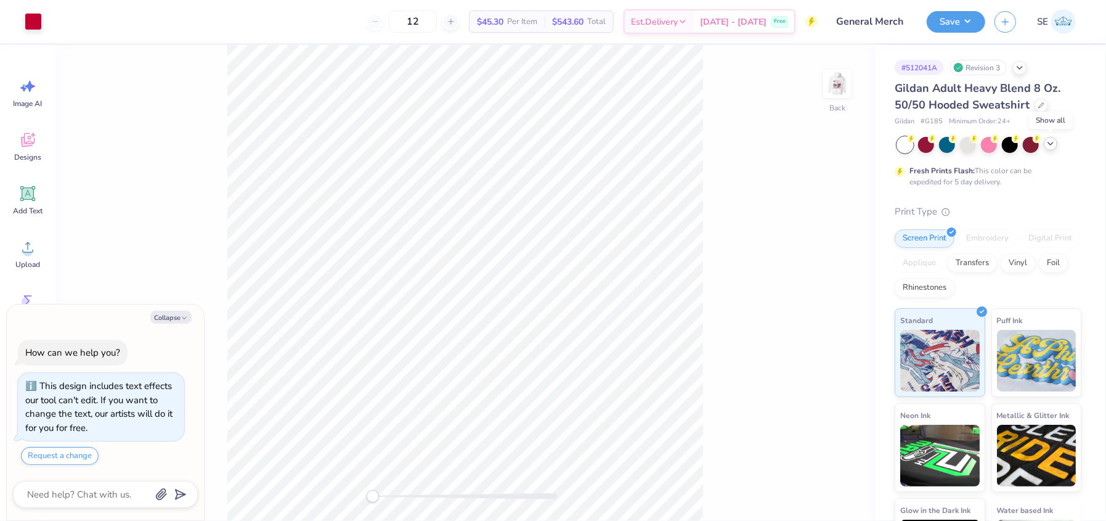
click at [1052, 145] on icon at bounding box center [1051, 144] width 10 height 10
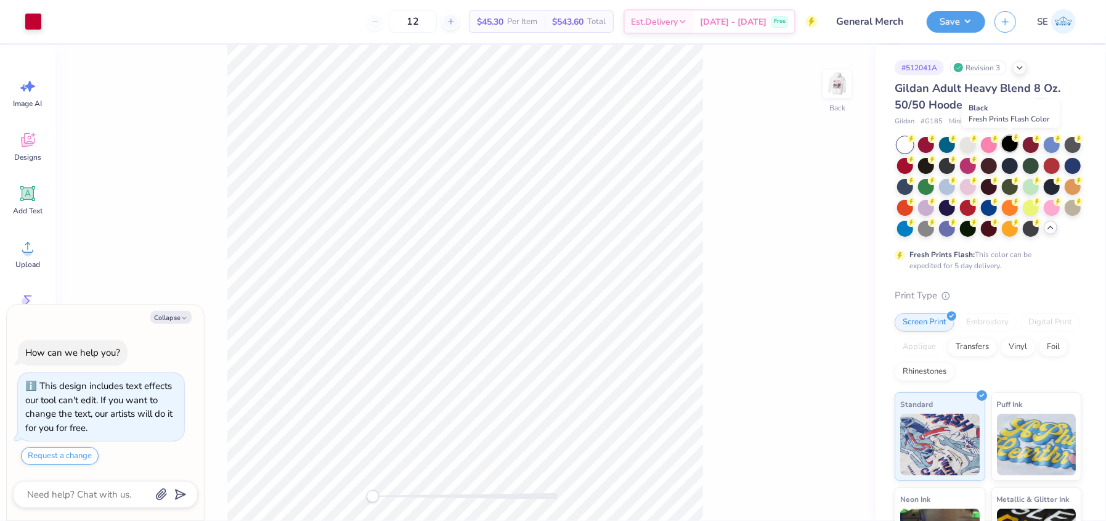
click at [1010, 142] on div at bounding box center [1010, 144] width 16 height 16
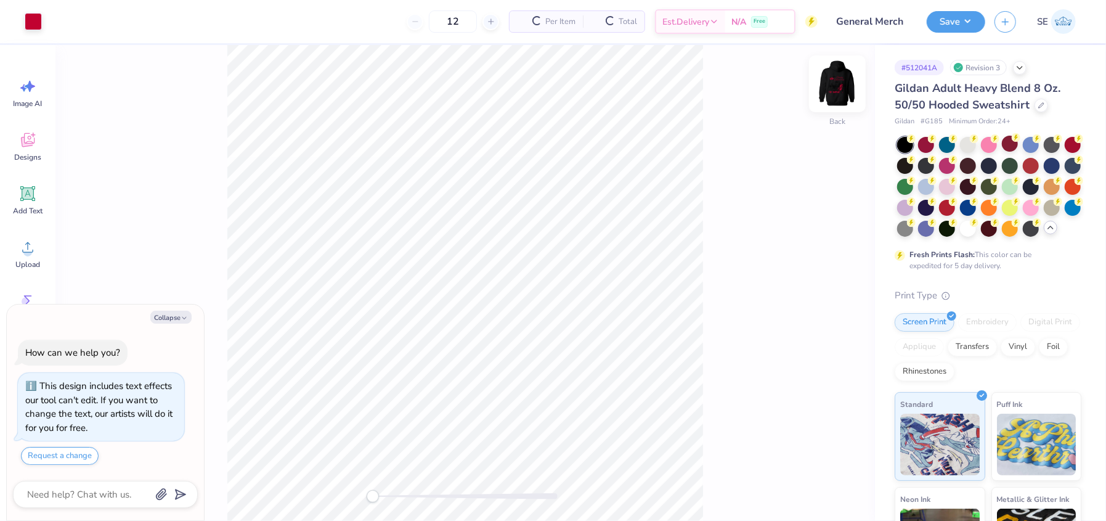
click at [840, 91] on img at bounding box center [837, 83] width 49 height 49
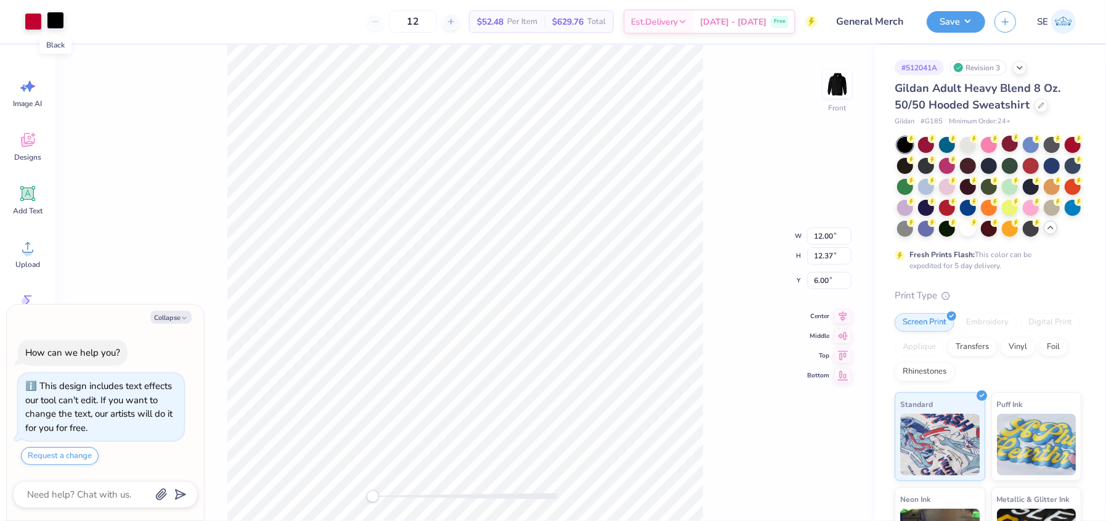
click at [55, 24] on div at bounding box center [55, 20] width 17 height 17
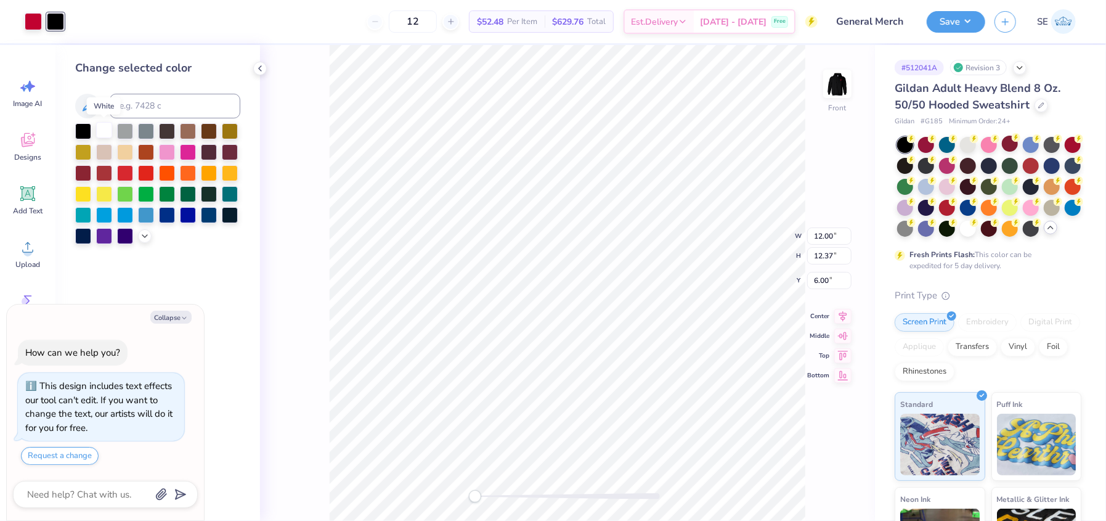
click at [102, 128] on div at bounding box center [104, 130] width 16 height 16
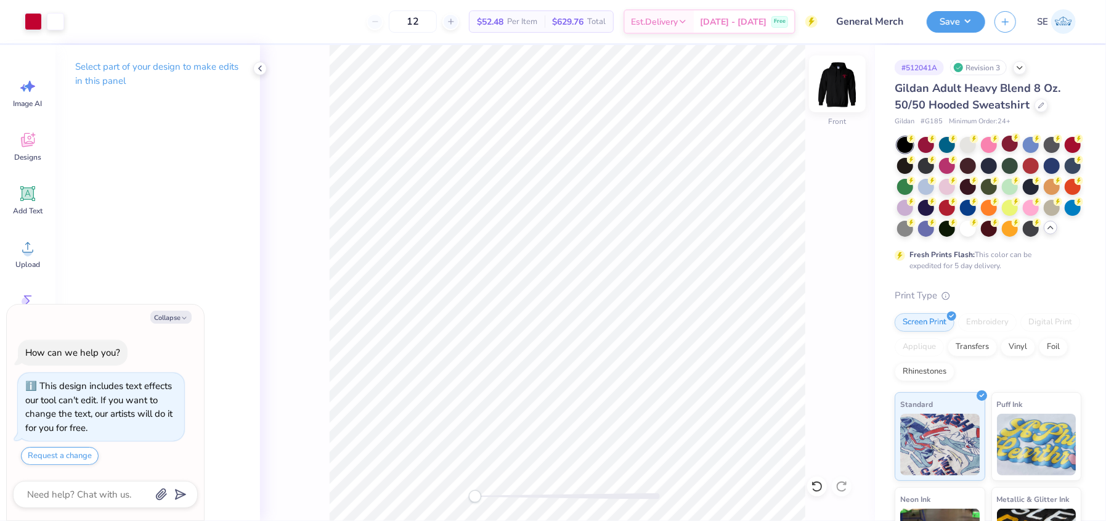
click at [838, 89] on img at bounding box center [837, 83] width 49 height 49
click at [827, 77] on img at bounding box center [837, 83] width 49 height 49
click at [968, 25] on button "Save" at bounding box center [956, 20] width 59 height 22
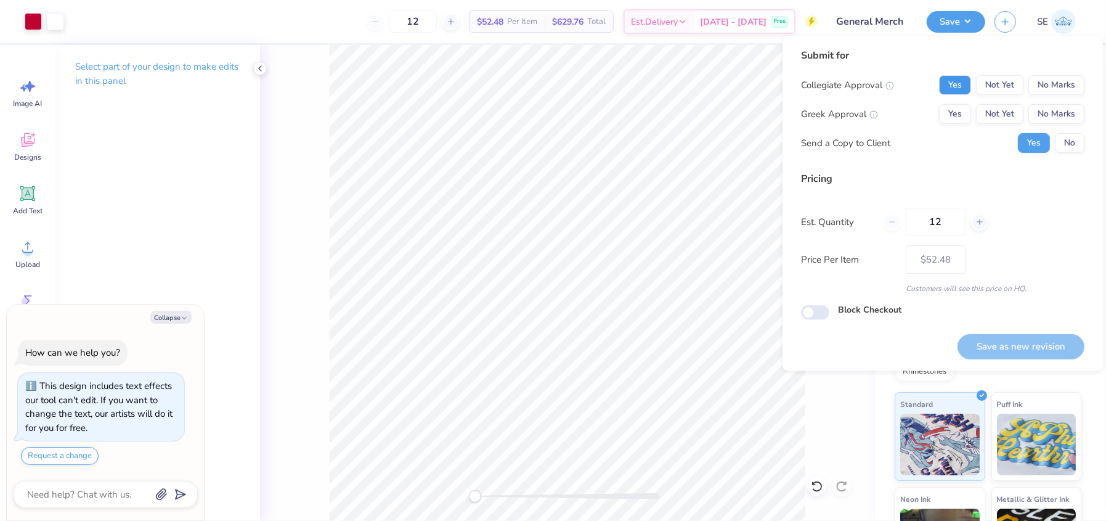
click at [966, 82] on button "Yes" at bounding box center [955, 85] width 32 height 20
click at [1066, 113] on button "No Marks" at bounding box center [1057, 114] width 56 height 20
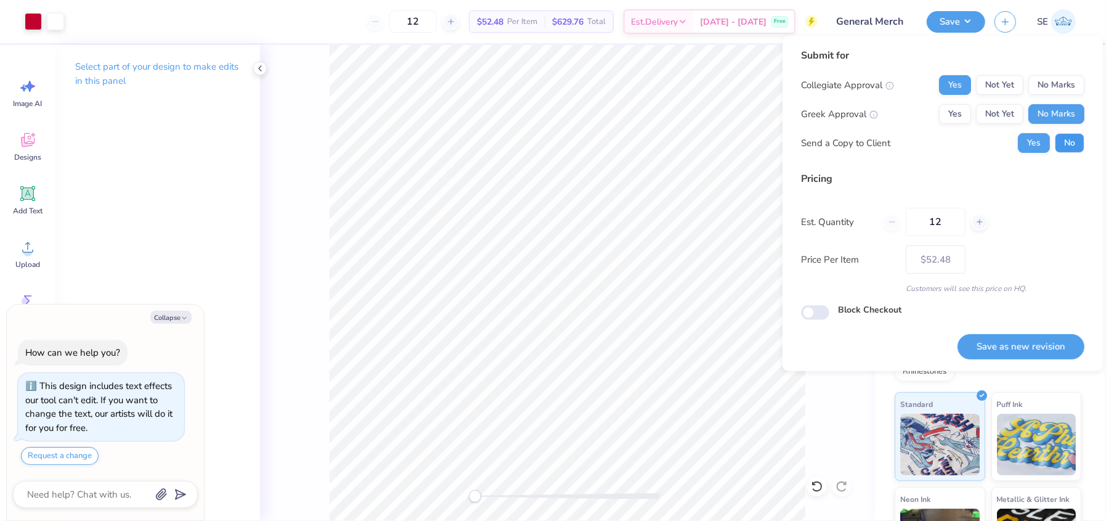
click at [1069, 136] on button "No" at bounding box center [1070, 143] width 30 height 20
click at [1024, 340] on button "Save as new revision" at bounding box center [1021, 346] width 127 height 25
type textarea "x"
type input "– –"
type textarea "x"
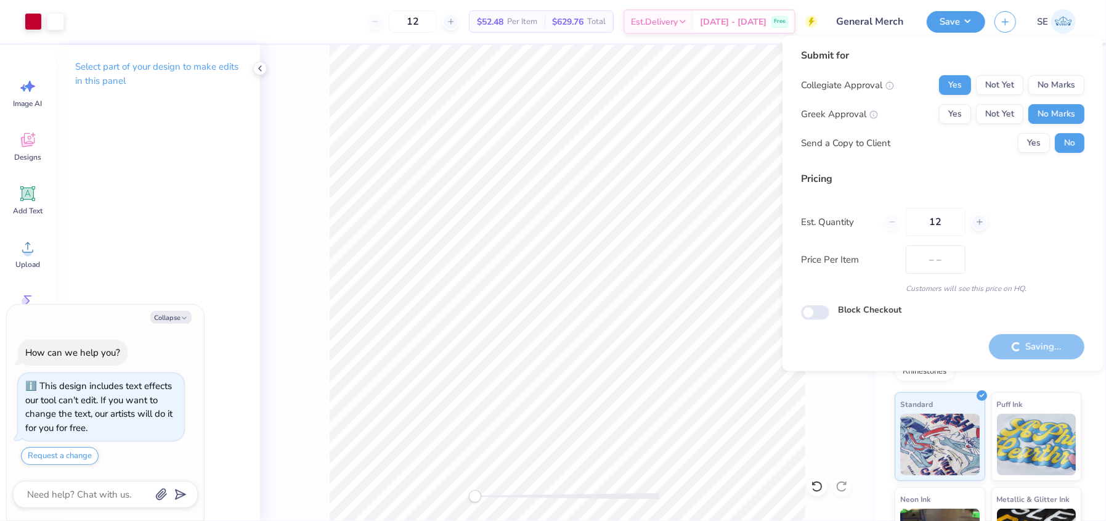
type input "$52.48"
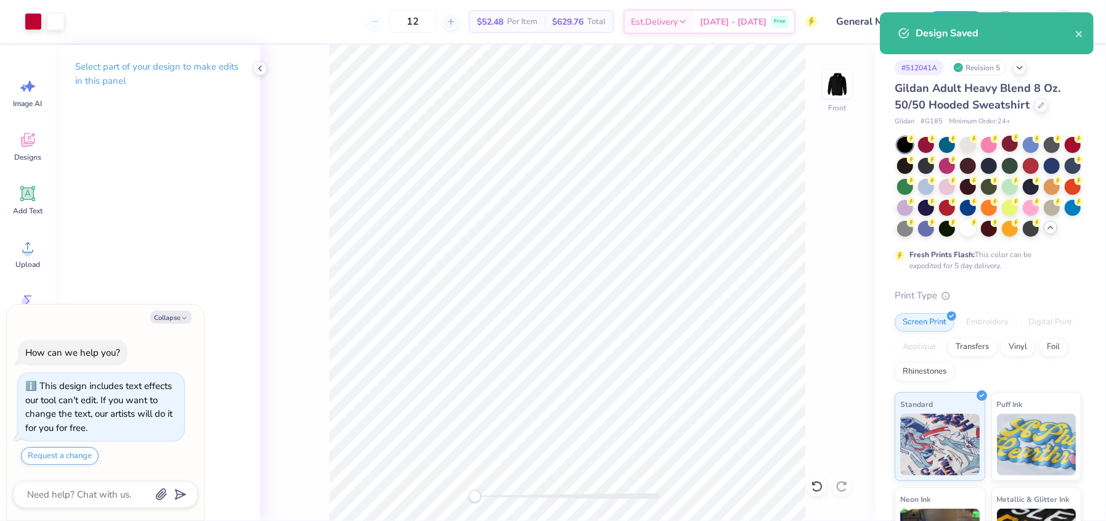
type textarea "x"
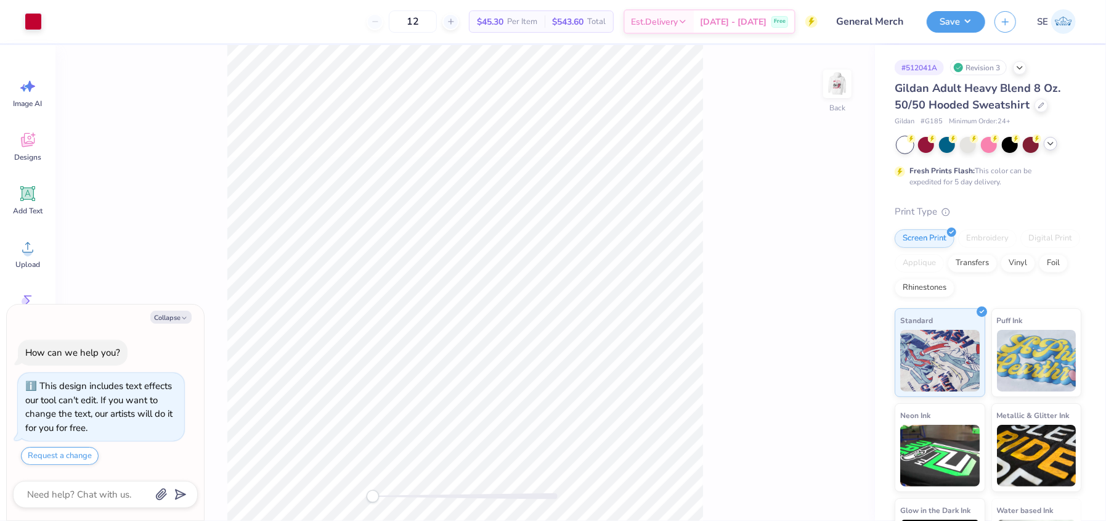
click at [1052, 144] on icon at bounding box center [1051, 144] width 10 height 10
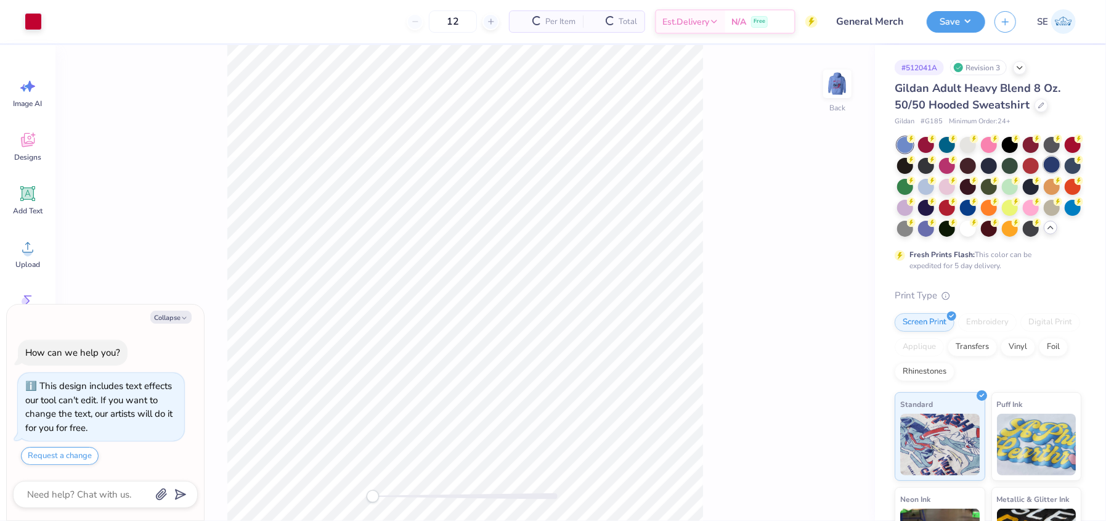
click at [1044, 173] on div at bounding box center [1052, 165] width 16 height 16
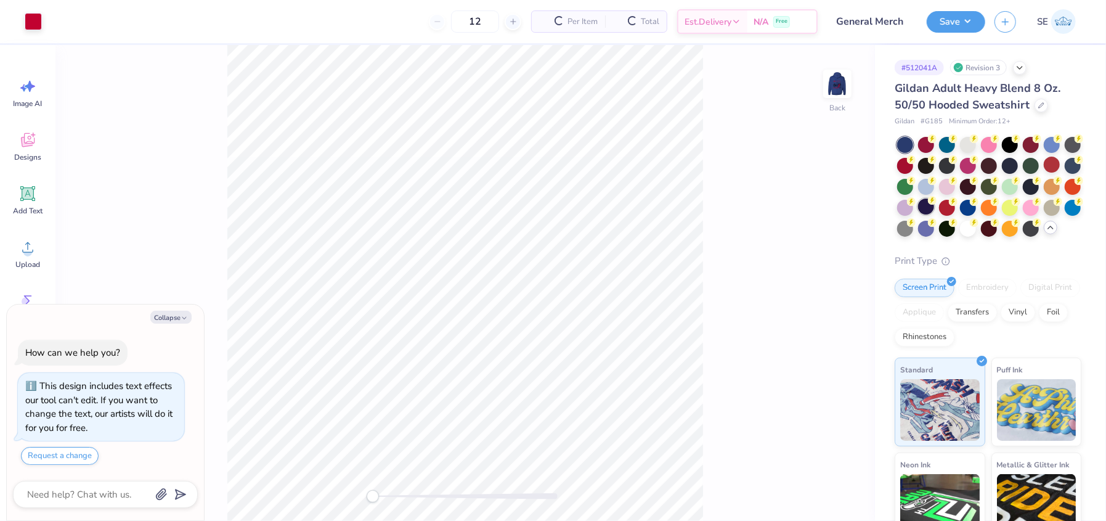
click at [934, 210] on div at bounding box center [926, 206] width 16 height 16
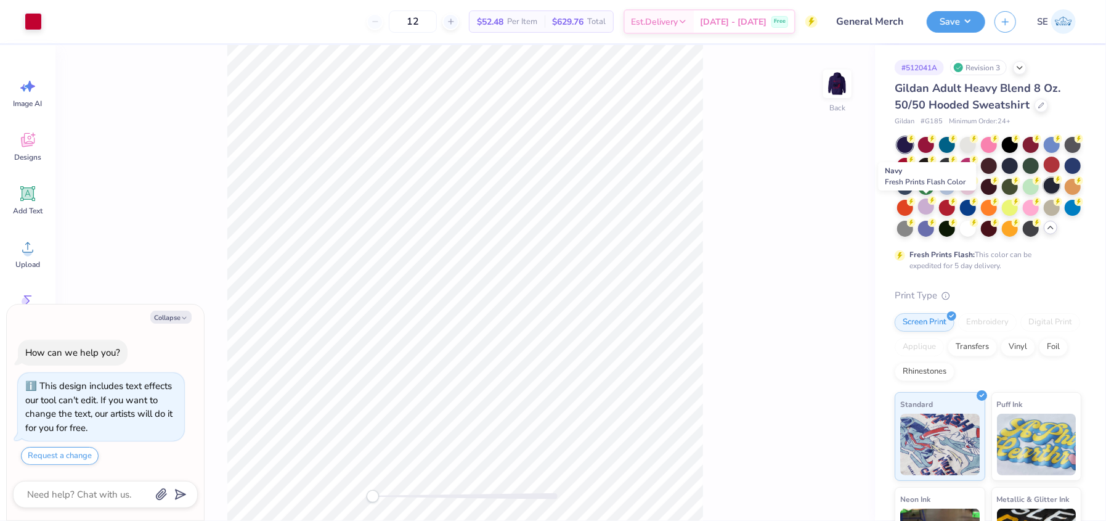
click at [1044, 194] on div at bounding box center [1052, 186] width 16 height 16
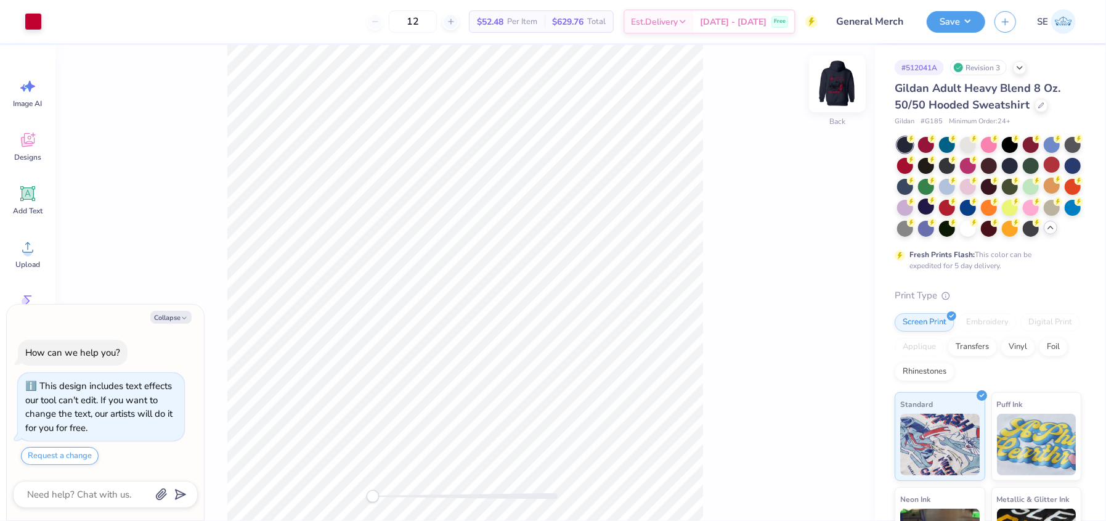
click at [842, 85] on img at bounding box center [837, 83] width 49 height 49
click at [55, 17] on div at bounding box center [55, 20] width 17 height 17
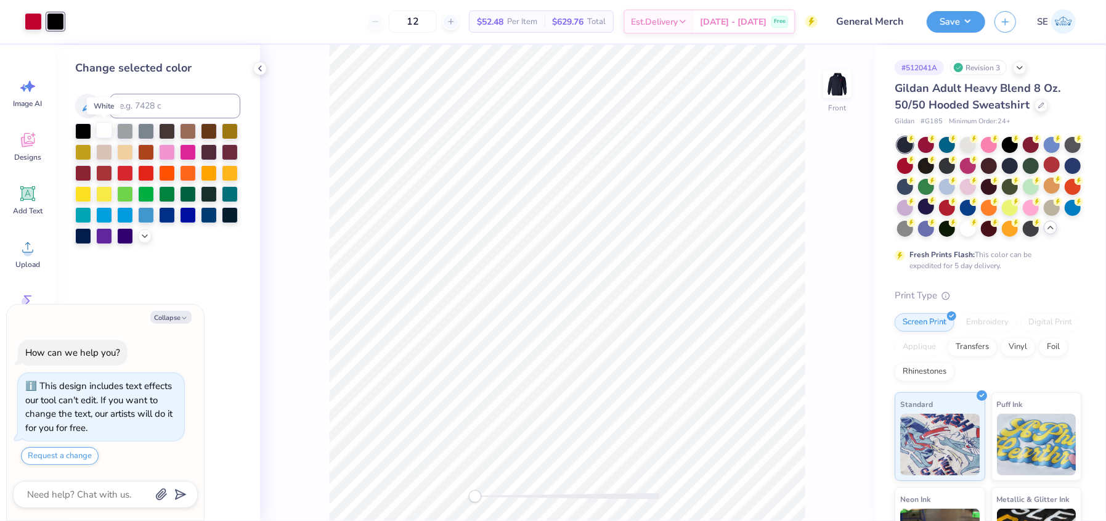
click at [102, 126] on div at bounding box center [104, 130] width 16 height 16
click at [830, 93] on img at bounding box center [837, 83] width 49 height 49
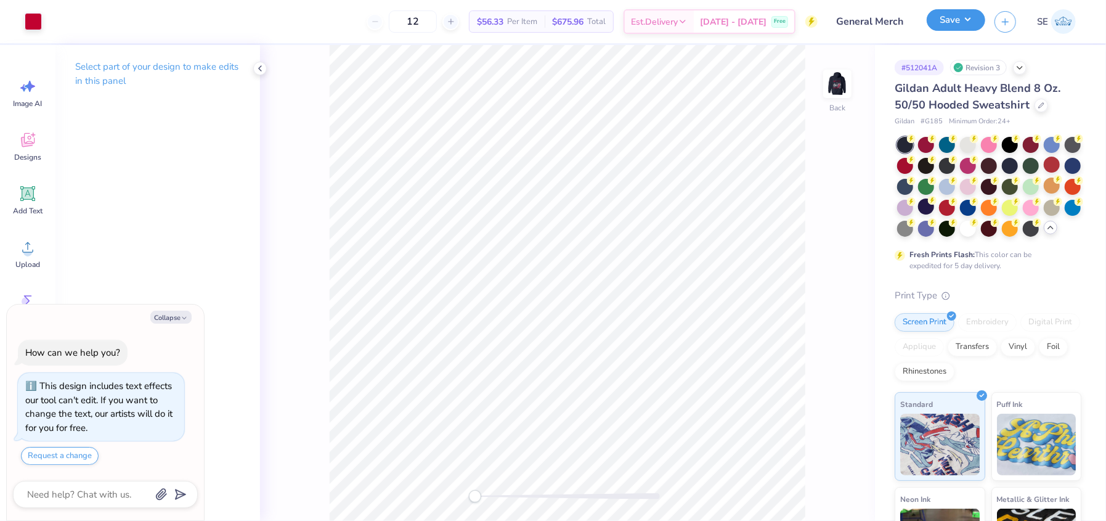
click at [954, 18] on button "Save" at bounding box center [956, 20] width 59 height 22
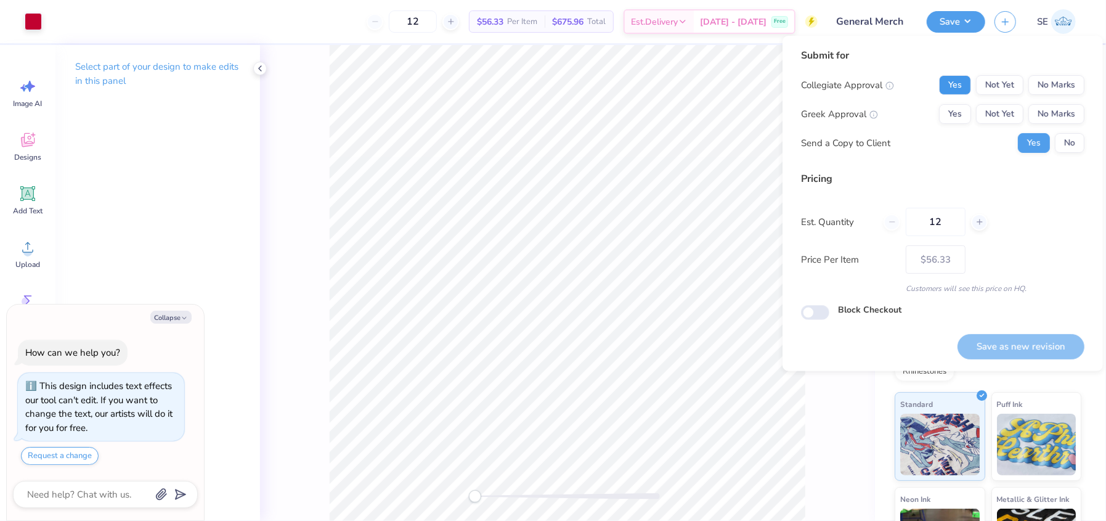
click at [963, 81] on button "Yes" at bounding box center [955, 85] width 32 height 20
click at [1074, 118] on button "No Marks" at bounding box center [1057, 114] width 56 height 20
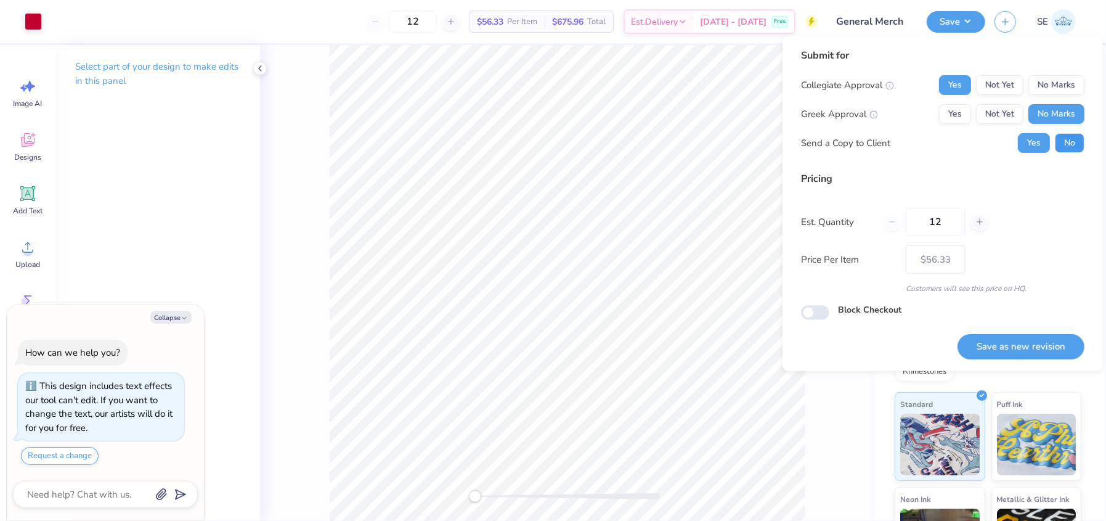
click at [1068, 136] on button "No" at bounding box center [1070, 143] width 30 height 20
click at [1028, 341] on button "Save as new revision" at bounding box center [1021, 346] width 127 height 25
type textarea "x"
type input "– –"
type textarea "x"
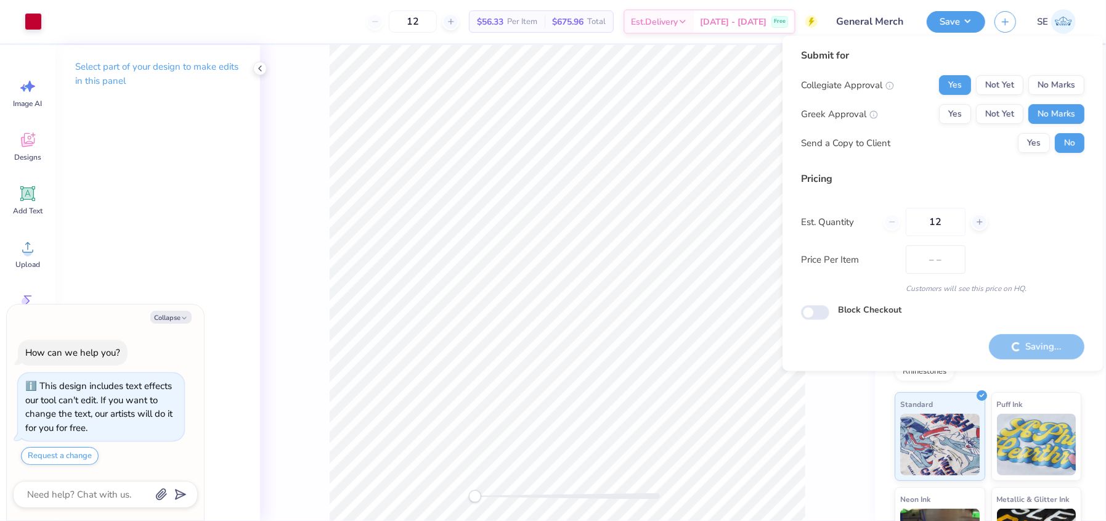
type input "$56.33"
type textarea "x"
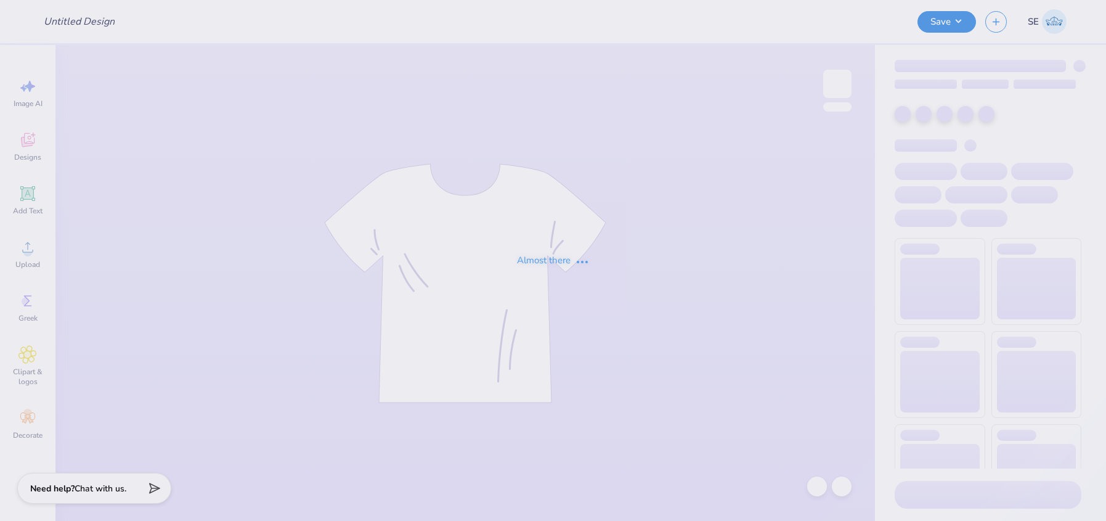
type input "General Merch"
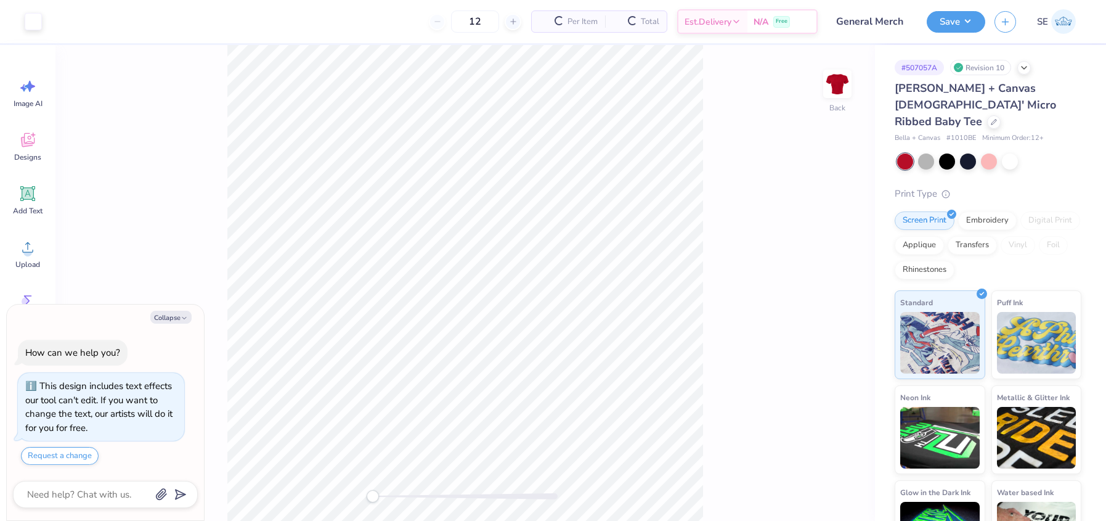
type textarea "x"
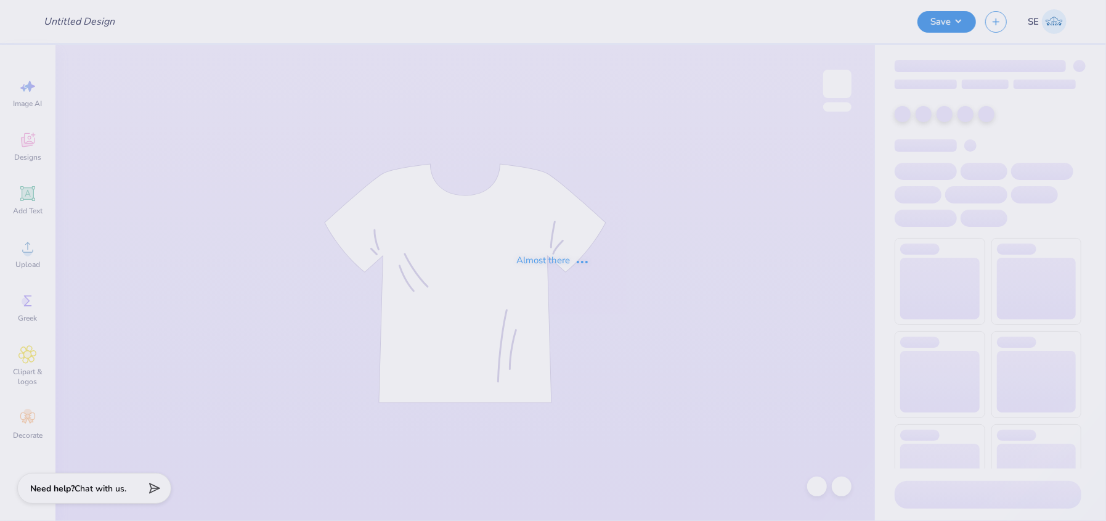
type input "General Merch"
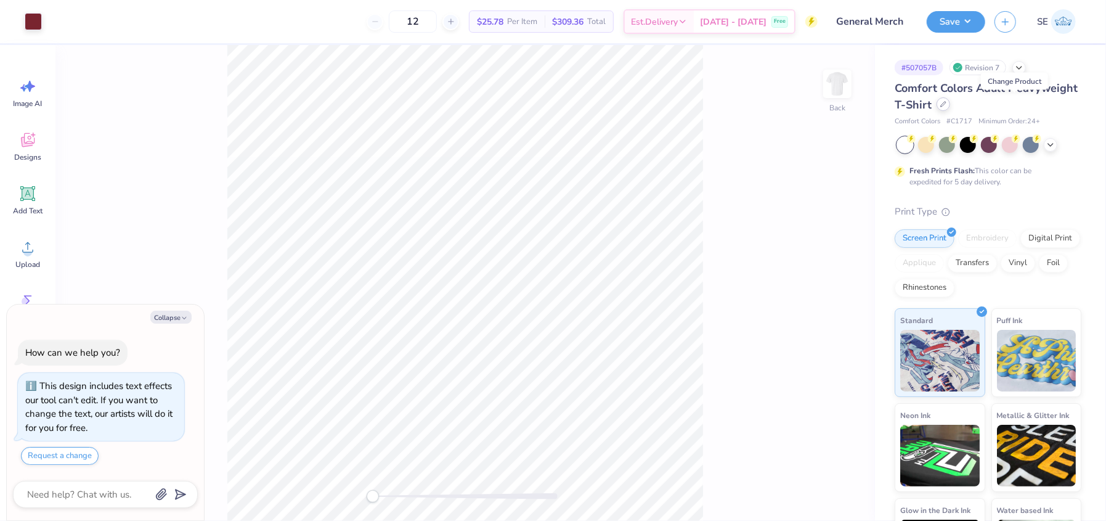
click at [947, 107] on icon at bounding box center [944, 104] width 6 height 6
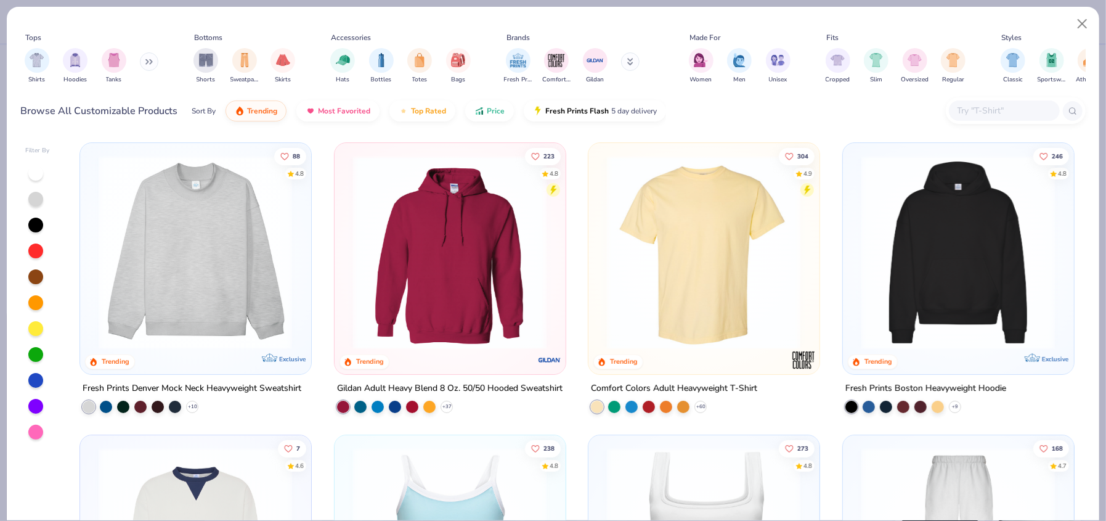
click at [486, 262] on img at bounding box center [450, 252] width 206 height 194
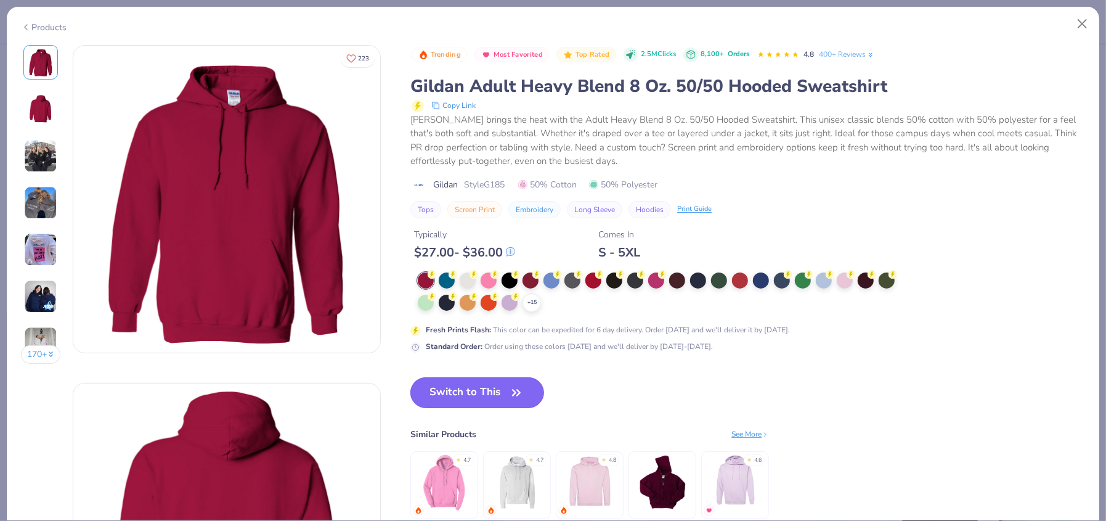
click at [468, 391] on button "Switch to This" at bounding box center [478, 392] width 134 height 31
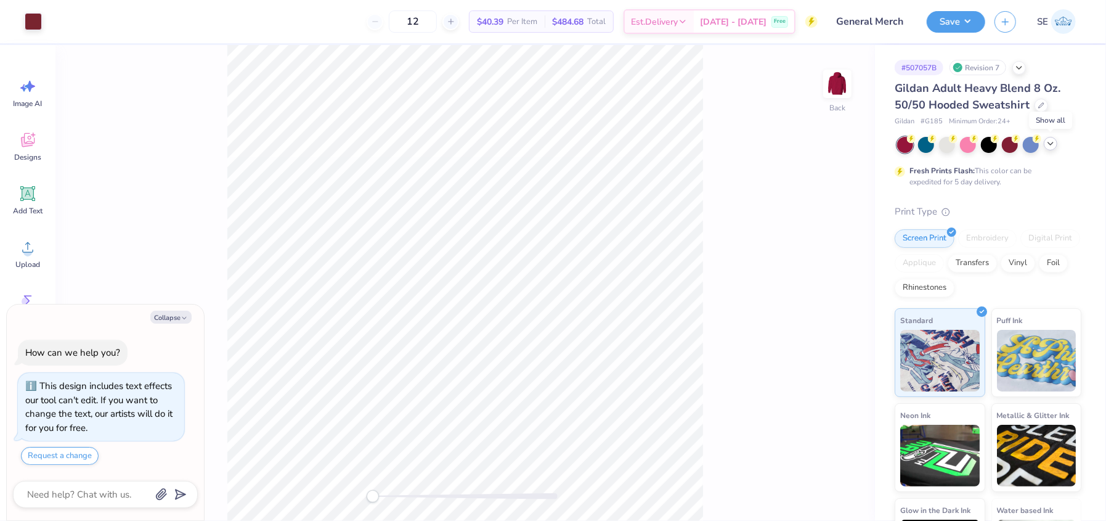
click at [1047, 145] on icon at bounding box center [1051, 144] width 10 height 10
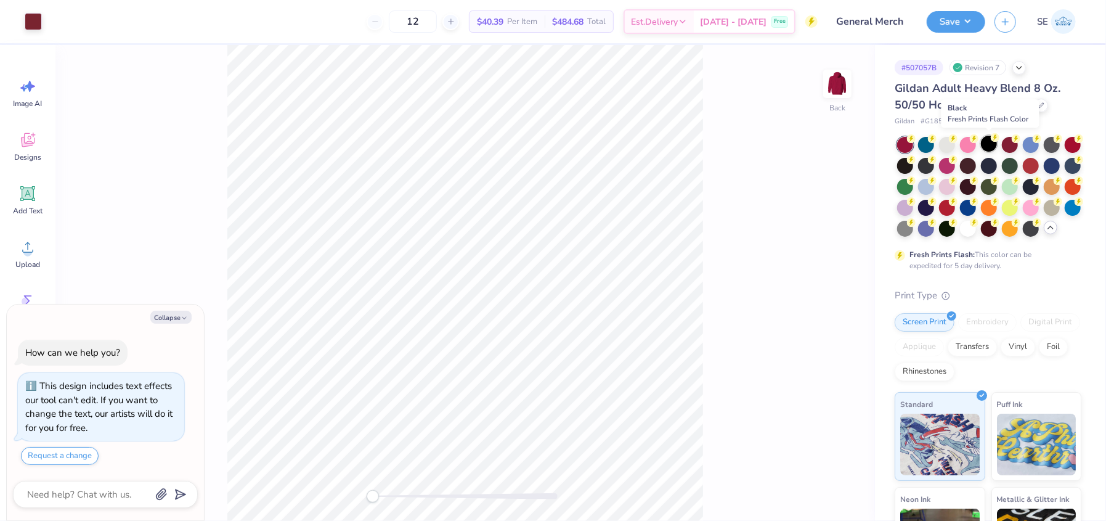
click at [989, 144] on div at bounding box center [989, 144] width 16 height 16
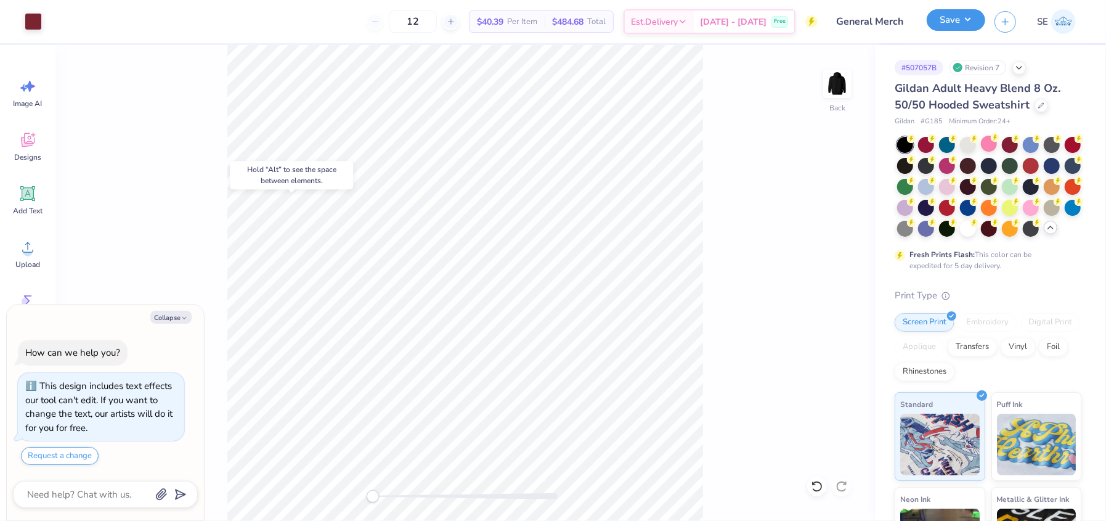
click at [962, 14] on button "Save" at bounding box center [956, 20] width 59 height 22
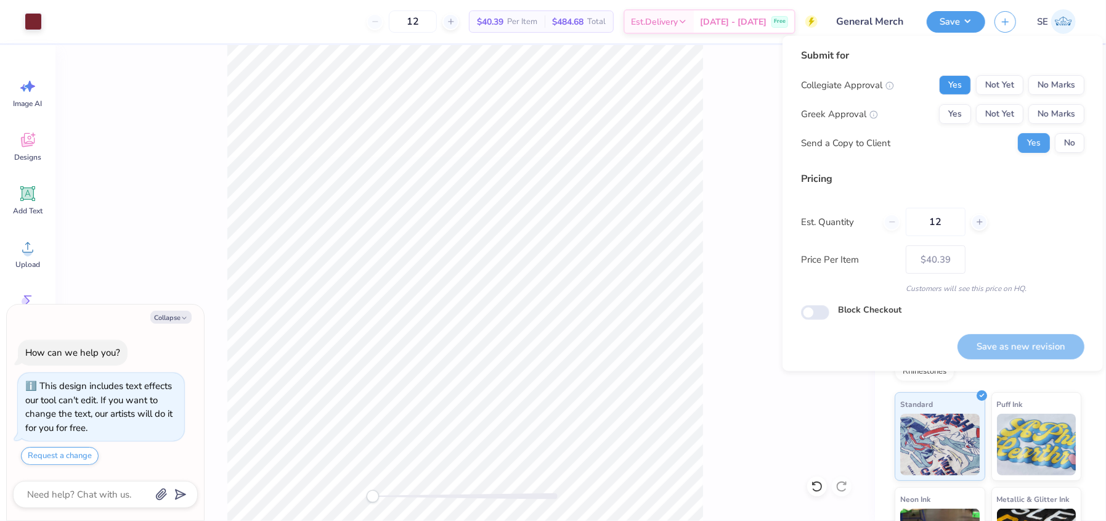
click at [951, 83] on button "Yes" at bounding box center [955, 85] width 32 height 20
click at [1057, 118] on button "No Marks" at bounding box center [1057, 114] width 56 height 20
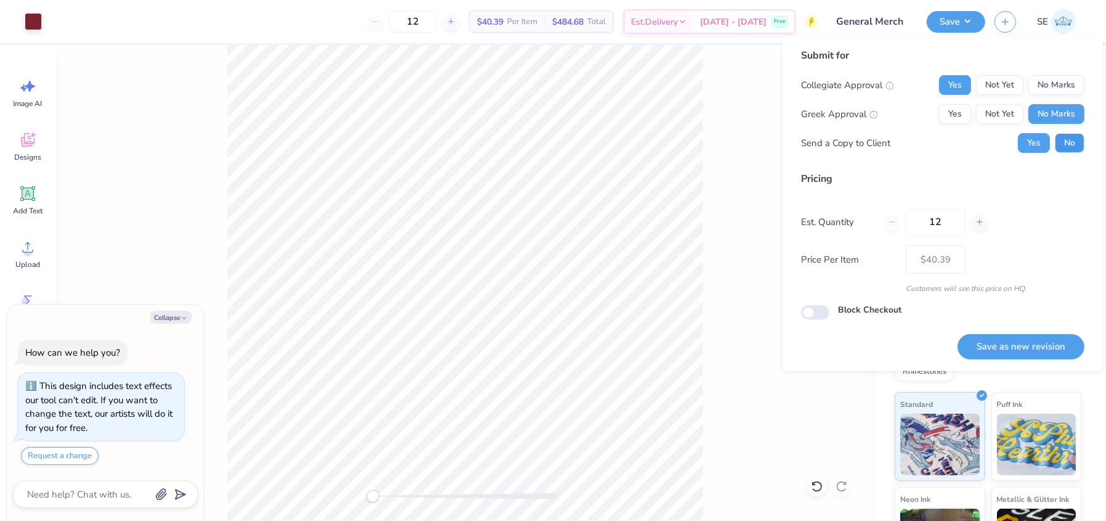
click at [1063, 139] on button "No" at bounding box center [1070, 143] width 30 height 20
click at [1023, 349] on button "Save as new revision" at bounding box center [1021, 346] width 127 height 25
type textarea "x"
type input "– –"
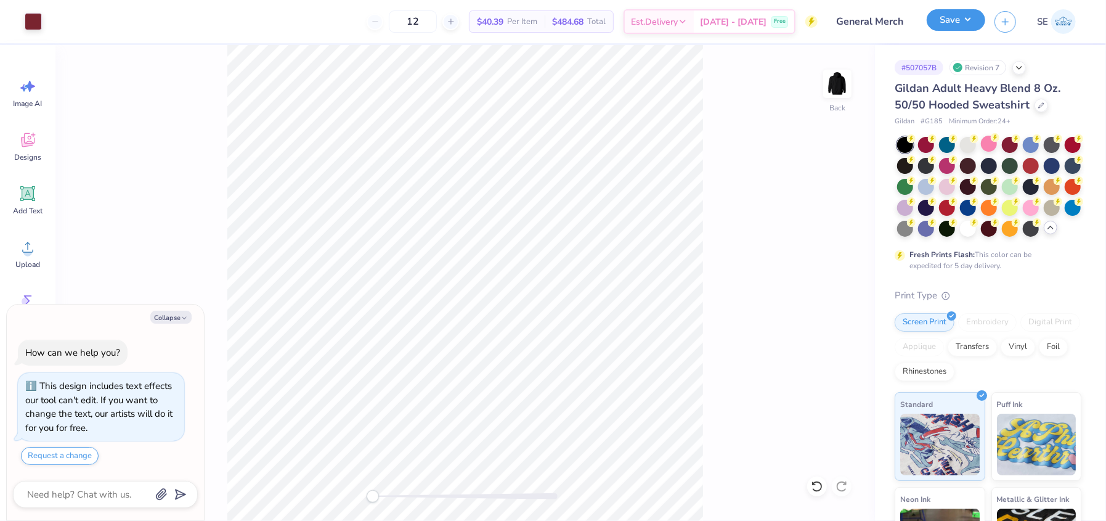
click at [976, 20] on button "Save" at bounding box center [956, 20] width 59 height 22
click at [1023, 194] on div at bounding box center [1031, 186] width 16 height 16
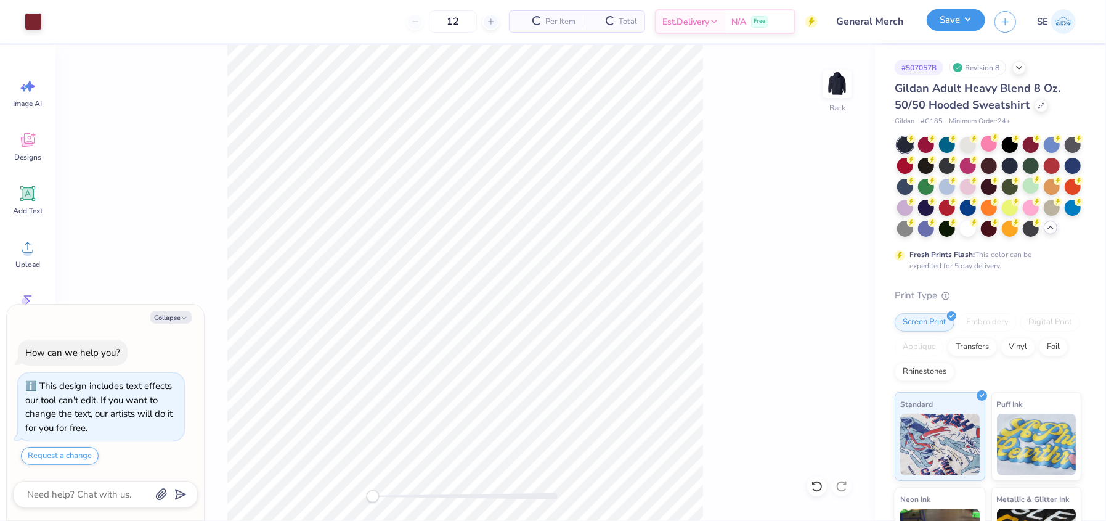
click at [964, 25] on button "Save" at bounding box center [956, 20] width 59 height 22
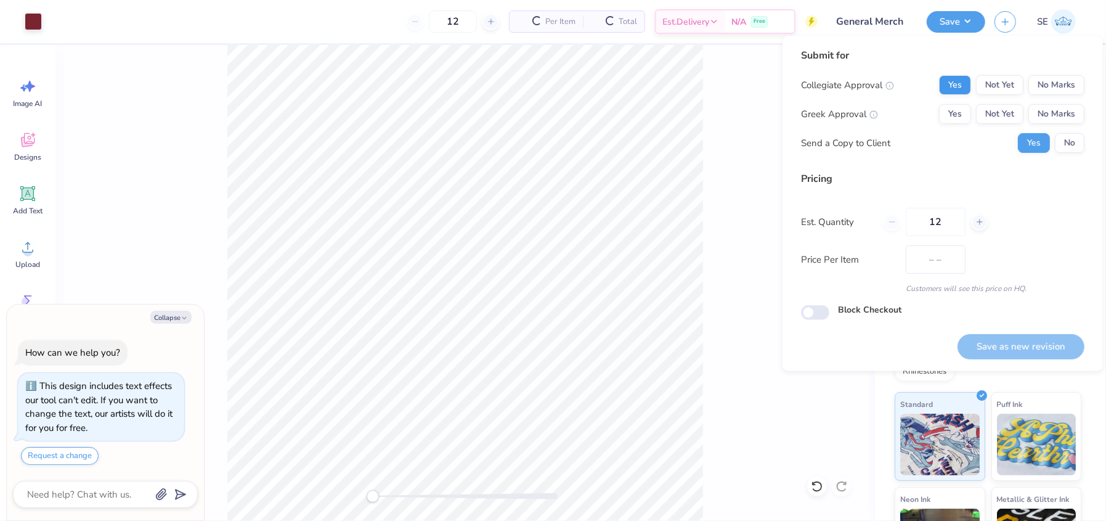
type textarea "x"
type input "$40.39"
click at [959, 79] on button "Yes" at bounding box center [955, 85] width 32 height 20
click at [1063, 107] on button "No Marks" at bounding box center [1057, 114] width 56 height 20
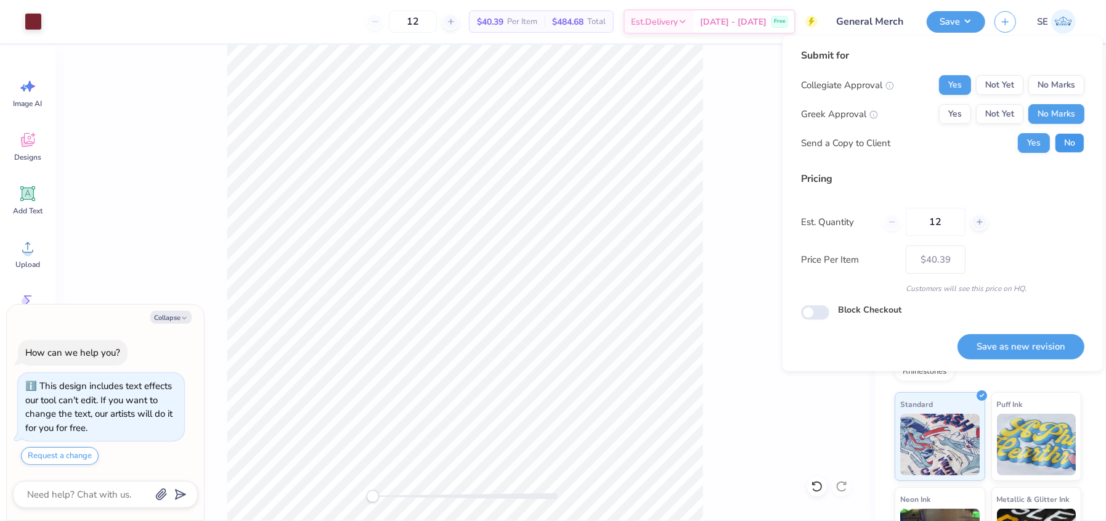
click at [1075, 141] on button "No" at bounding box center [1070, 143] width 30 height 20
click at [1029, 348] on button "Save as new revision" at bounding box center [1021, 346] width 127 height 25
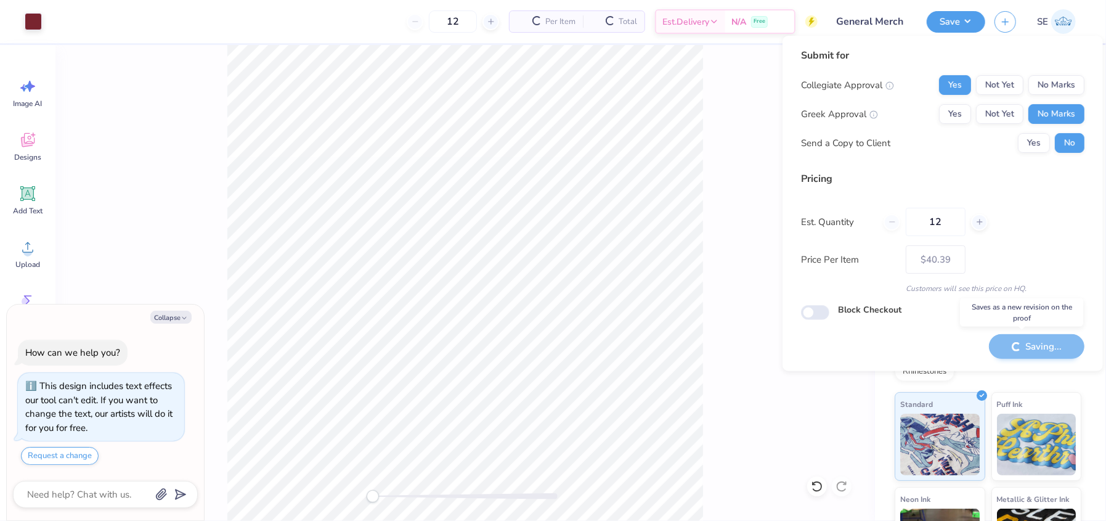
type textarea "x"
type input "– –"
type textarea "x"
type input "$40.39"
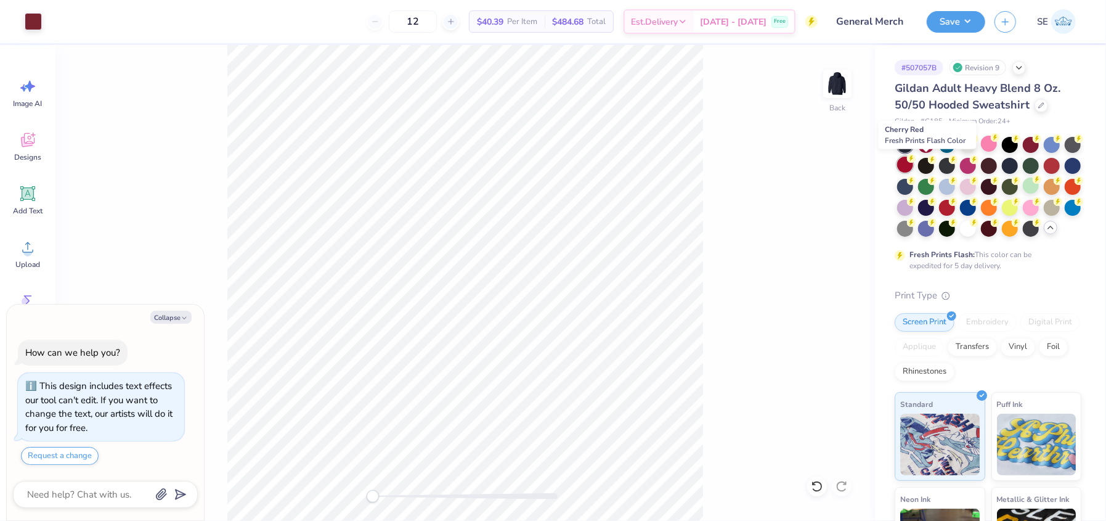
click at [913, 165] on div at bounding box center [905, 165] width 16 height 16
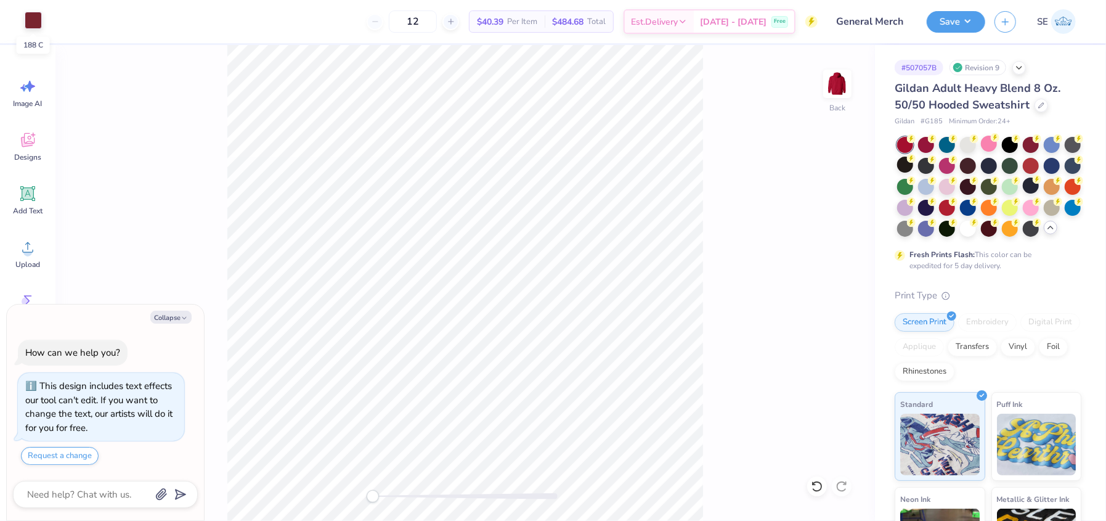
click at [32, 22] on div at bounding box center [33, 20] width 17 height 17
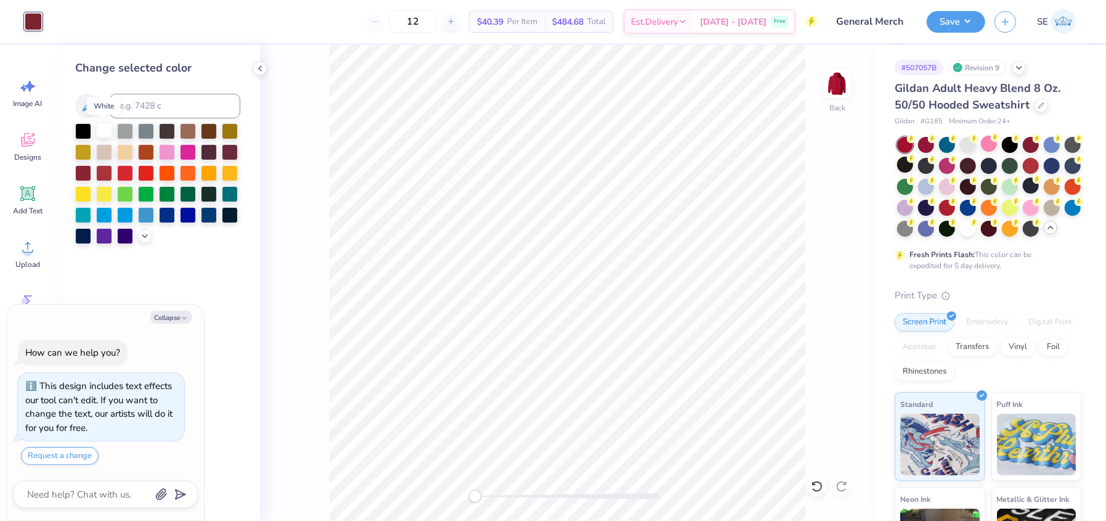
click at [102, 136] on div at bounding box center [104, 130] width 16 height 16
click at [962, 20] on button "Save" at bounding box center [956, 20] width 59 height 22
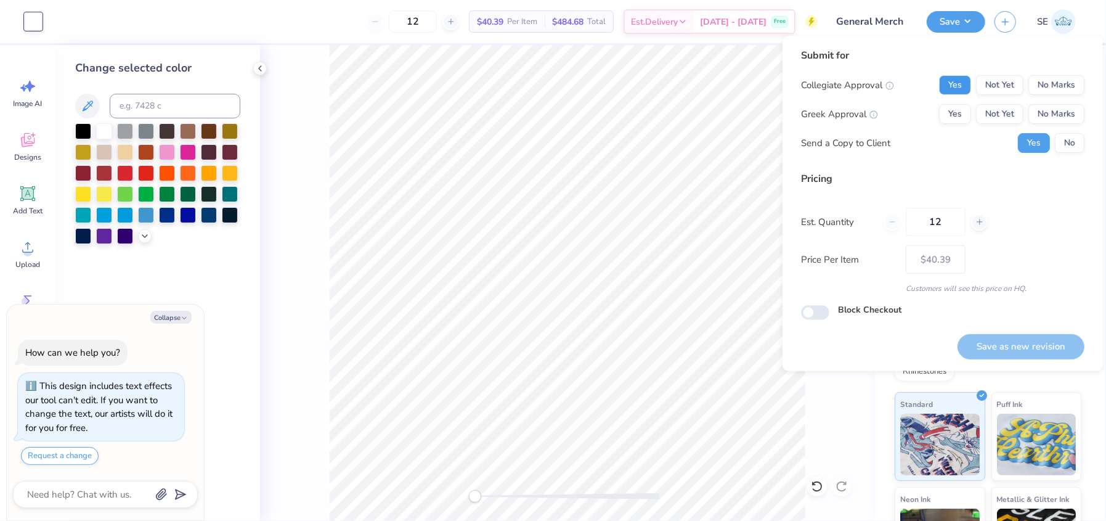
click at [958, 84] on button "Yes" at bounding box center [955, 85] width 32 height 20
click at [1056, 118] on button "No Marks" at bounding box center [1057, 114] width 56 height 20
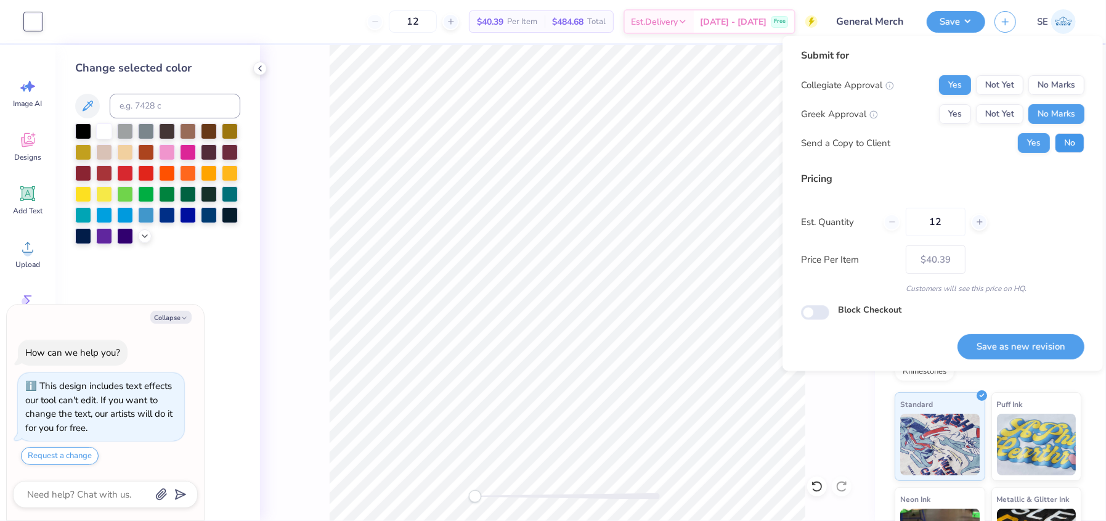
click at [1074, 142] on button "No" at bounding box center [1070, 143] width 30 height 20
click at [1039, 348] on button "Save as new revision" at bounding box center [1021, 346] width 127 height 25
type textarea "x"
type input "– –"
type textarea "x"
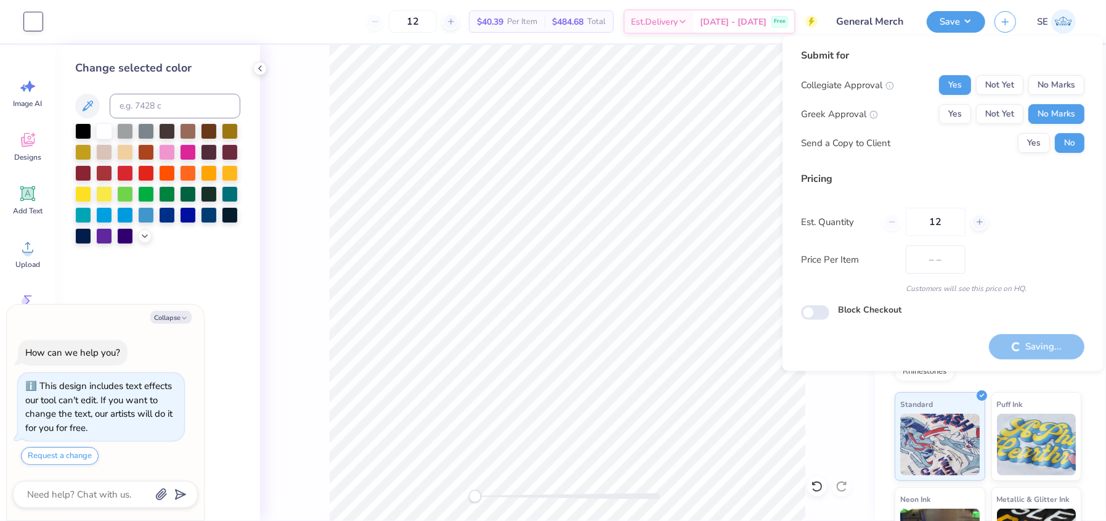
type input "$40.39"
type textarea "x"
